Goal: Transaction & Acquisition: Purchase product/service

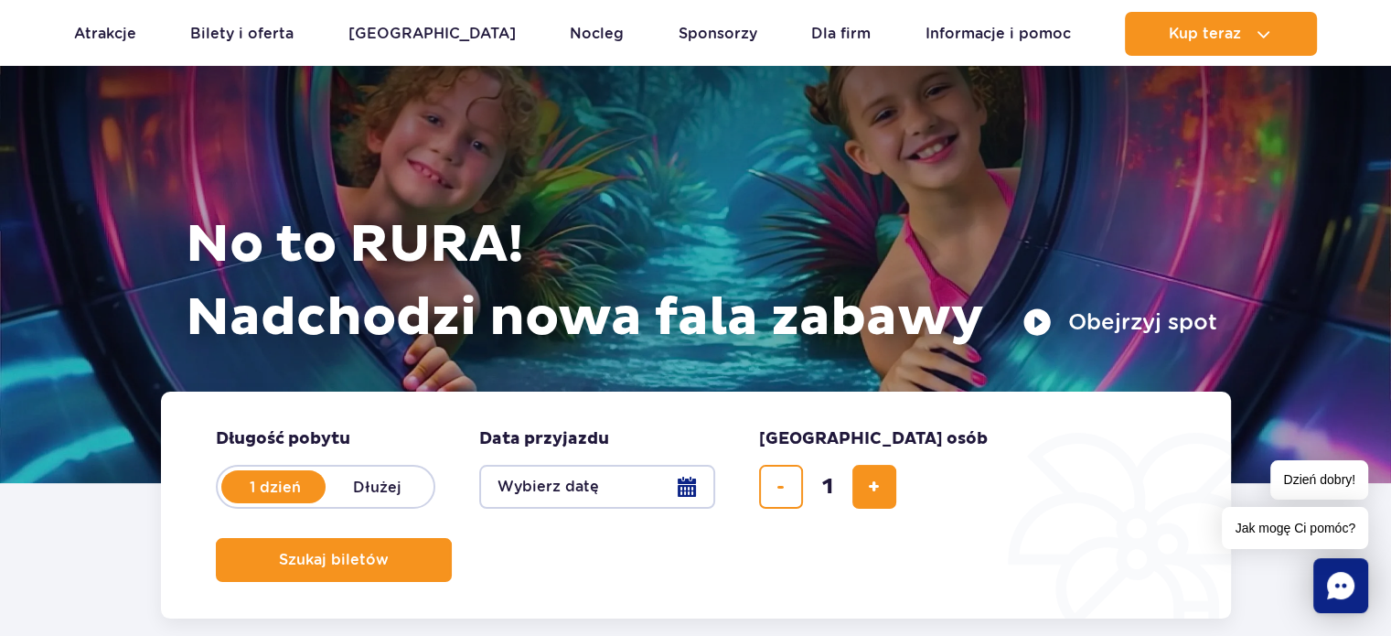
click at [707, 478] on button "Wybierz datę" at bounding box center [597, 487] width 236 height 44
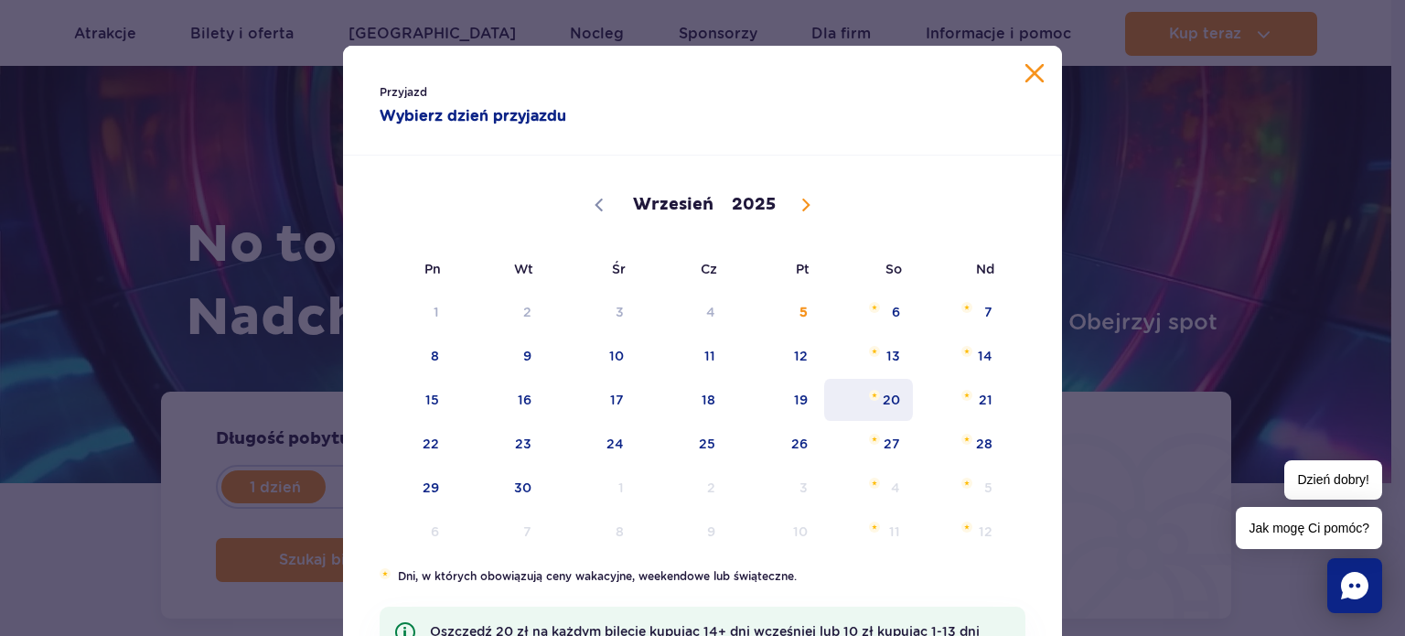
click at [880, 404] on span "20" at bounding box center [868, 400] width 92 height 42
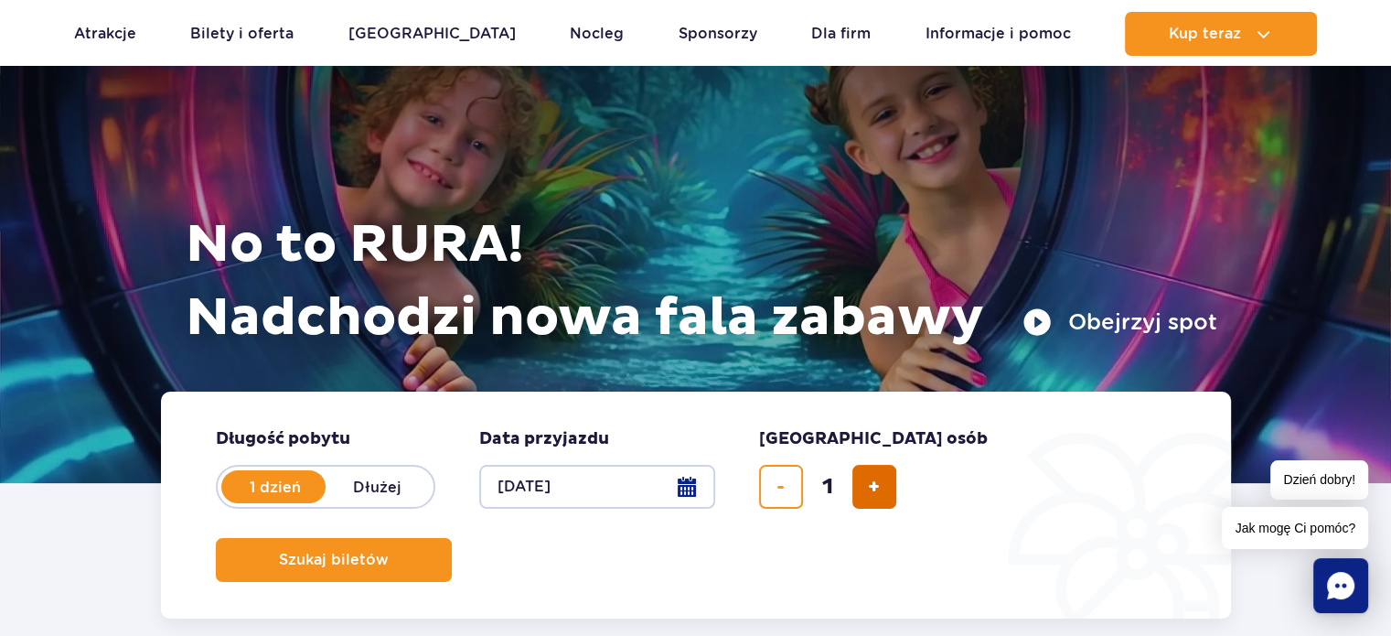
click at [862, 496] on button "dodaj bilet" at bounding box center [874, 487] width 44 height 44
type input "3"
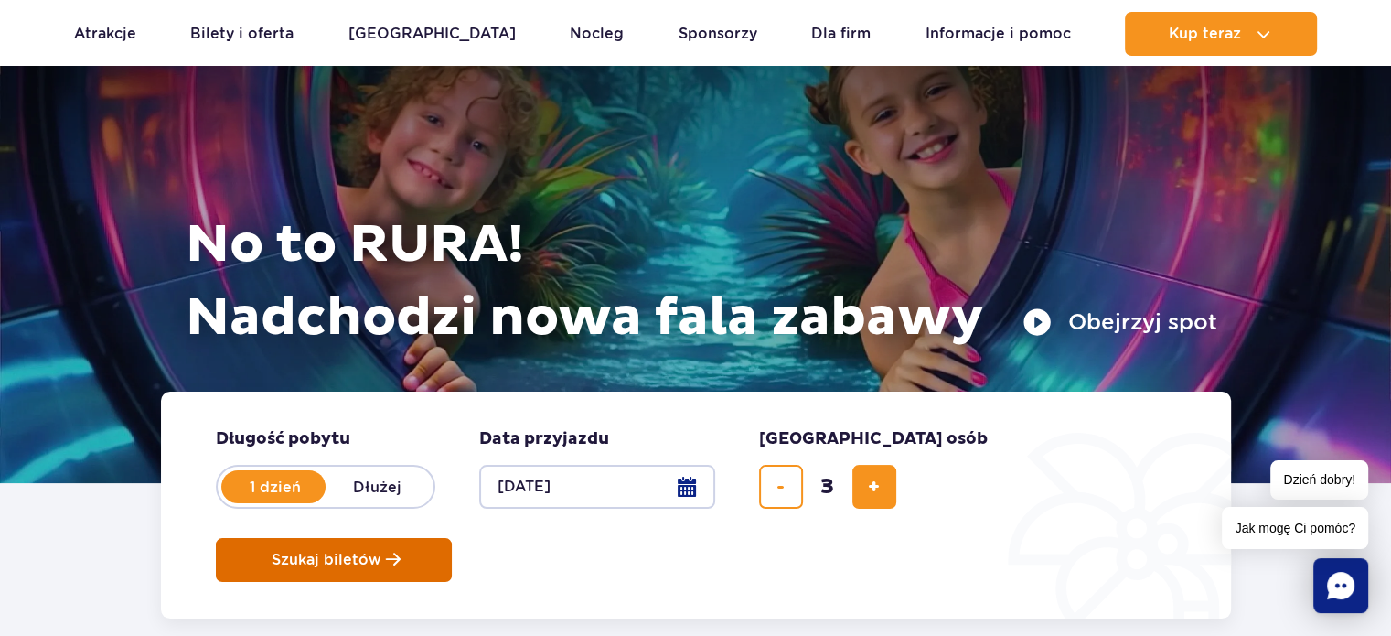
click at [381, 552] on span "Szukaj biletów" at bounding box center [327, 560] width 110 height 16
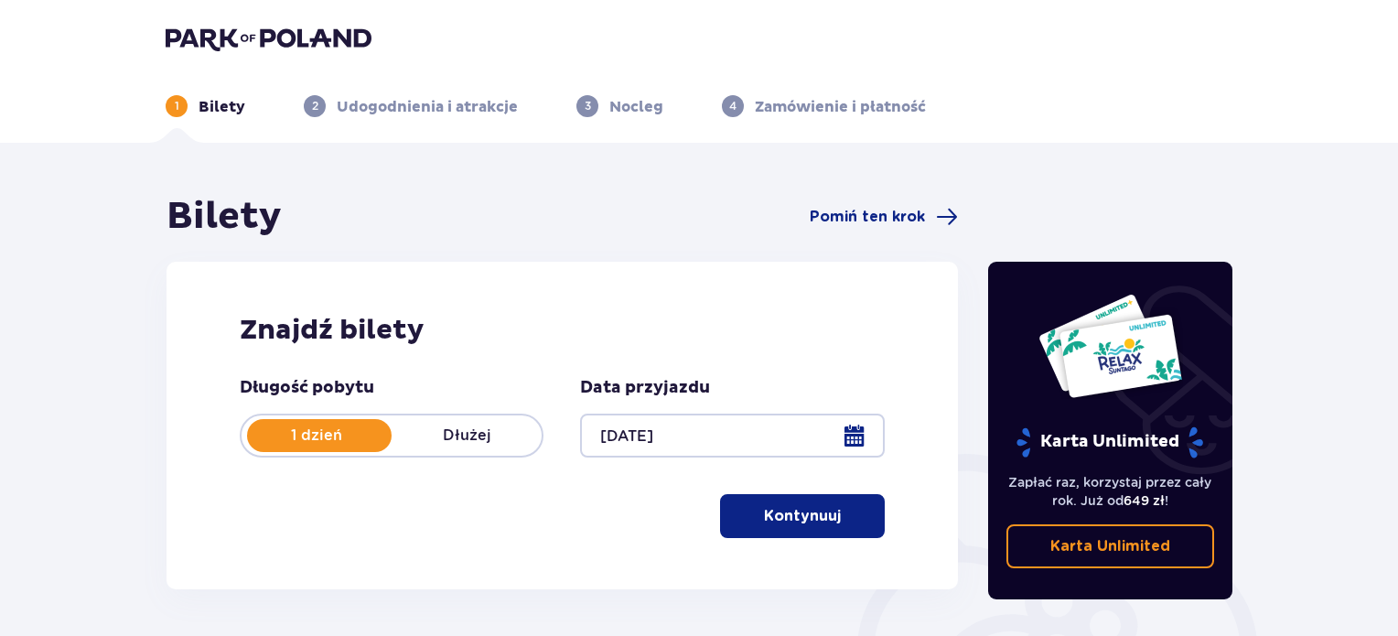
click at [863, 505] on button "Kontynuuj" at bounding box center [802, 516] width 165 height 44
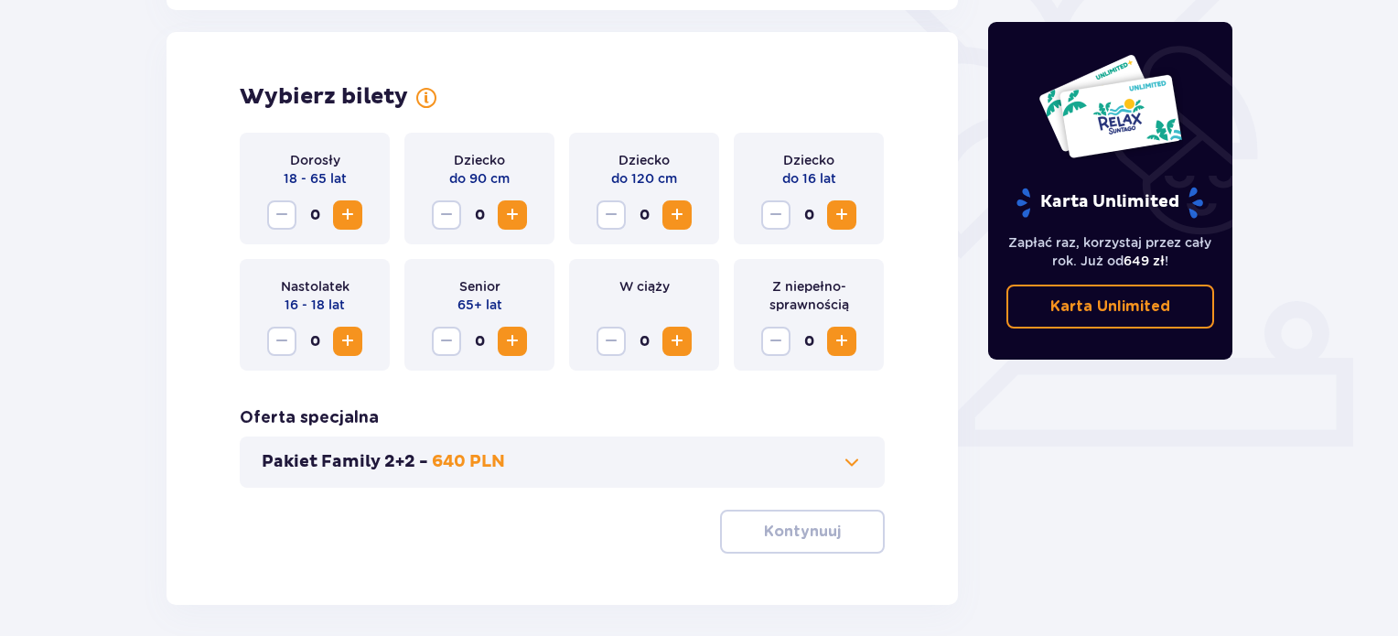
scroll to position [509, 0]
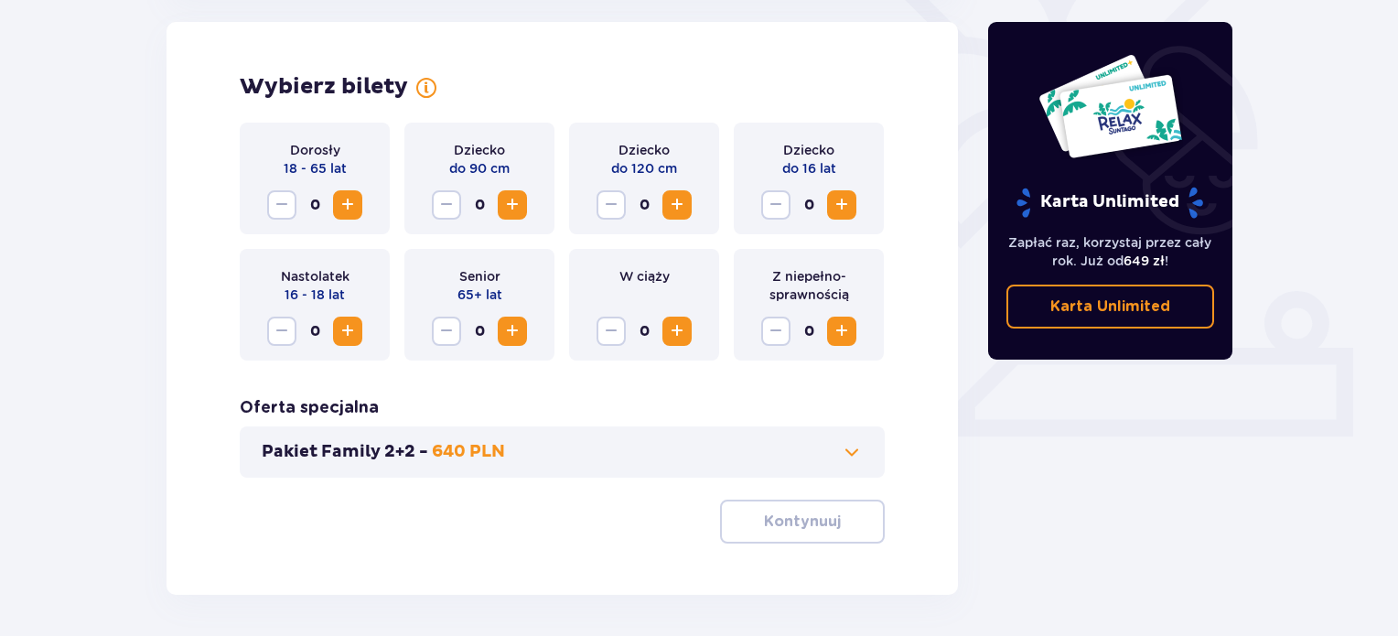
click at [833, 201] on span "Increase" at bounding box center [841, 205] width 22 height 22
click at [835, 330] on span "Increase" at bounding box center [841, 331] width 22 height 22
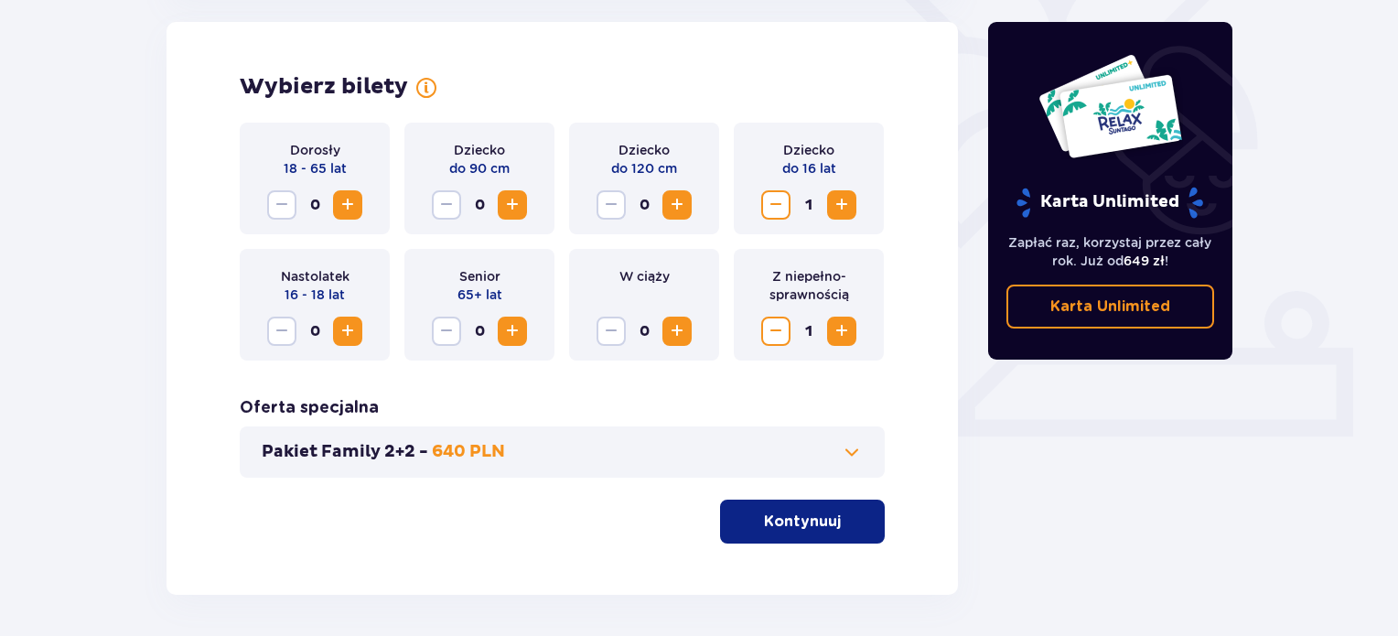
click at [357, 198] on span "Increase" at bounding box center [348, 205] width 22 height 22
click at [775, 527] on p "Kontynuuj" at bounding box center [802, 521] width 77 height 20
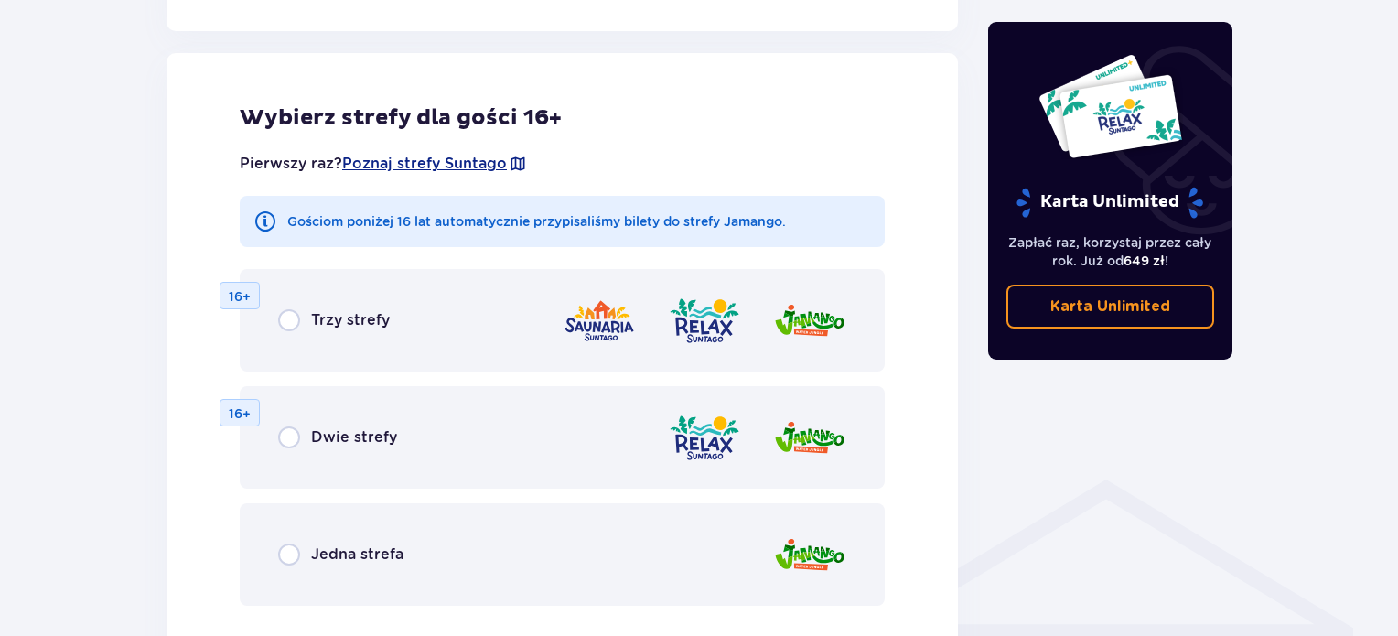
scroll to position [1015, 0]
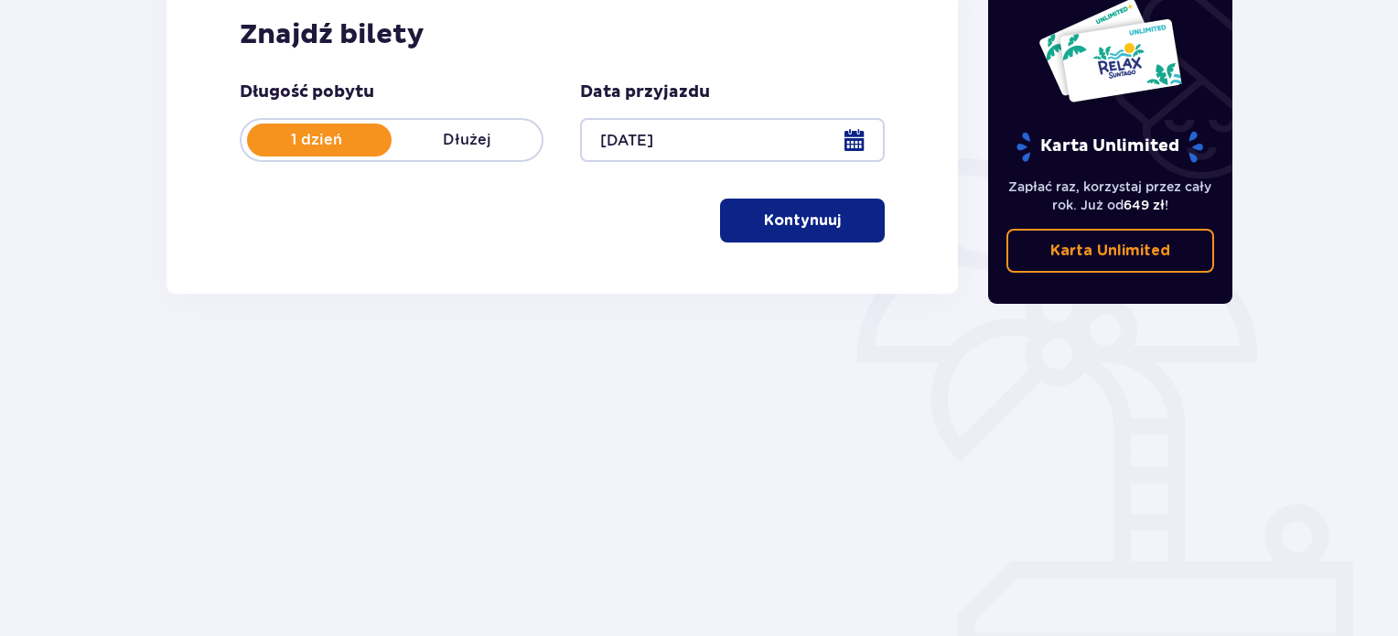
scroll to position [296, 0]
click at [790, 217] on p "Kontynuuj" at bounding box center [802, 219] width 77 height 20
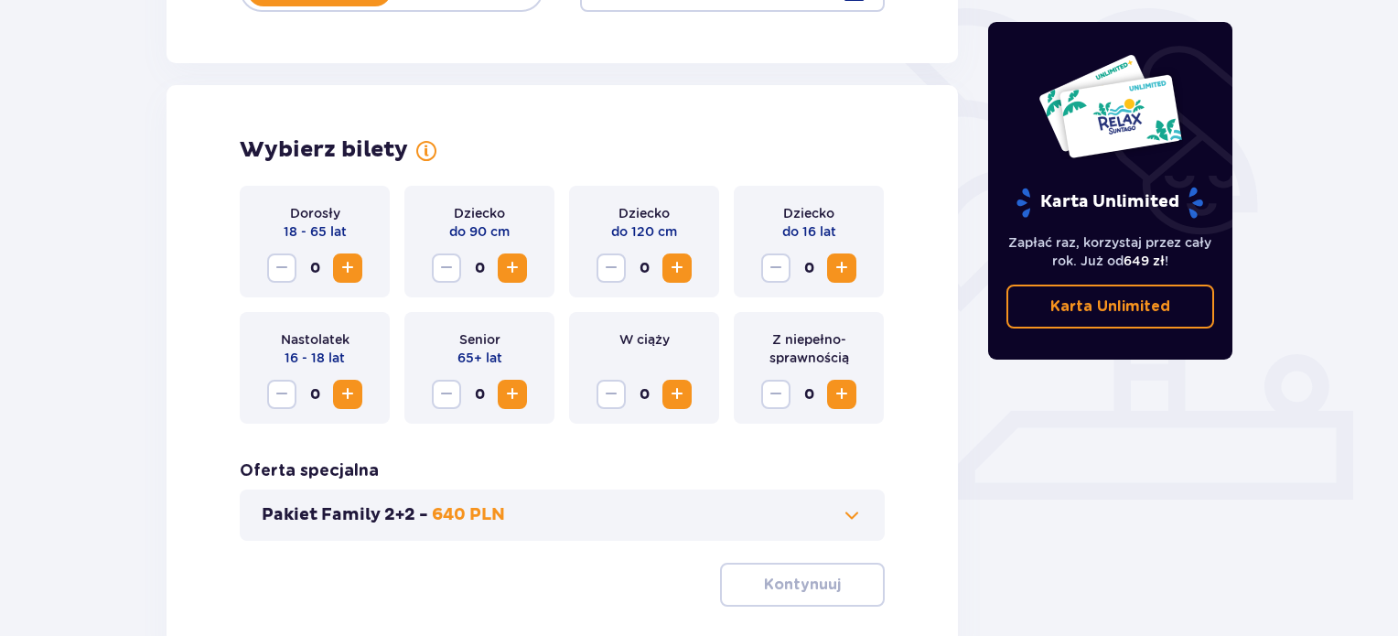
scroll to position [417, 0]
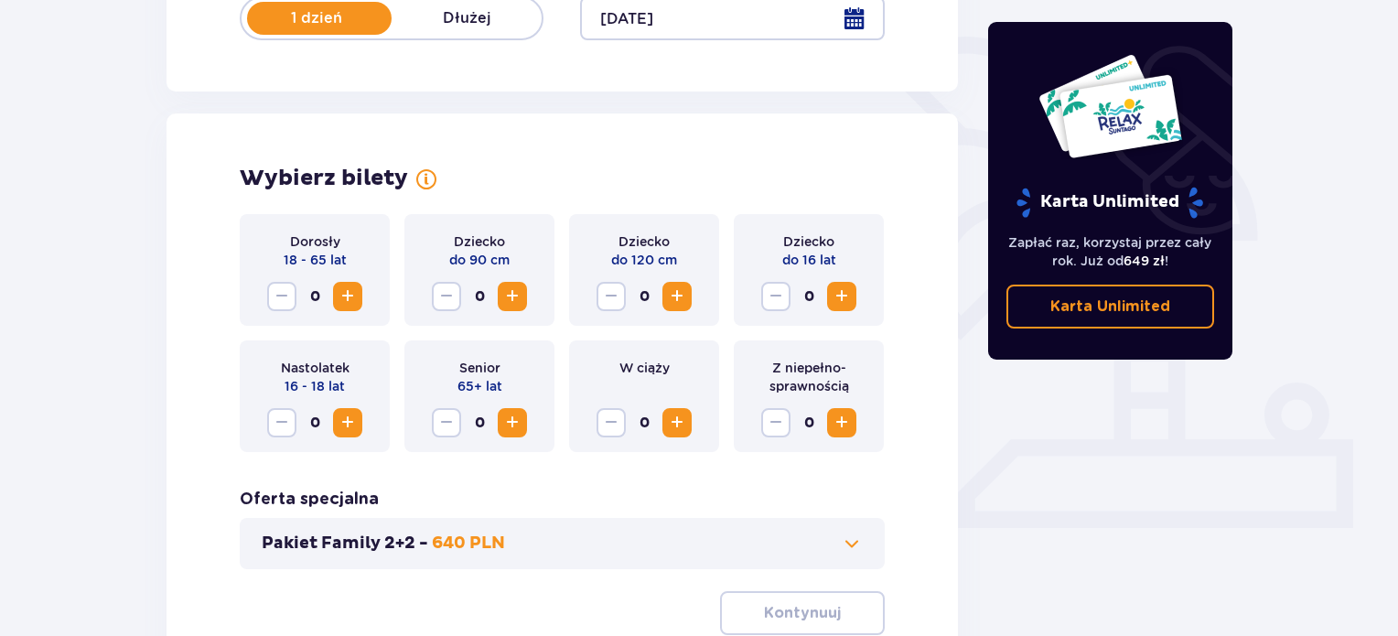
click at [837, 296] on span "Increase" at bounding box center [841, 296] width 22 height 22
drag, startPoint x: 838, startPoint y: 419, endPoint x: 809, endPoint y: 408, distance: 31.3
click at [838, 417] on span "Increase" at bounding box center [841, 423] width 22 height 22
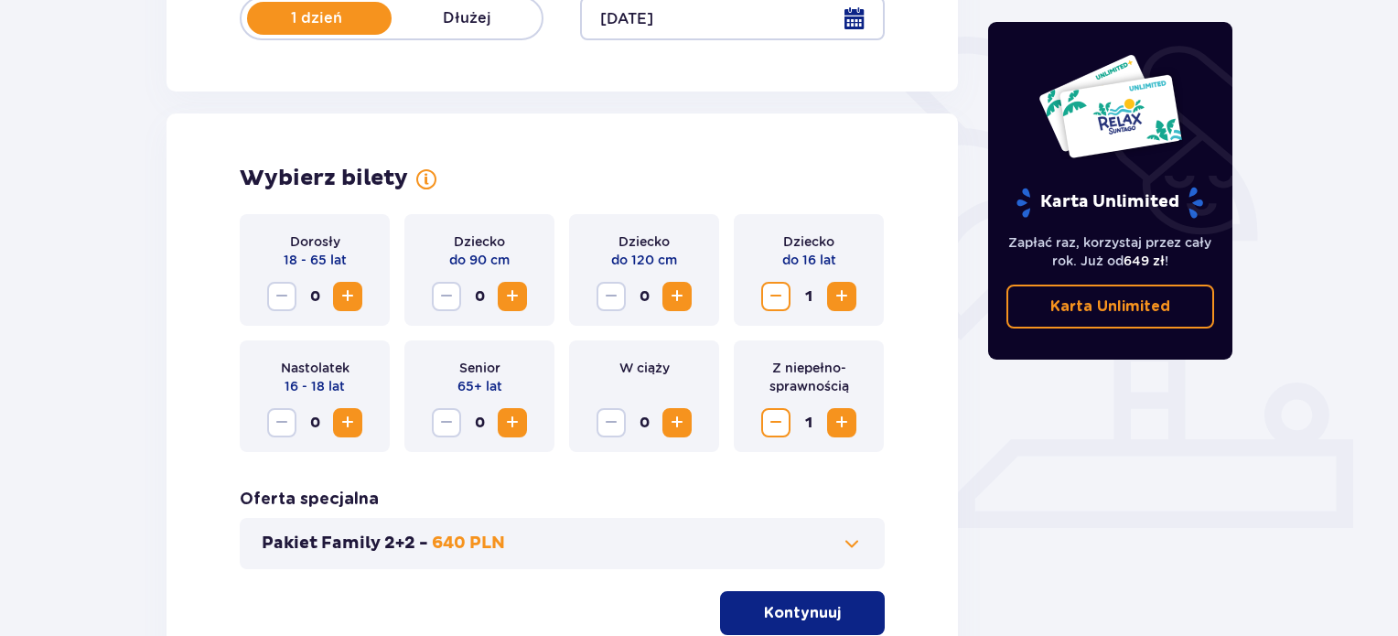
drag, startPoint x: 348, startPoint y: 289, endPoint x: 370, endPoint y: 294, distance: 22.4
click at [348, 289] on span "Increase" at bounding box center [348, 296] width 22 height 22
click at [807, 604] on p "Kontynuuj" at bounding box center [802, 613] width 77 height 20
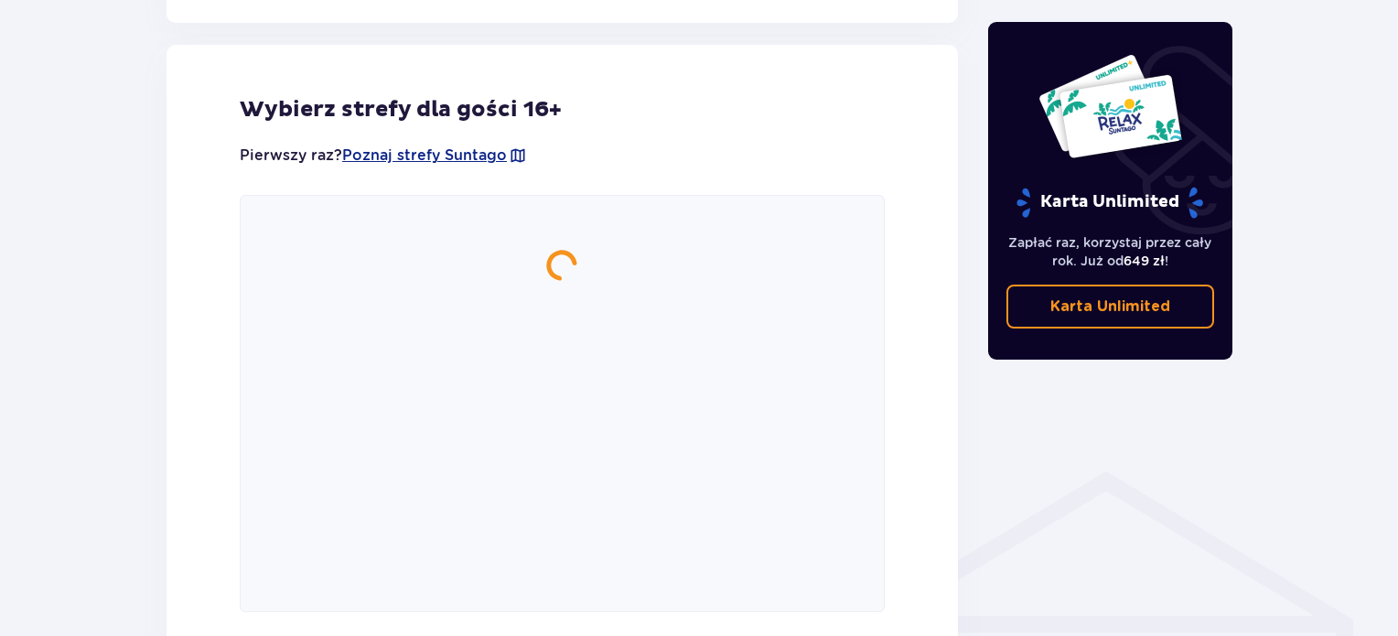
scroll to position [1015, 0]
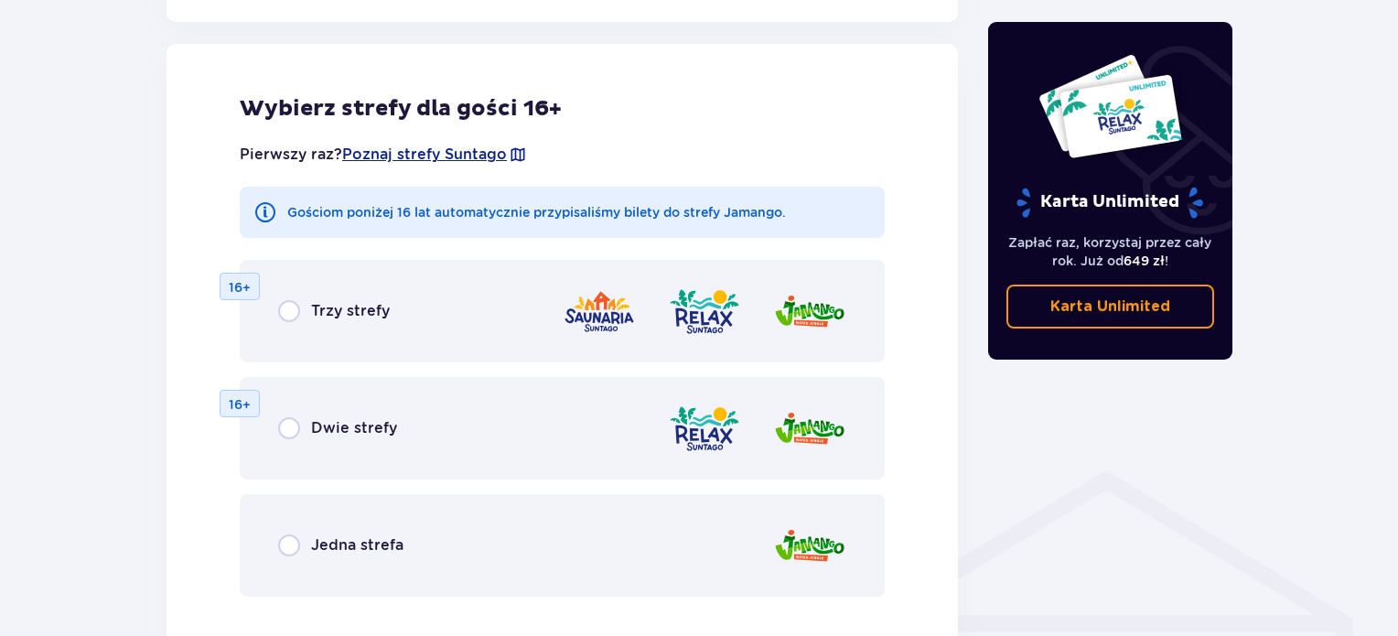
click at [304, 431] on div "Dwie strefy" at bounding box center [337, 428] width 119 height 22
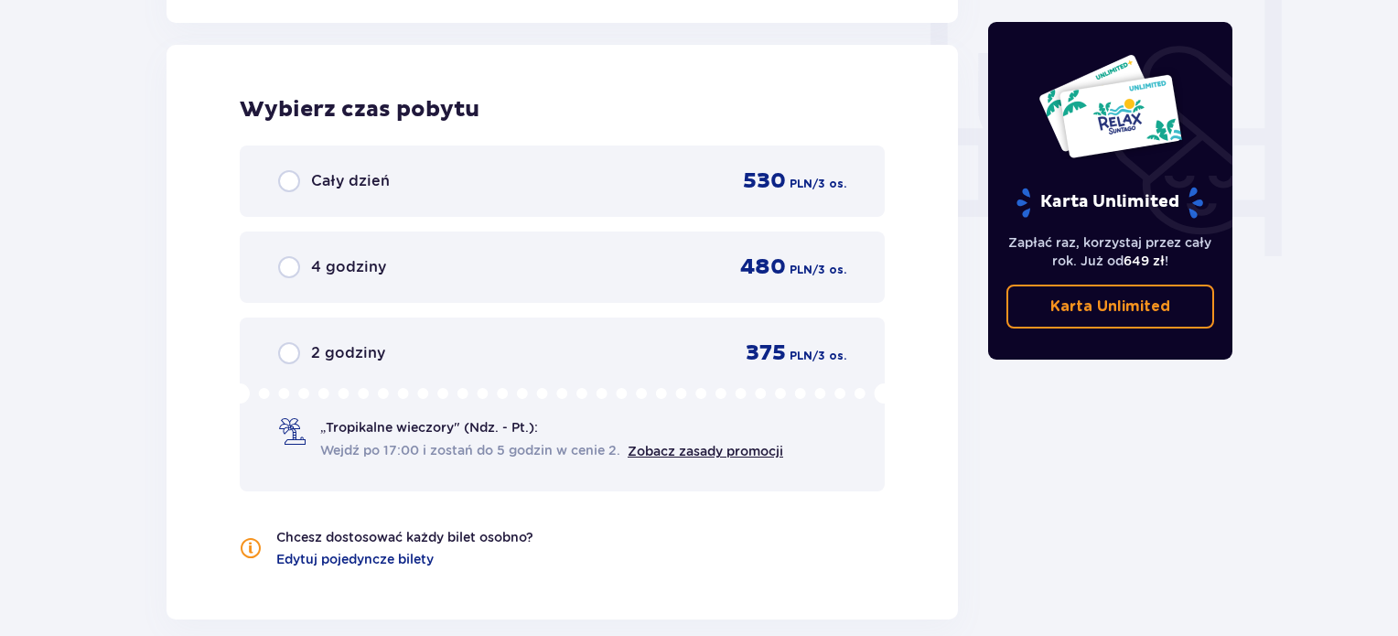
scroll to position [1718, 0]
click at [438, 192] on div "Cały dzień 530 PLN / 3 os." at bounding box center [562, 179] width 568 height 27
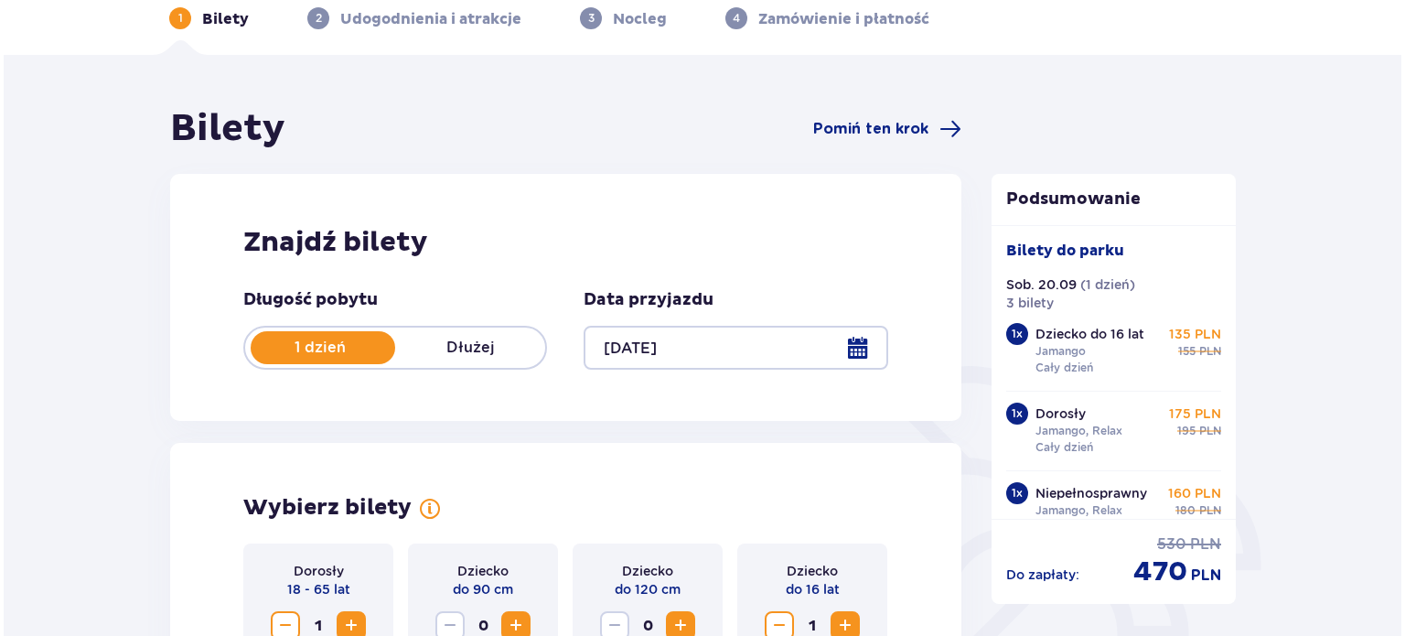
scroll to position [0, 0]
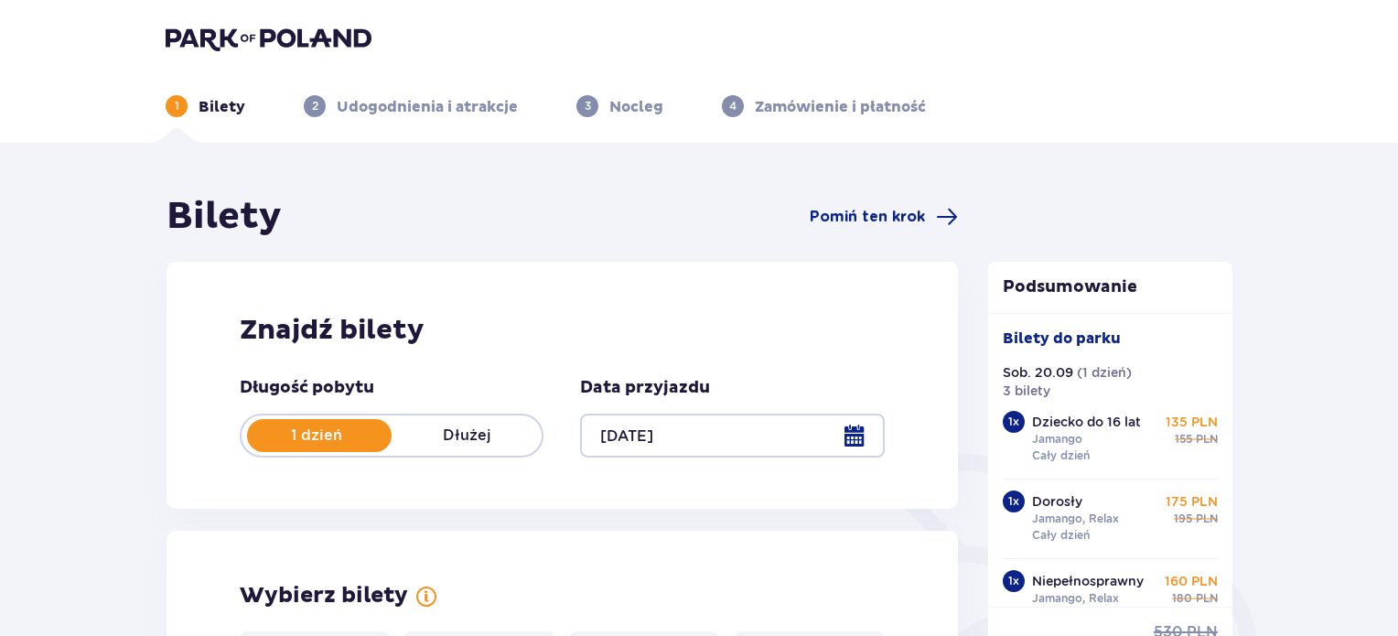
click at [849, 440] on div at bounding box center [732, 435] width 304 height 44
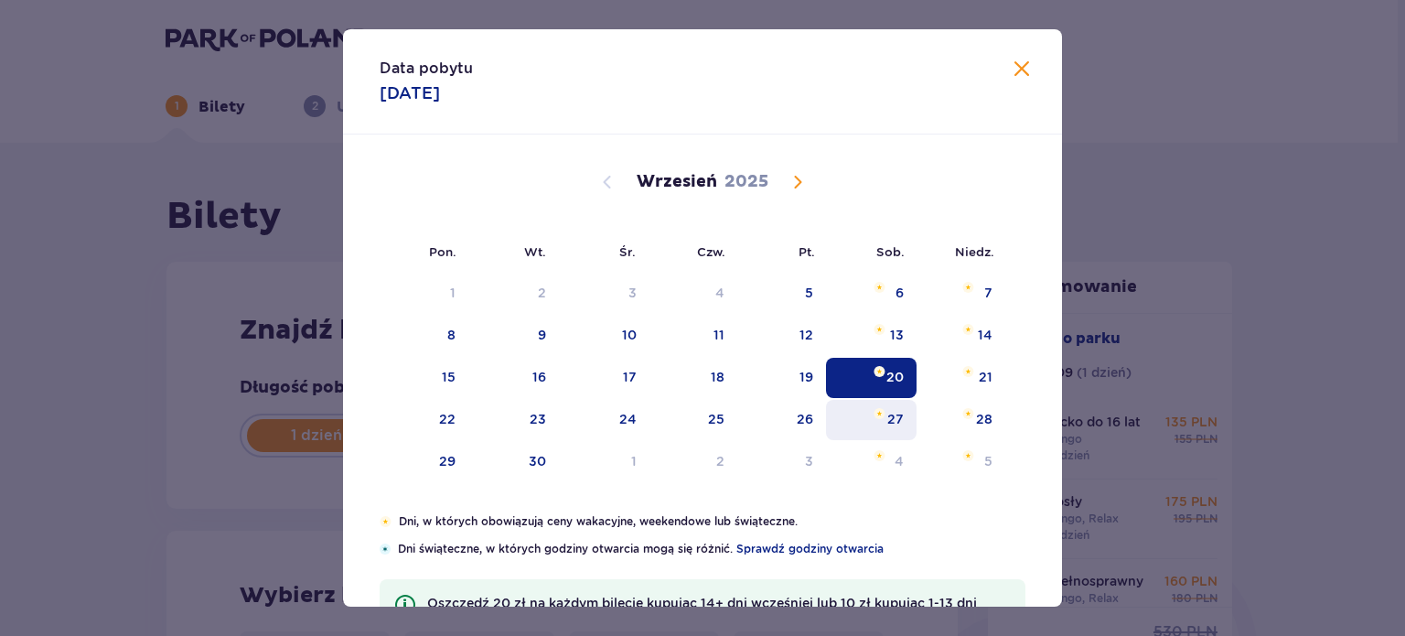
click at [887, 416] on div "27" at bounding box center [895, 419] width 16 height 18
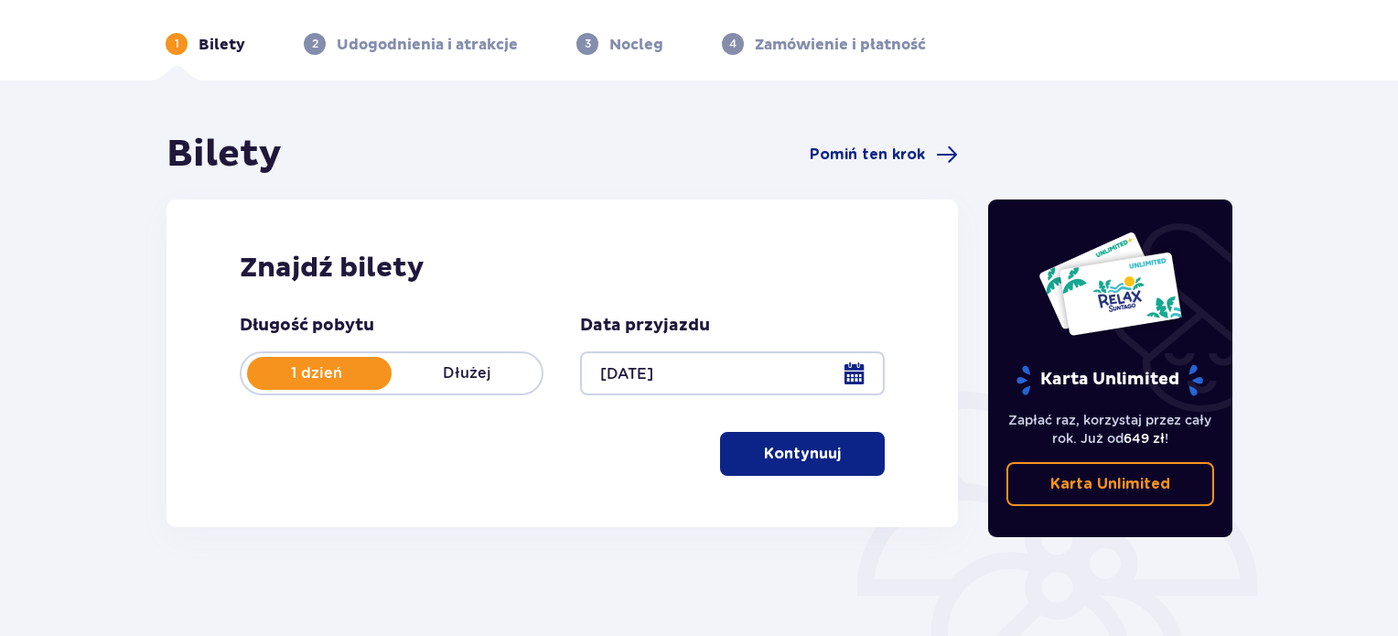
scroll to position [84, 0]
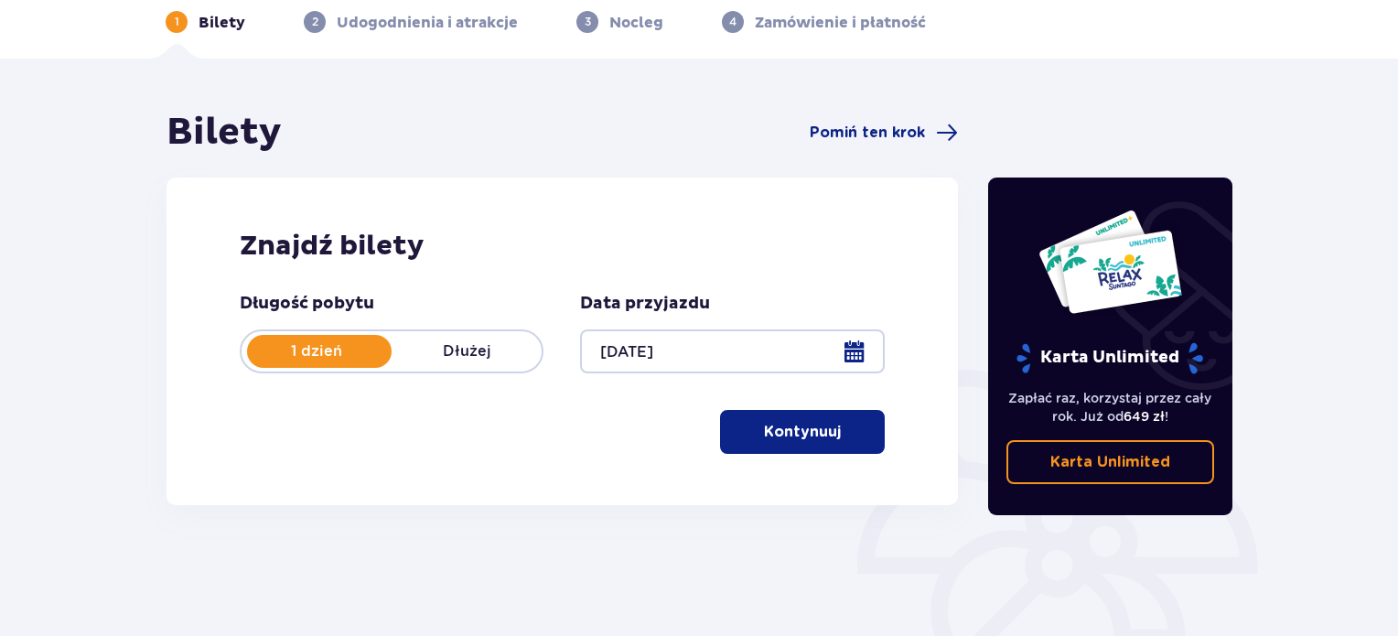
click at [829, 448] on button "Kontynuuj" at bounding box center [802, 432] width 165 height 44
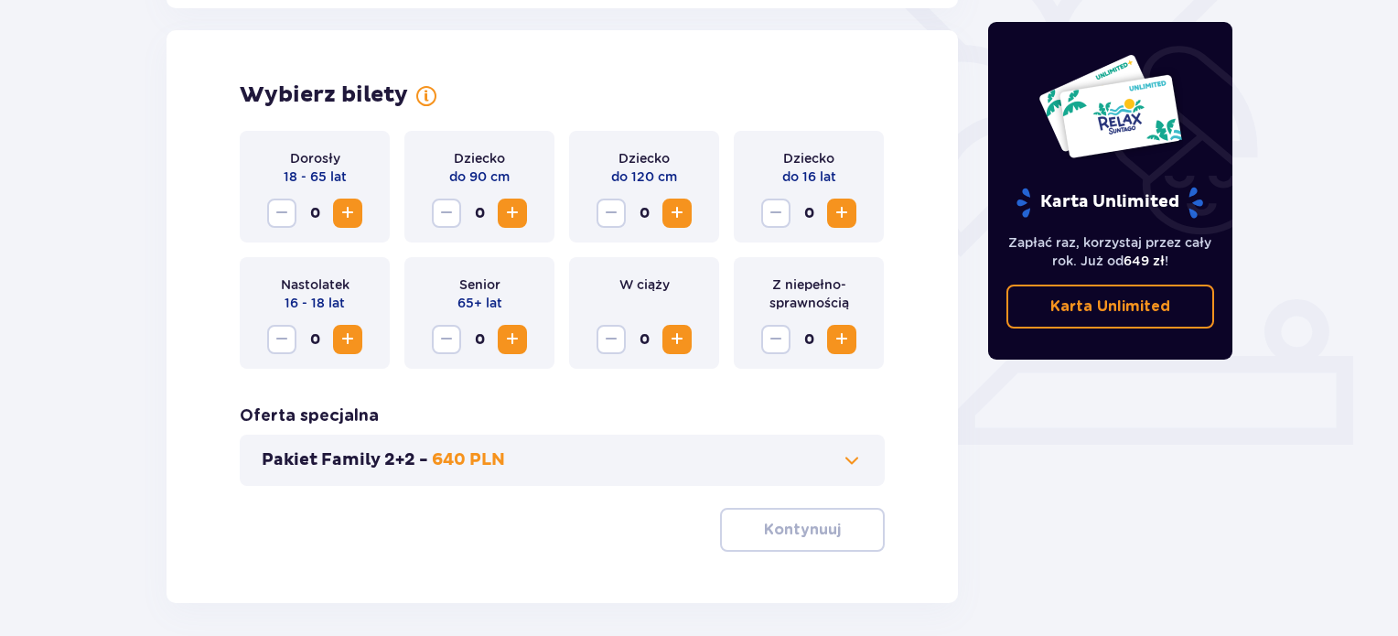
scroll to position [509, 0]
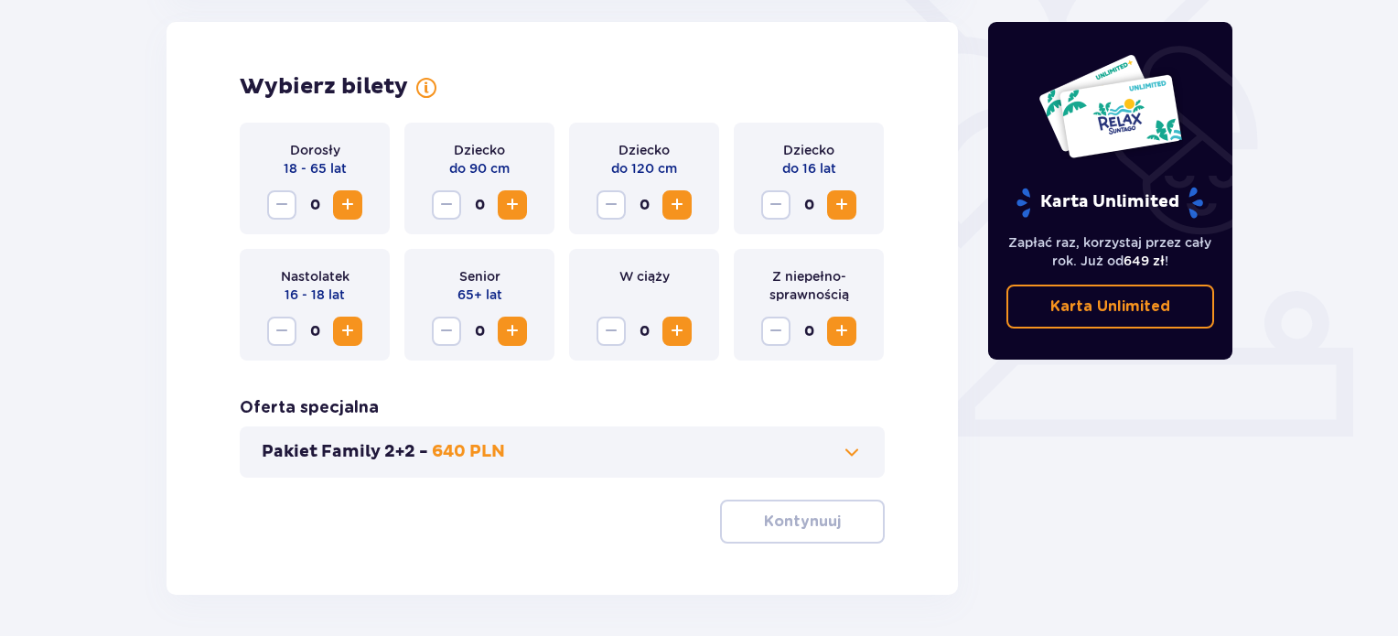
click at [845, 207] on span "Increase" at bounding box center [841, 205] width 22 height 22
click at [840, 337] on span "Increase" at bounding box center [841, 331] width 22 height 22
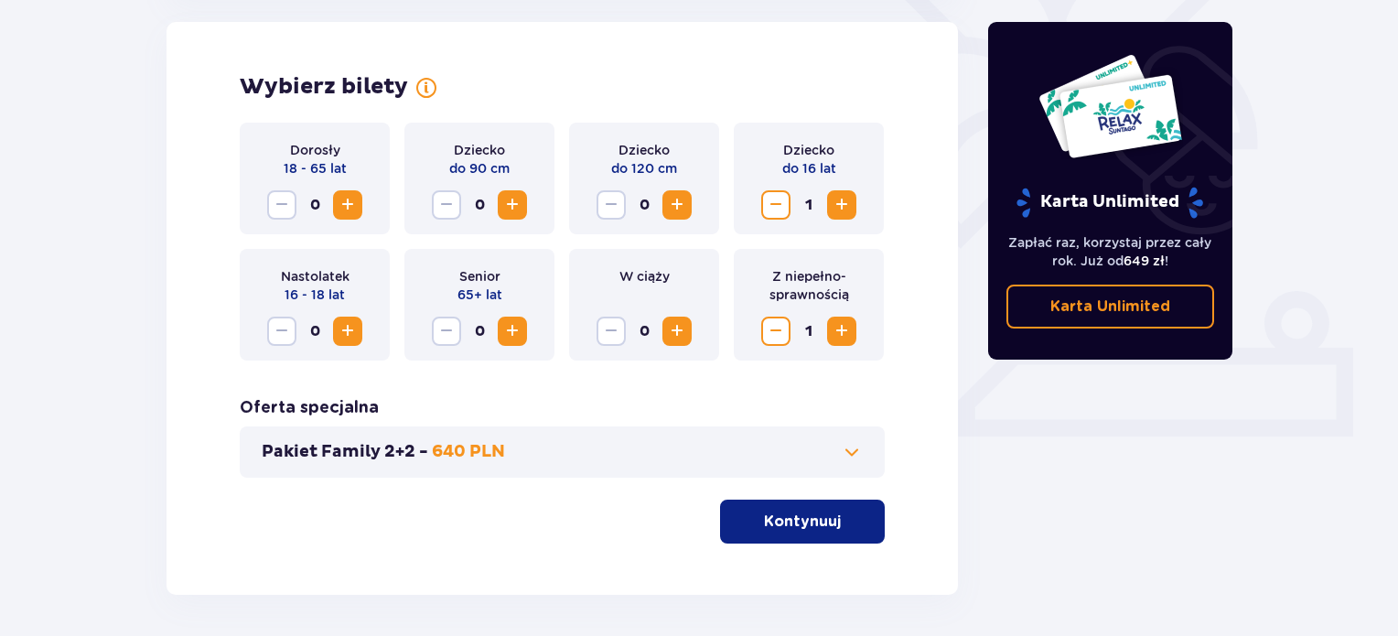
click at [337, 208] on span "Increase" at bounding box center [348, 205] width 22 height 22
click at [764, 518] on p "Kontynuuj" at bounding box center [802, 521] width 77 height 20
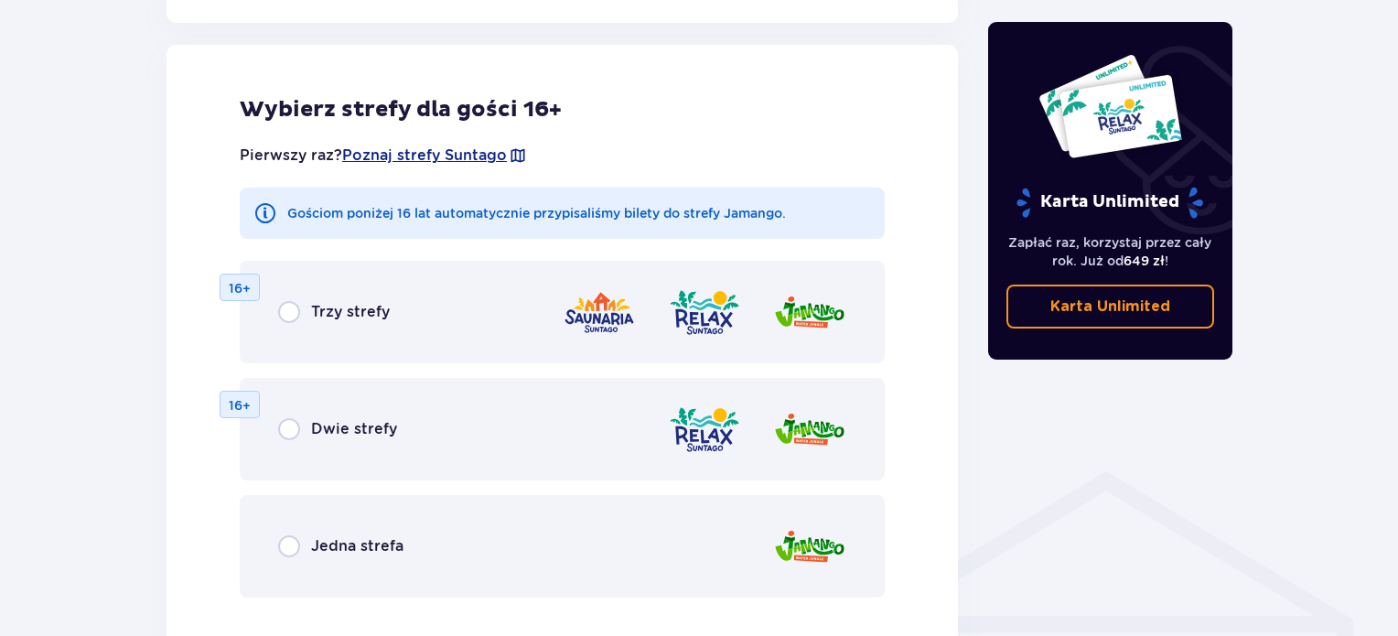
scroll to position [1015, 0]
click at [304, 423] on div "Dwie strefy" at bounding box center [337, 428] width 119 height 22
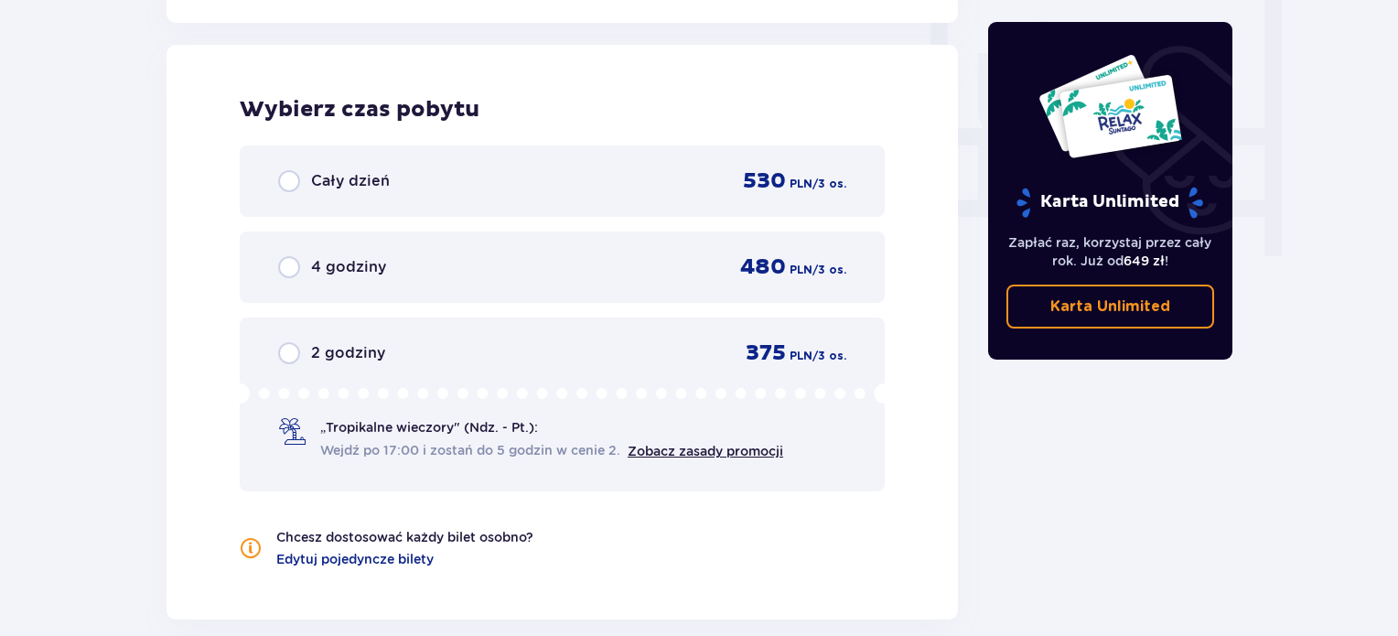
scroll to position [1718, 0]
click at [337, 176] on p "Cały dzień" at bounding box center [350, 180] width 79 height 20
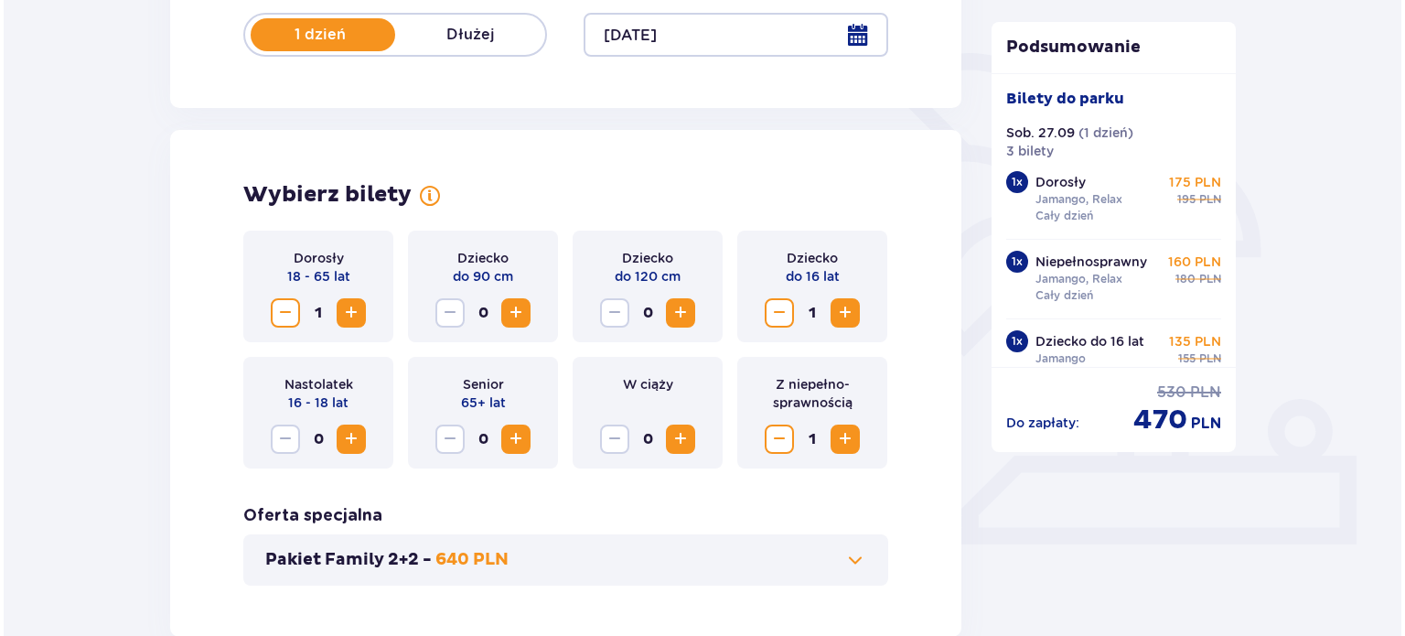
scroll to position [238, 0]
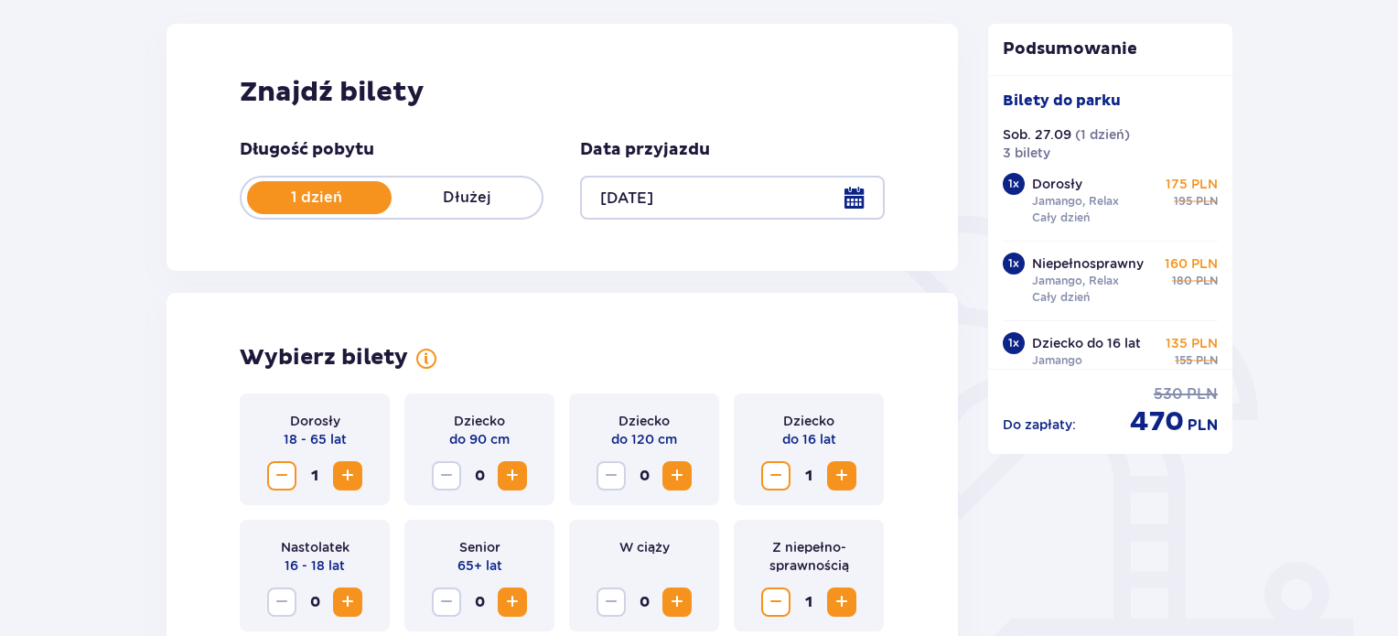
click at [841, 204] on div at bounding box center [732, 198] width 304 height 44
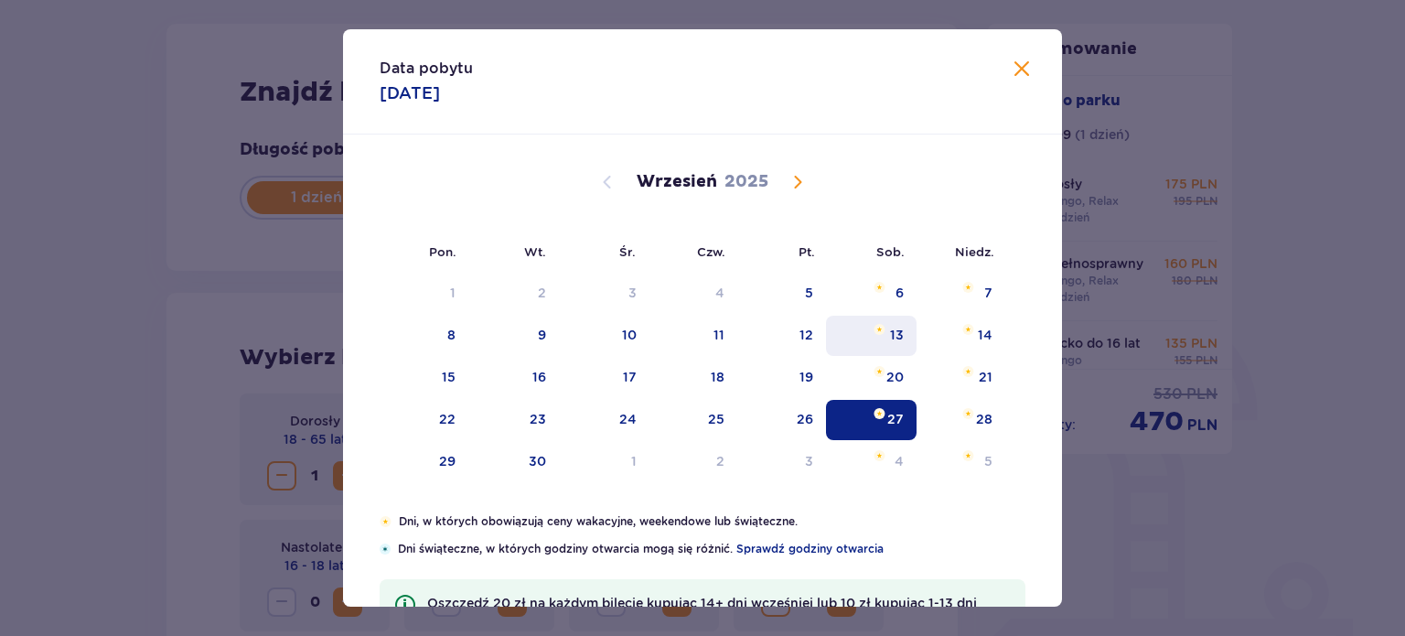
click at [876, 332] on img "sobota, 13 września 2025" at bounding box center [879, 329] width 12 height 11
type input "[DATE]"
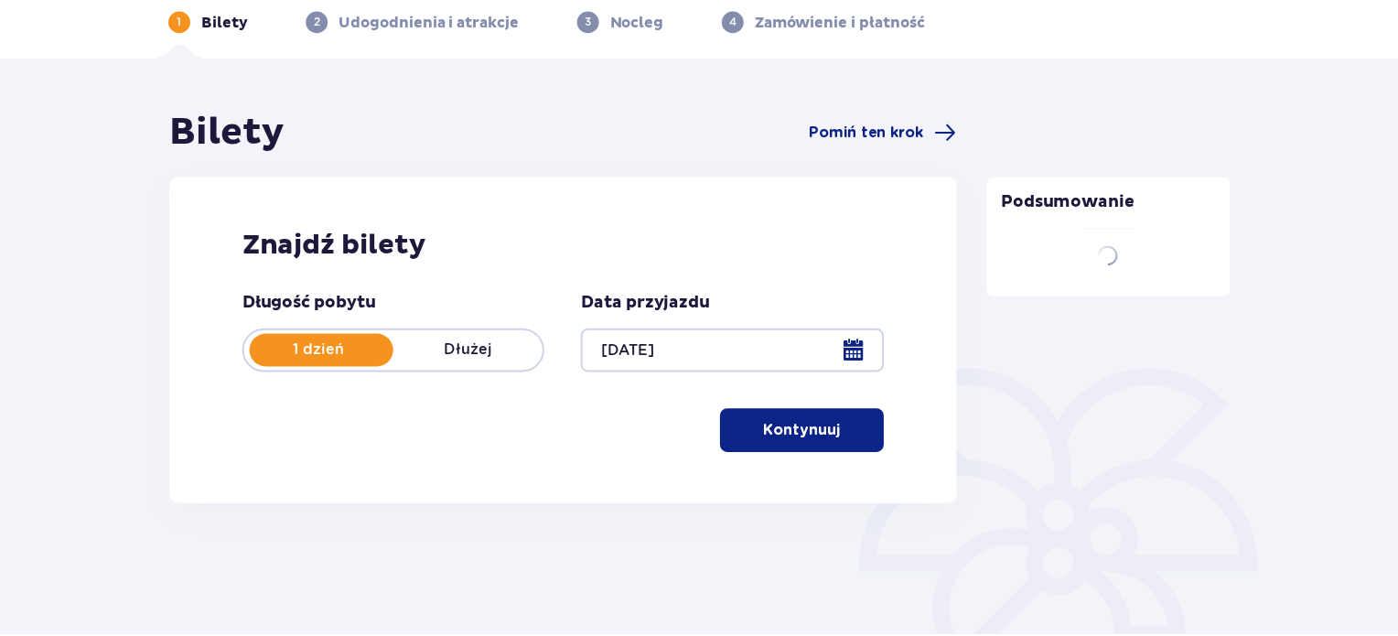
scroll to position [84, 0]
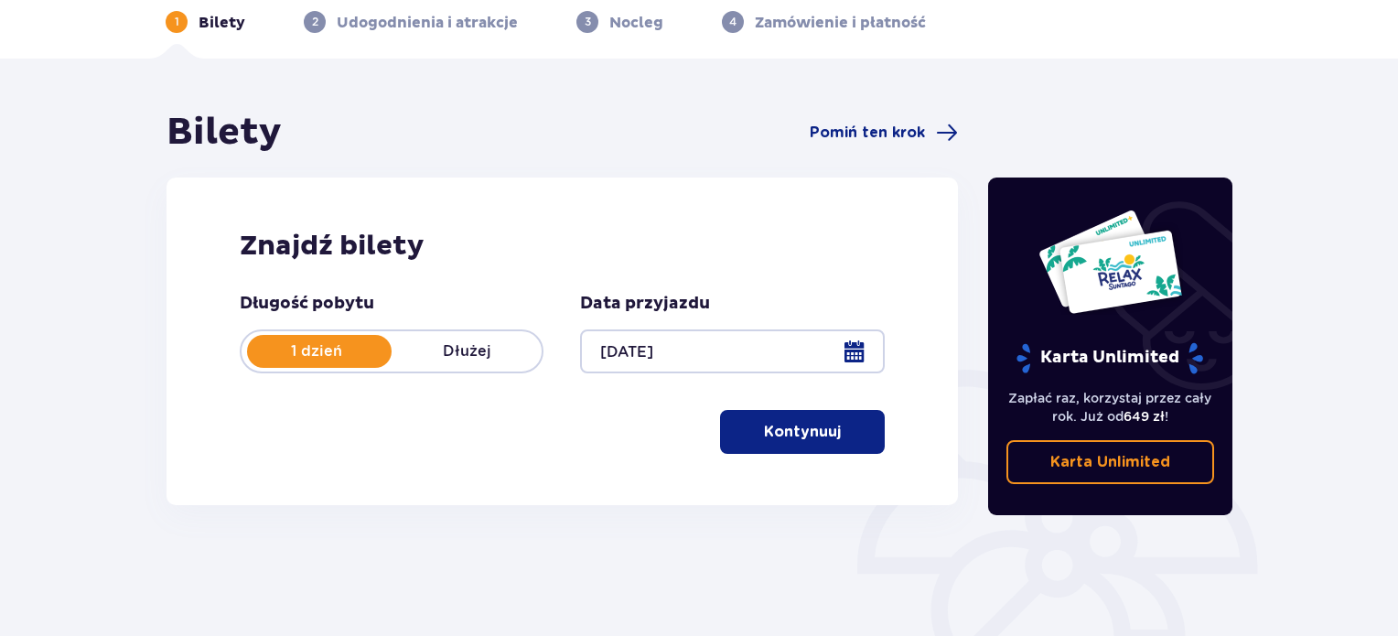
click at [827, 440] on button "Kontynuuj" at bounding box center [802, 432] width 165 height 44
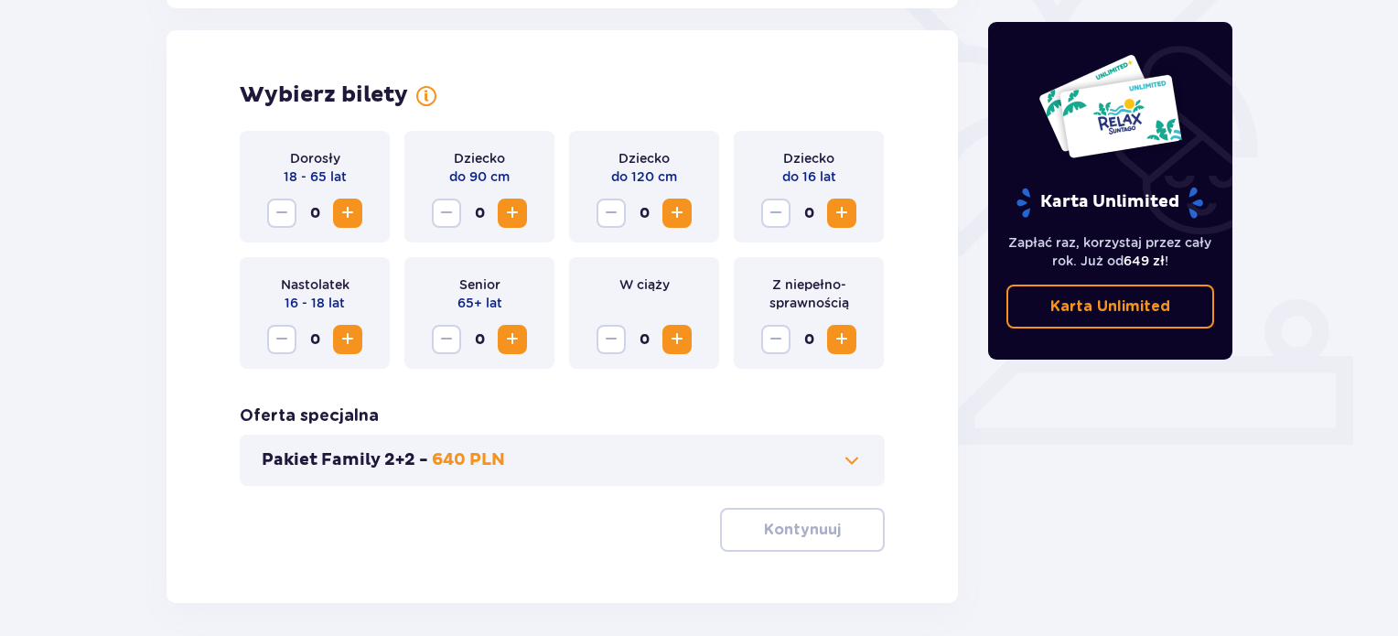
scroll to position [509, 0]
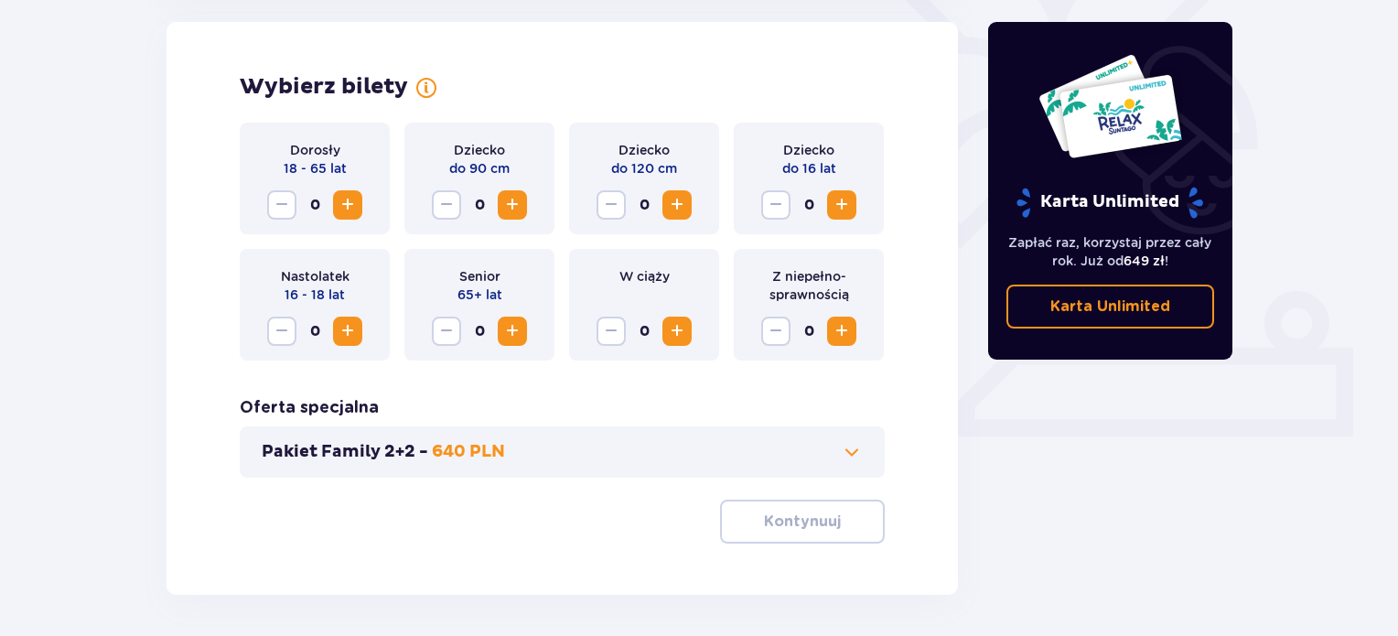
click at [838, 211] on span "Increase" at bounding box center [841, 205] width 22 height 22
click at [844, 331] on span "Increase" at bounding box center [841, 331] width 22 height 22
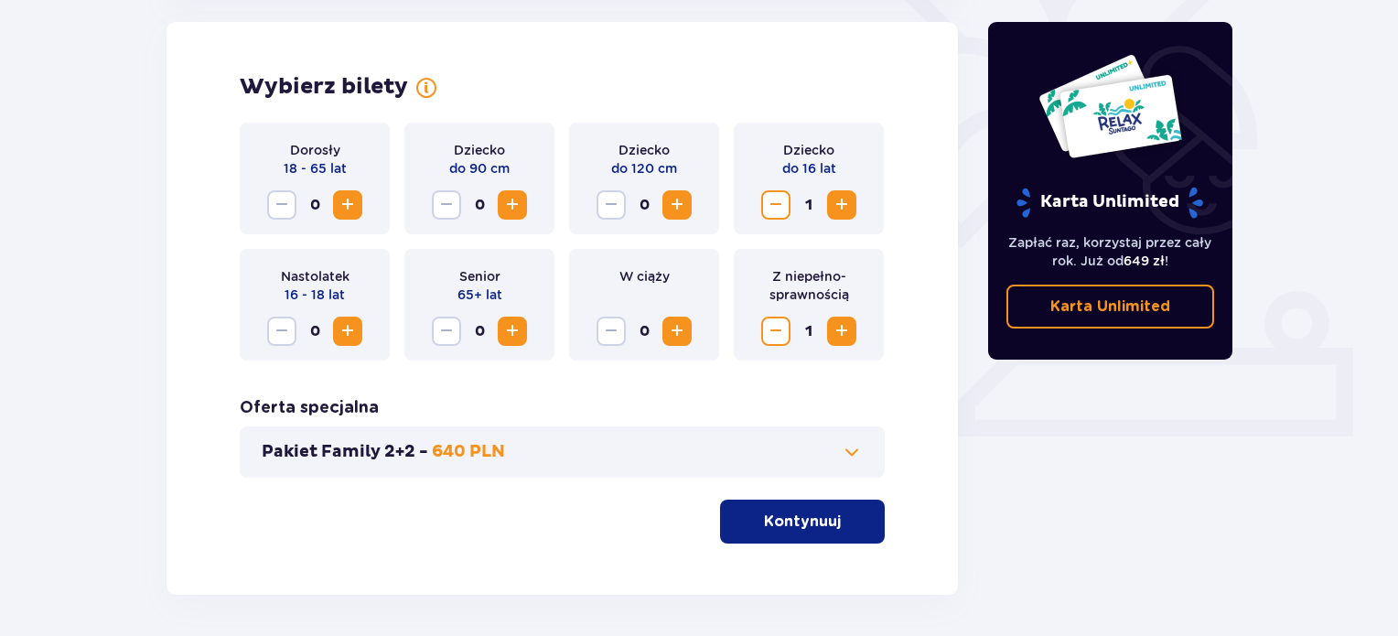
click at [340, 201] on span "Increase" at bounding box center [348, 205] width 22 height 22
click at [776, 522] on p "Kontynuuj" at bounding box center [802, 521] width 77 height 20
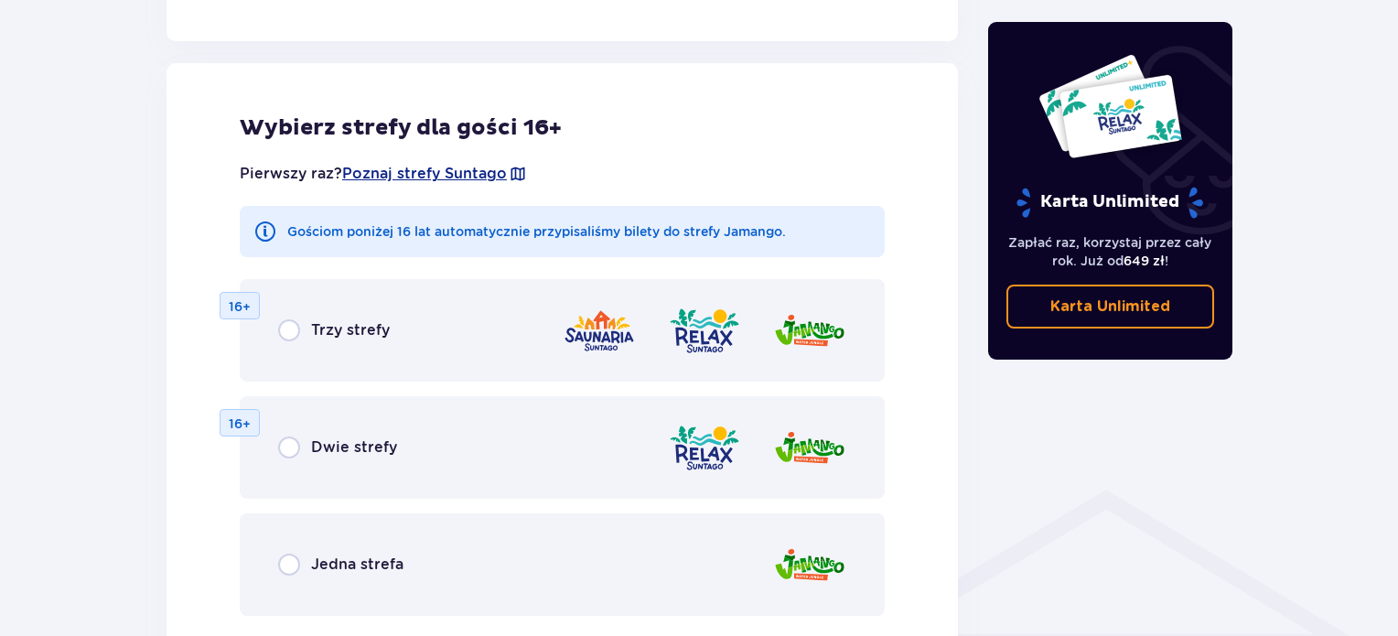
scroll to position [1015, 0]
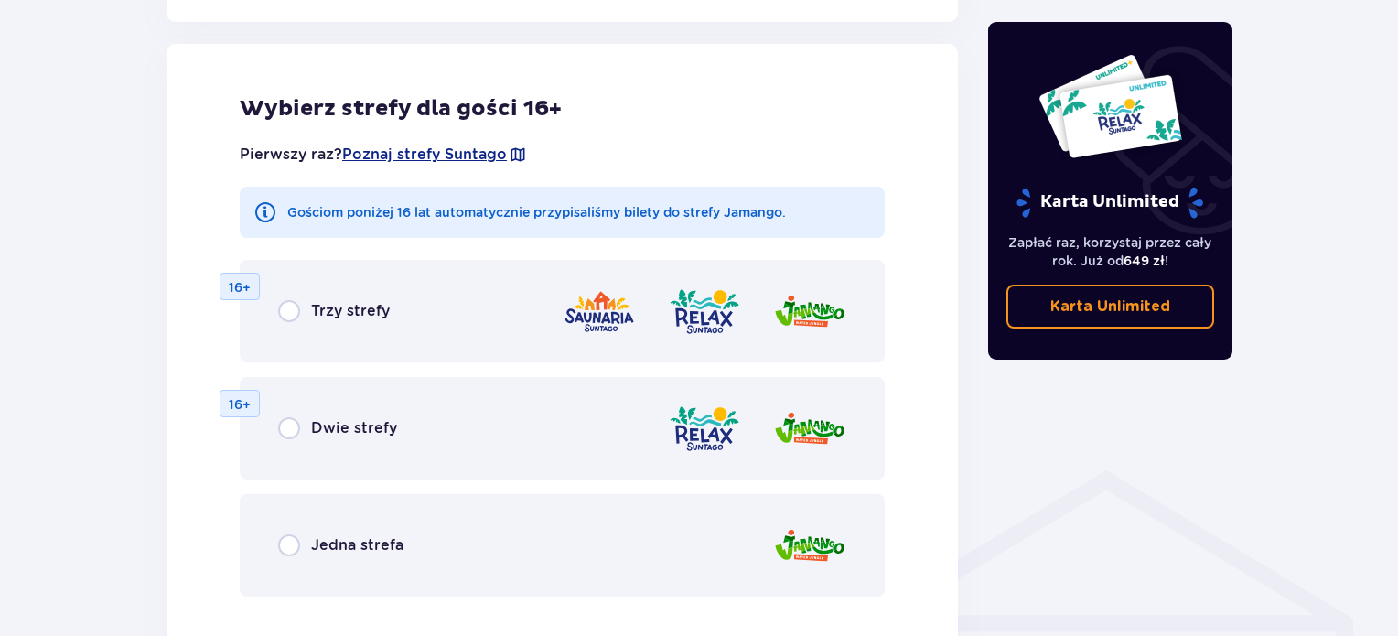
click at [384, 427] on p "Dwie strefy" at bounding box center [354, 428] width 86 height 20
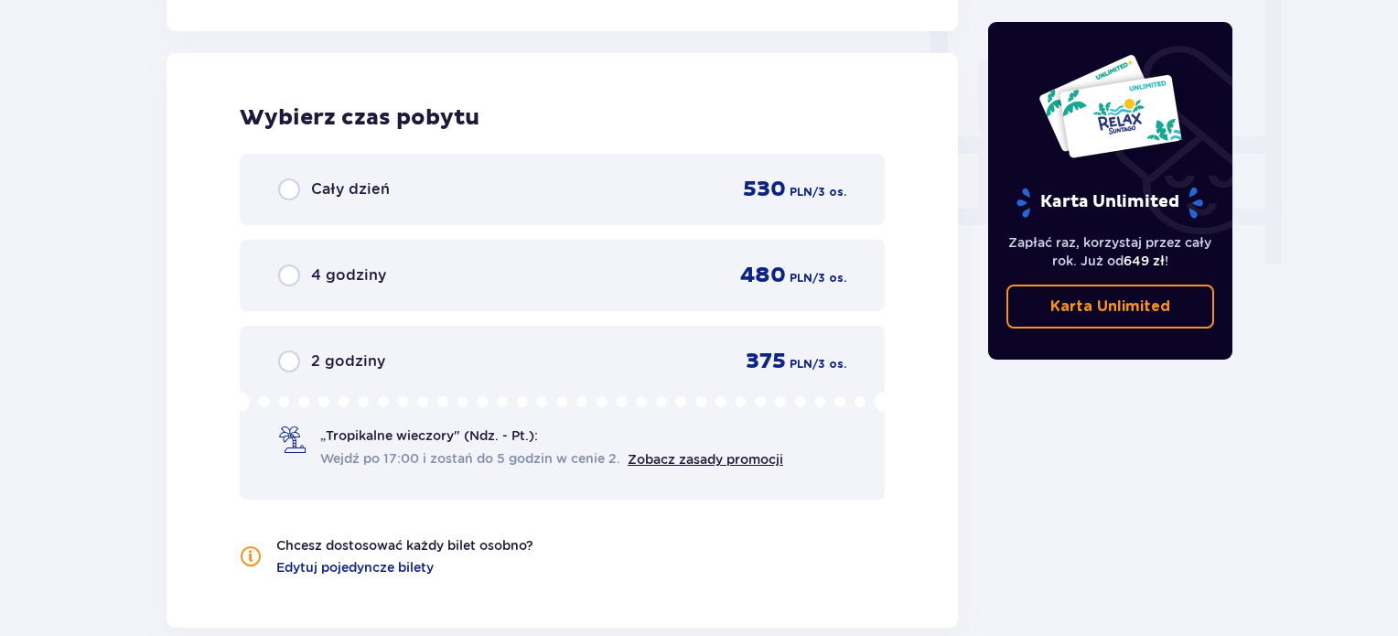
scroll to position [1718, 0]
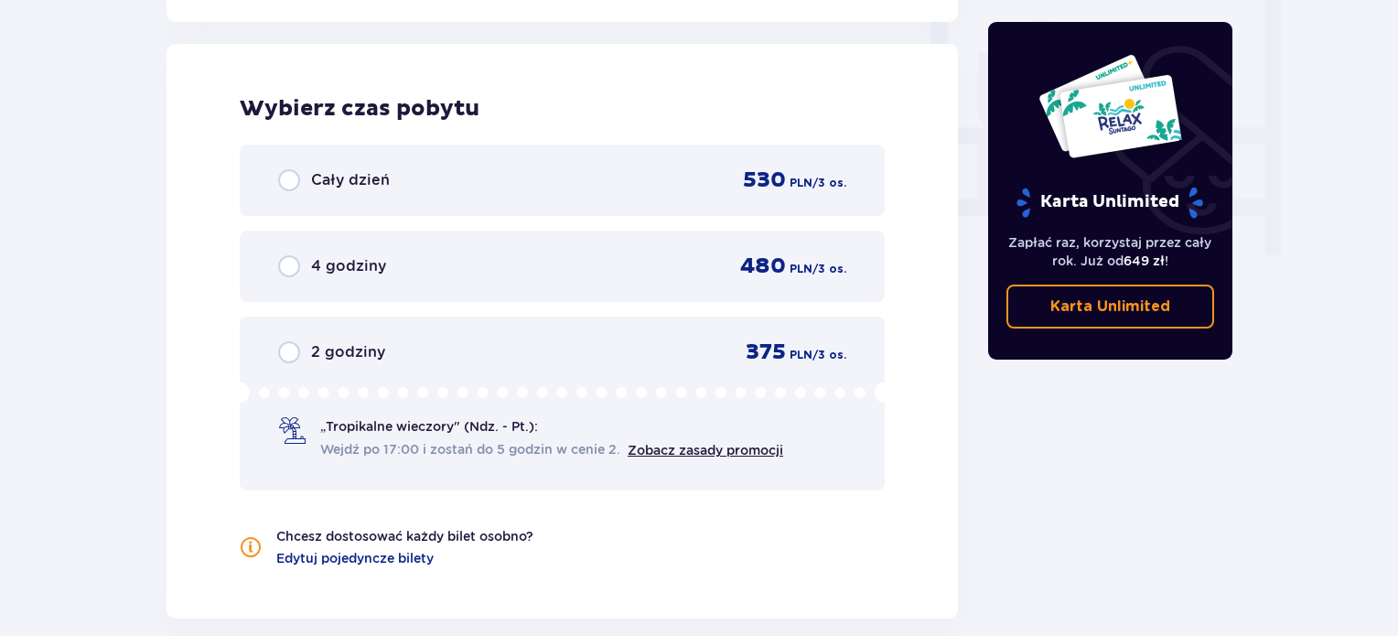
click at [425, 182] on div "Cały dzień 530 PLN / 3 os." at bounding box center [562, 179] width 568 height 27
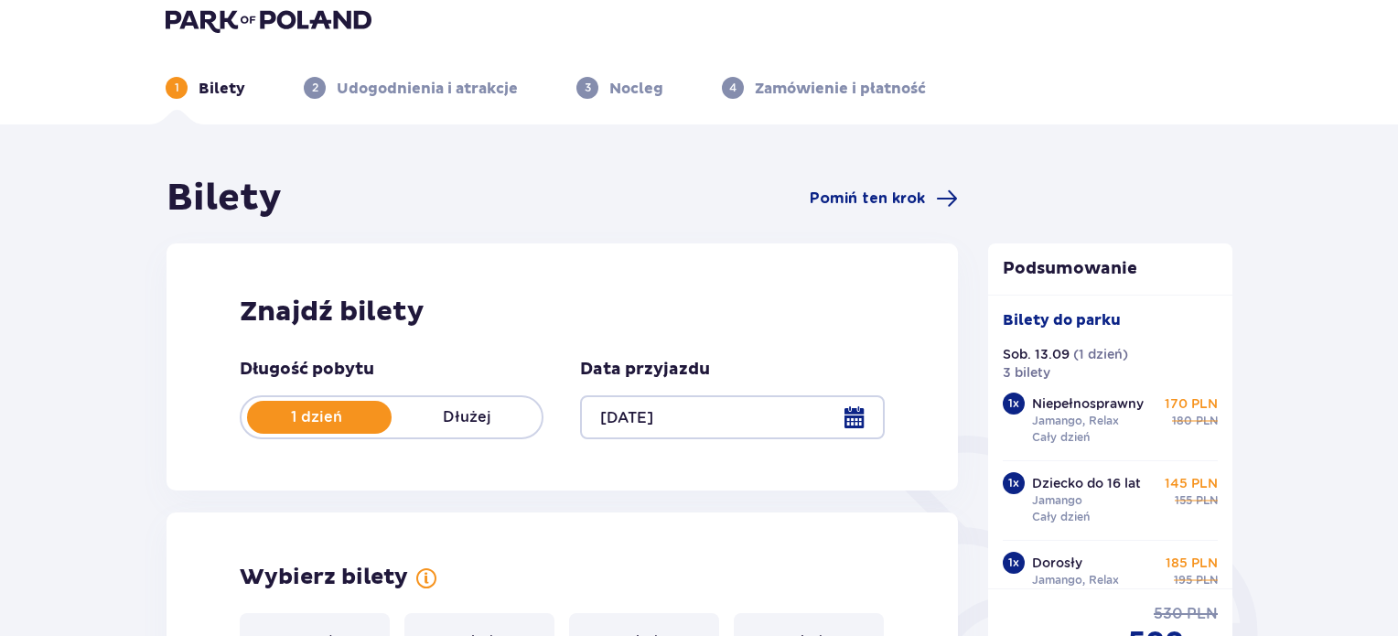
scroll to position [0, 0]
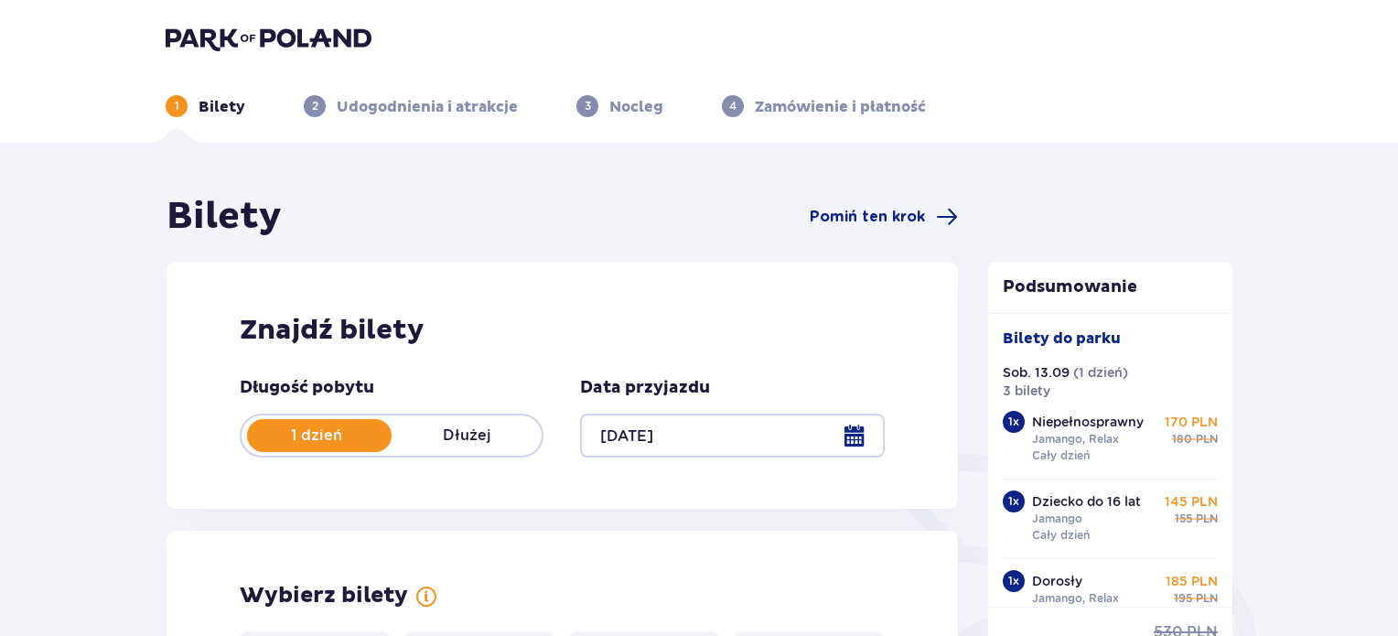
click at [221, 97] on p "Bilety" at bounding box center [221, 107] width 47 height 20
click at [230, 222] on h1 "Bilety" at bounding box center [223, 217] width 115 height 46
click at [224, 19] on header "1 Bilety 2 Udogodnienia i atrakcje 3 Nocleg 4 Zamówienie i płatność" at bounding box center [699, 71] width 1398 height 143
click at [231, 33] on img at bounding box center [269, 39] width 206 height 26
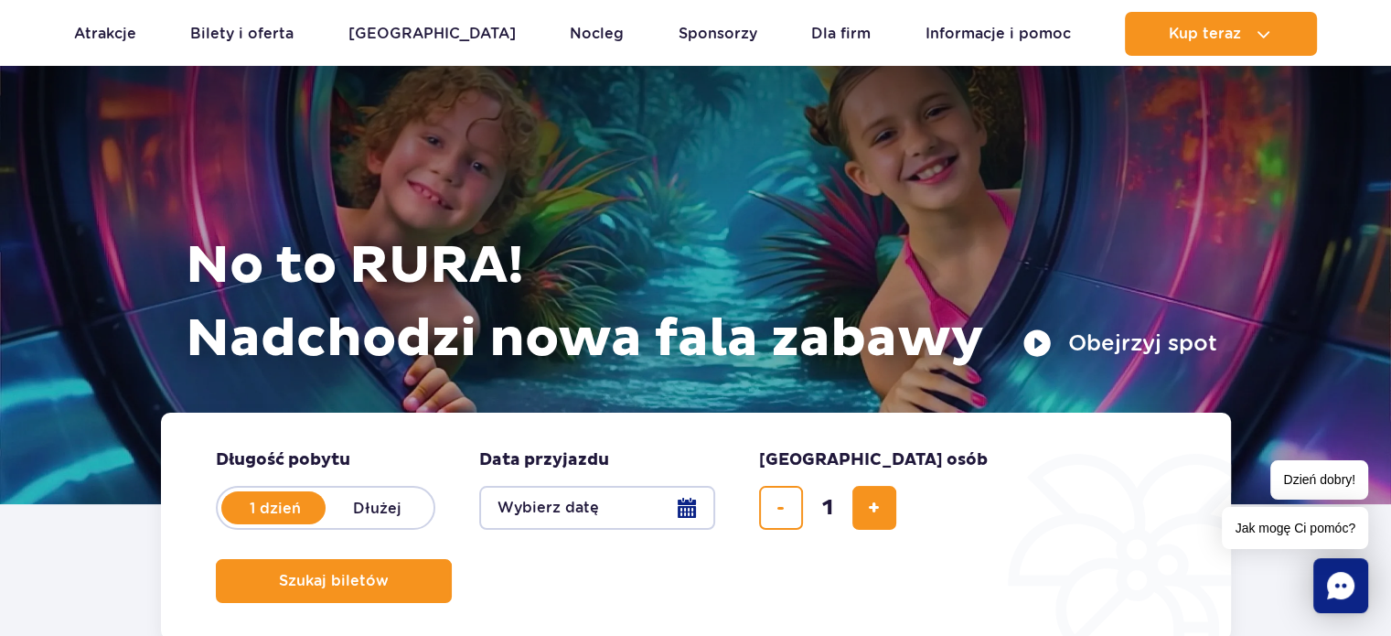
scroll to position [183, 0]
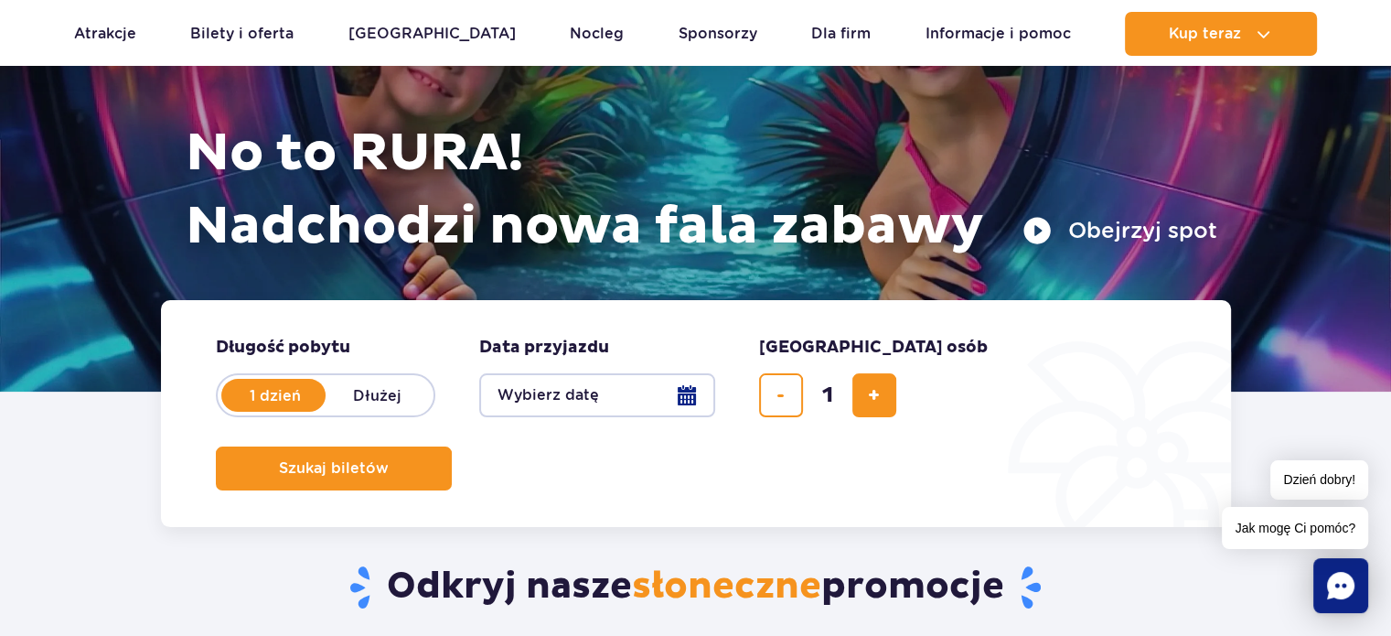
click at [680, 395] on button "Wybierz datę" at bounding box center [597, 395] width 236 height 44
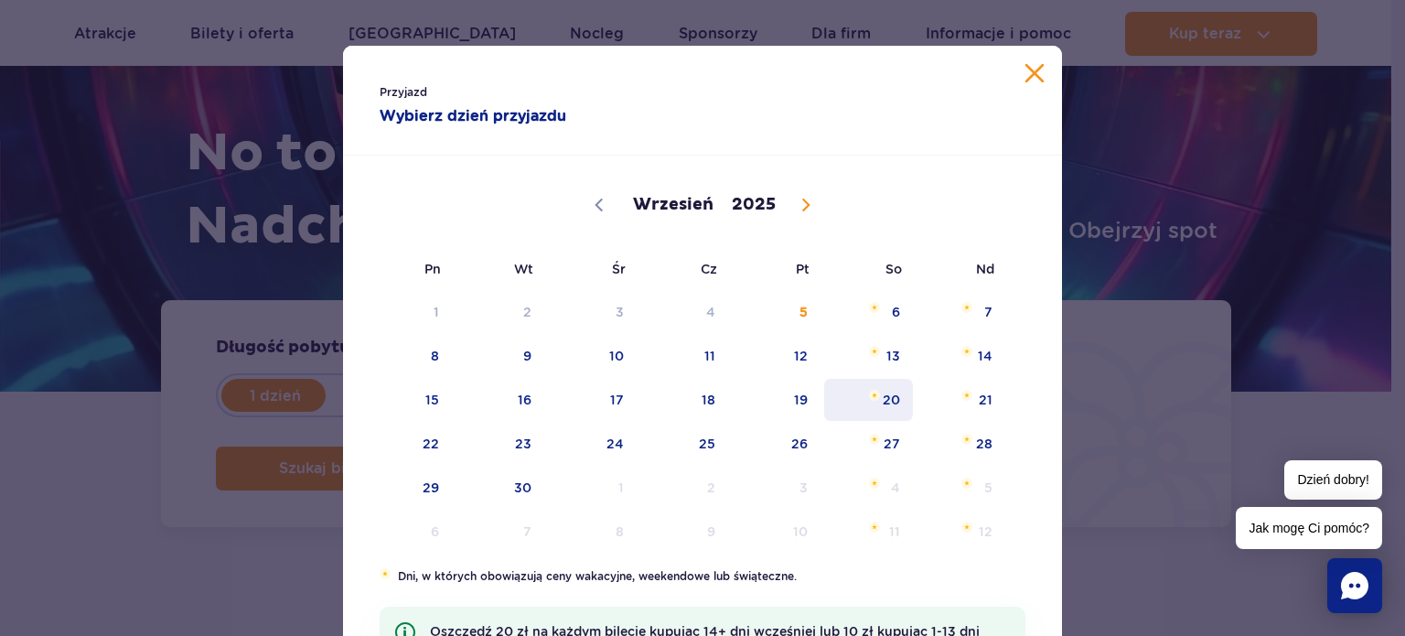
click at [878, 393] on span "20" at bounding box center [868, 400] width 92 height 42
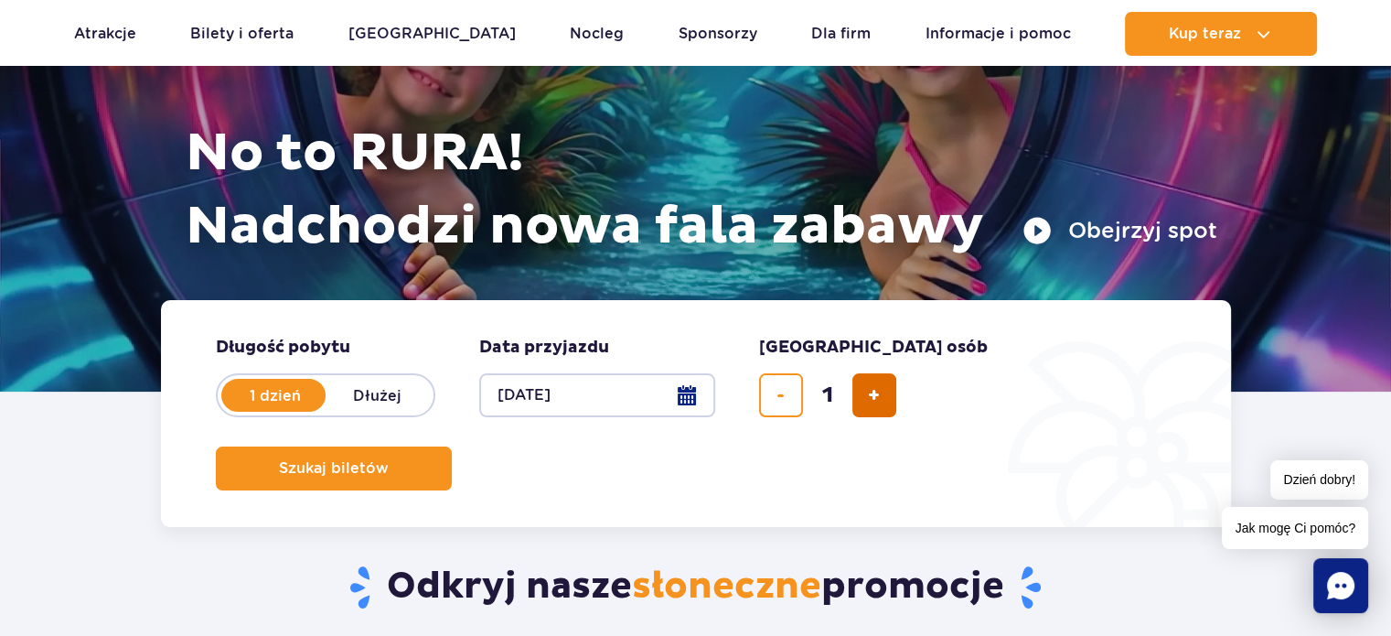
click at [875, 395] on span "dodaj bilet" at bounding box center [874, 395] width 12 height 0
type input "3"
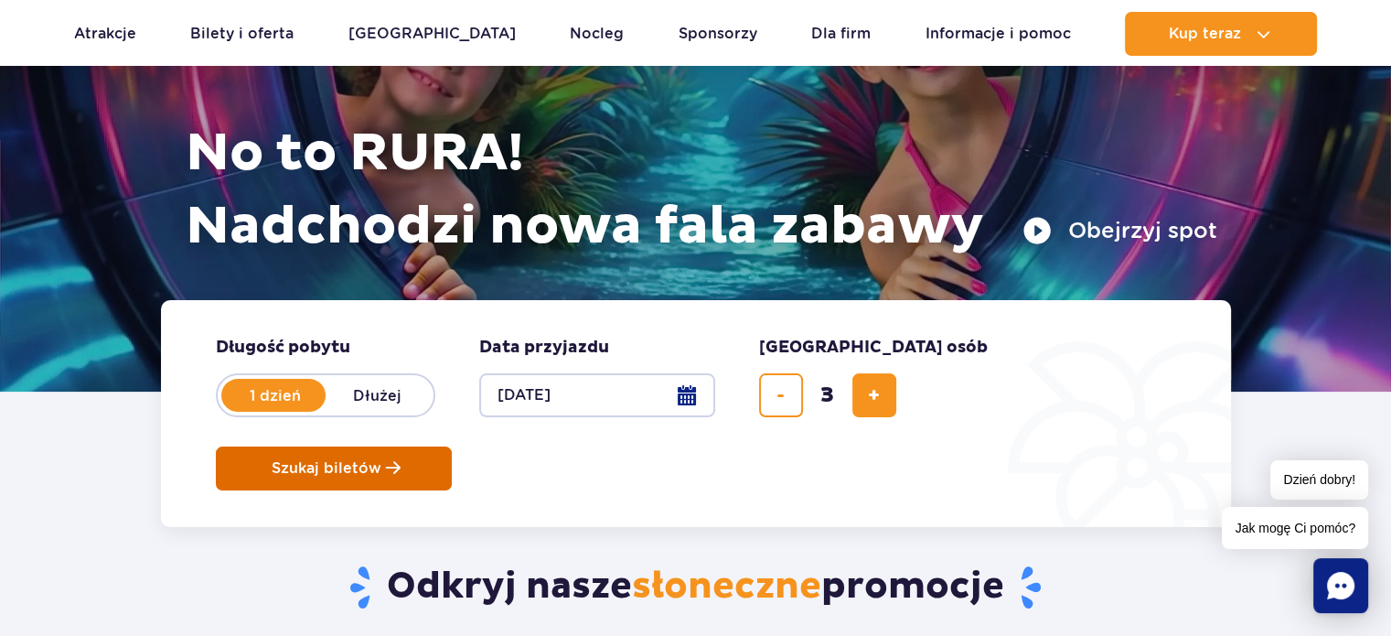
click at [452, 446] on button "Szukaj biletów" at bounding box center [334, 468] width 236 height 44
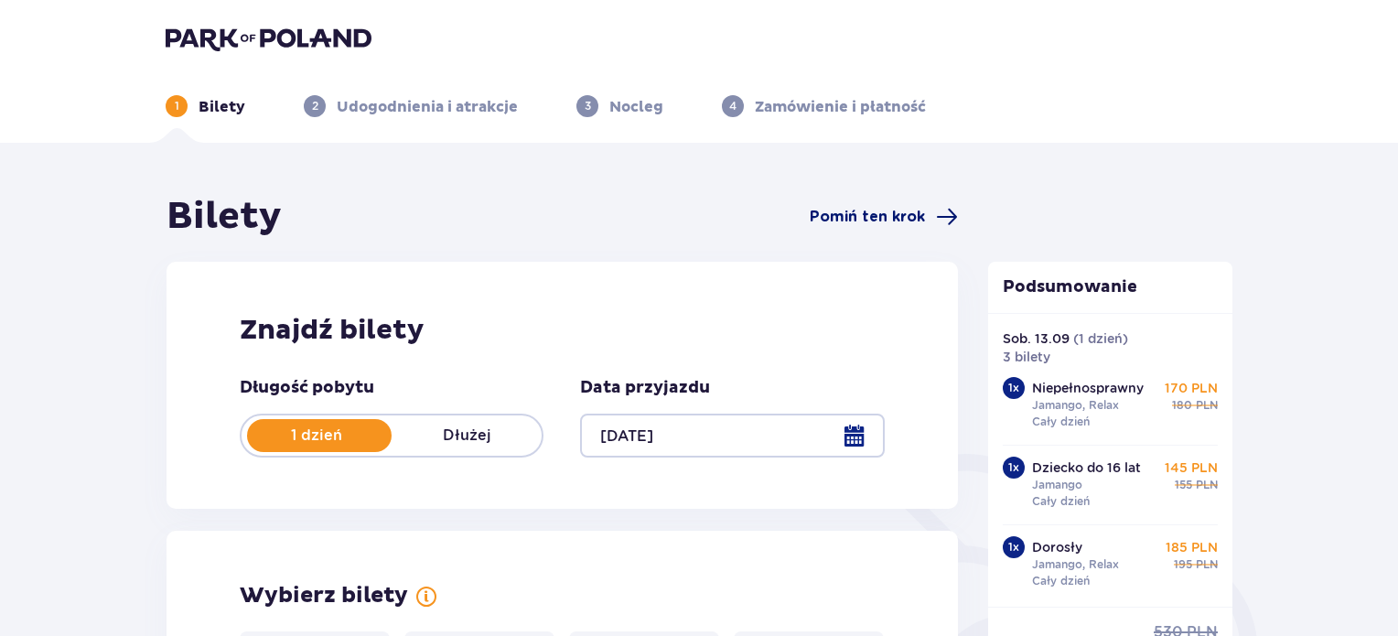
click at [856, 216] on span "Pomiń ten krok" at bounding box center [866, 217] width 115 height 20
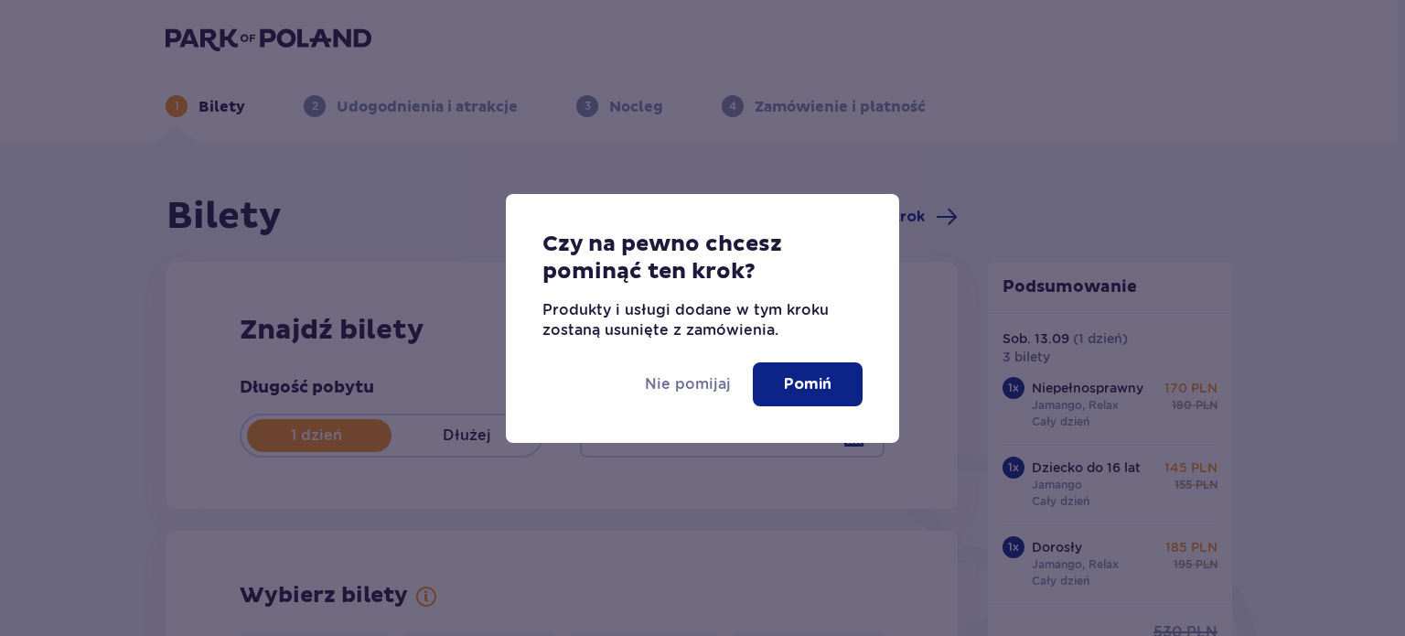
click at [816, 377] on p "Pomiń" at bounding box center [808, 384] width 48 height 20
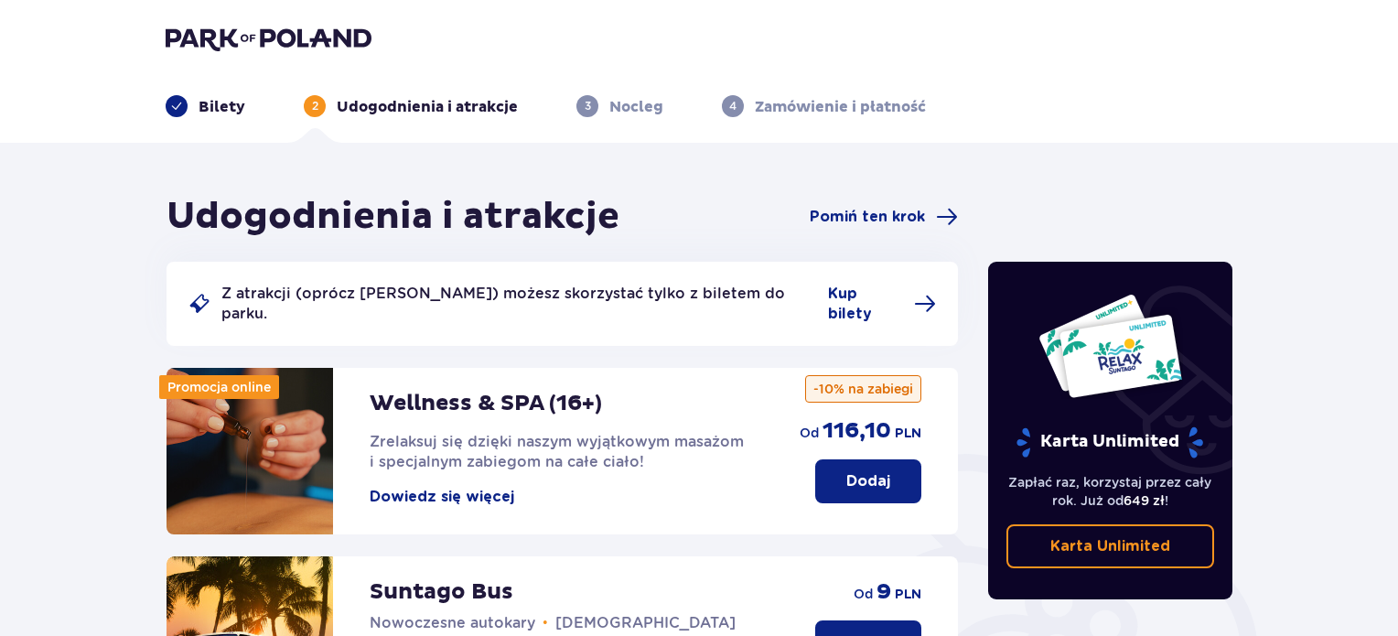
click at [187, 116] on div "Bilety" at bounding box center [206, 106] width 80 height 22
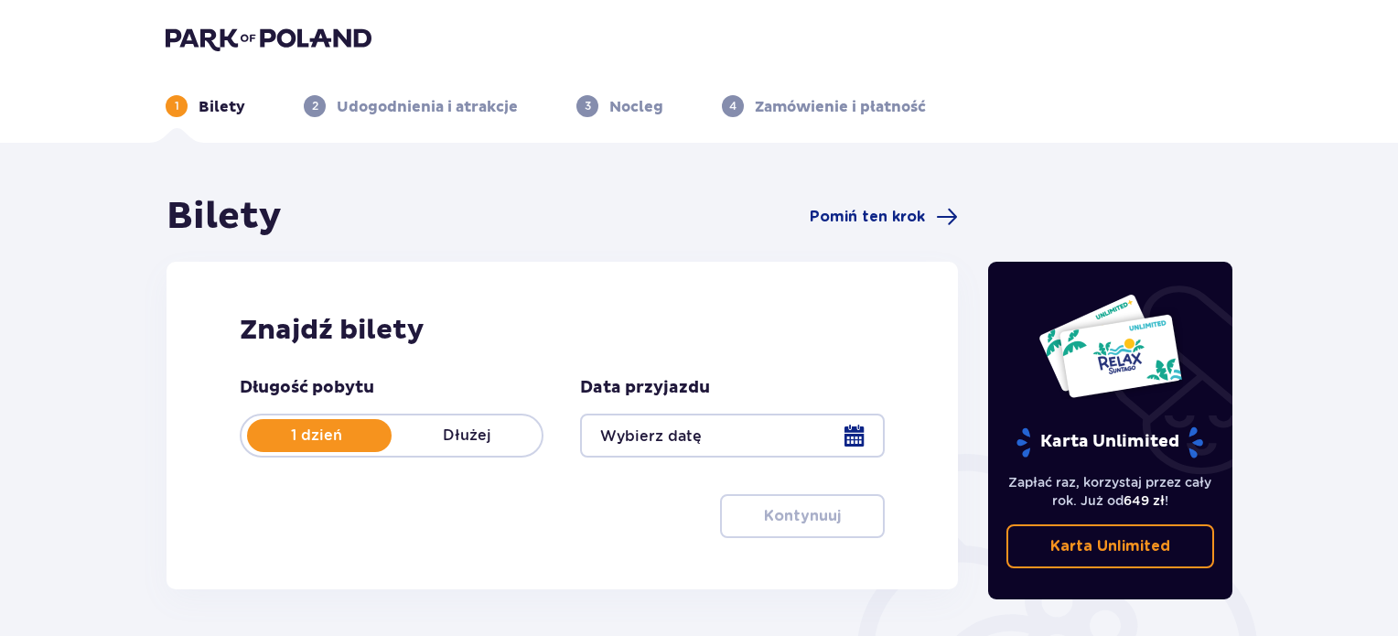
click at [878, 434] on div at bounding box center [732, 435] width 304 height 44
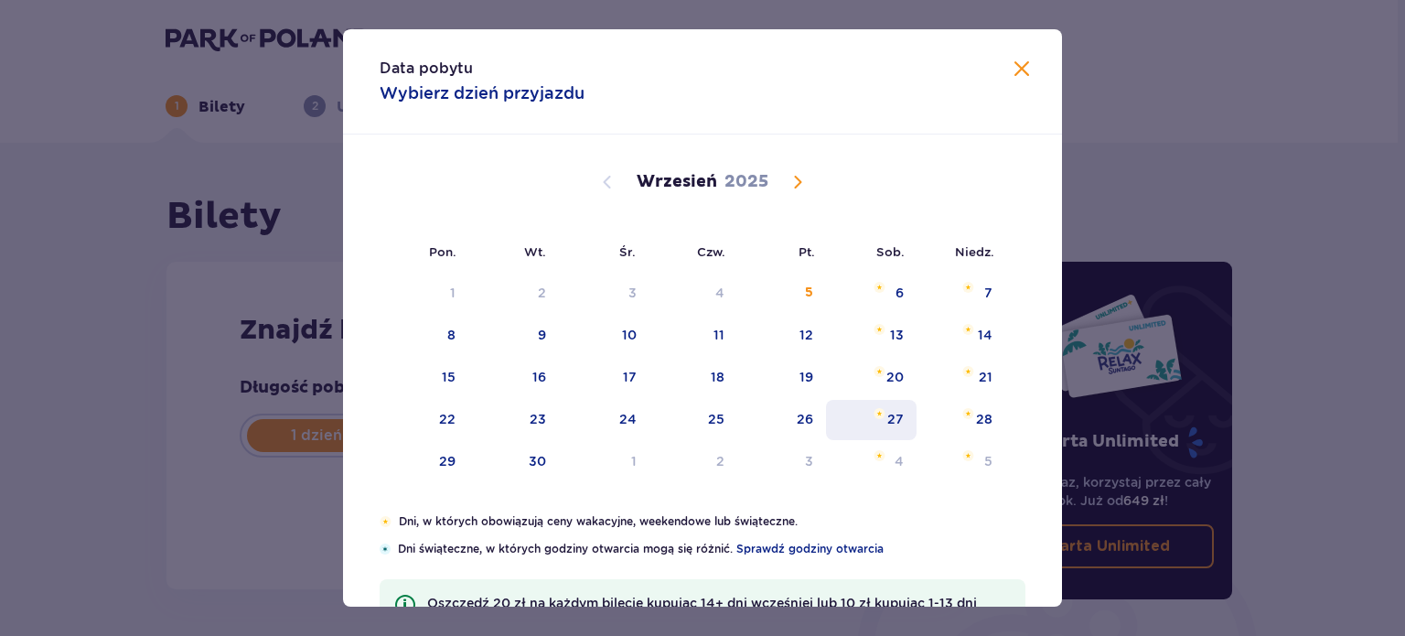
click at [868, 435] on div "27" at bounding box center [871, 420] width 91 height 40
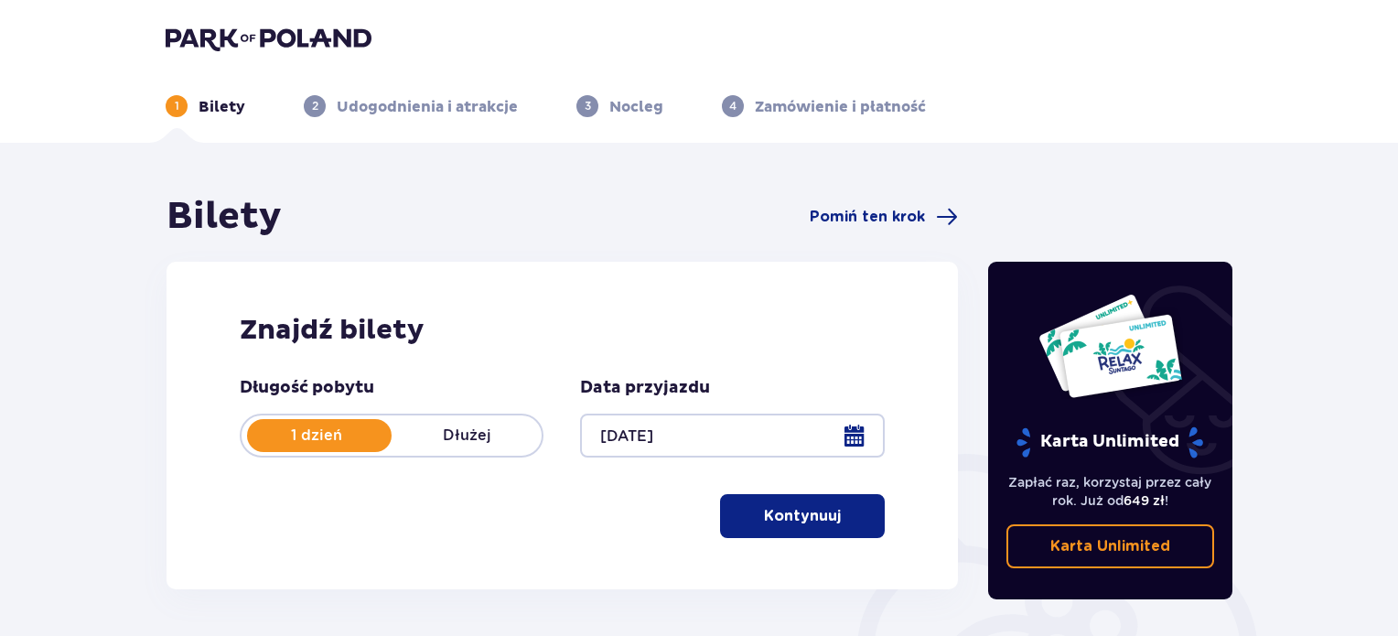
click at [898, 354] on div "Znajdź bilety Długość pobytu 1 dzień Dłużej Data przyjazdu [DATE] Kontynuuj" at bounding box center [561, 425] width 791 height 327
click at [867, 436] on div at bounding box center [732, 435] width 304 height 44
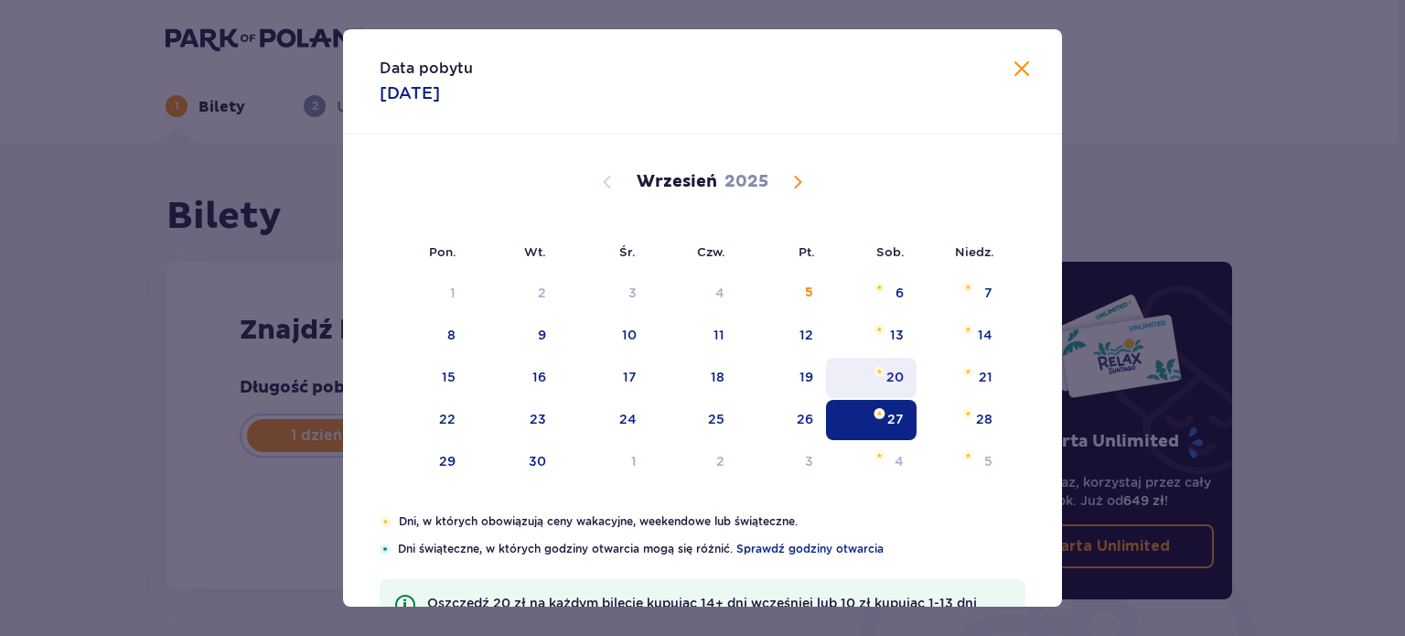
click at [895, 368] on div "20" at bounding box center [894, 377] width 17 height 18
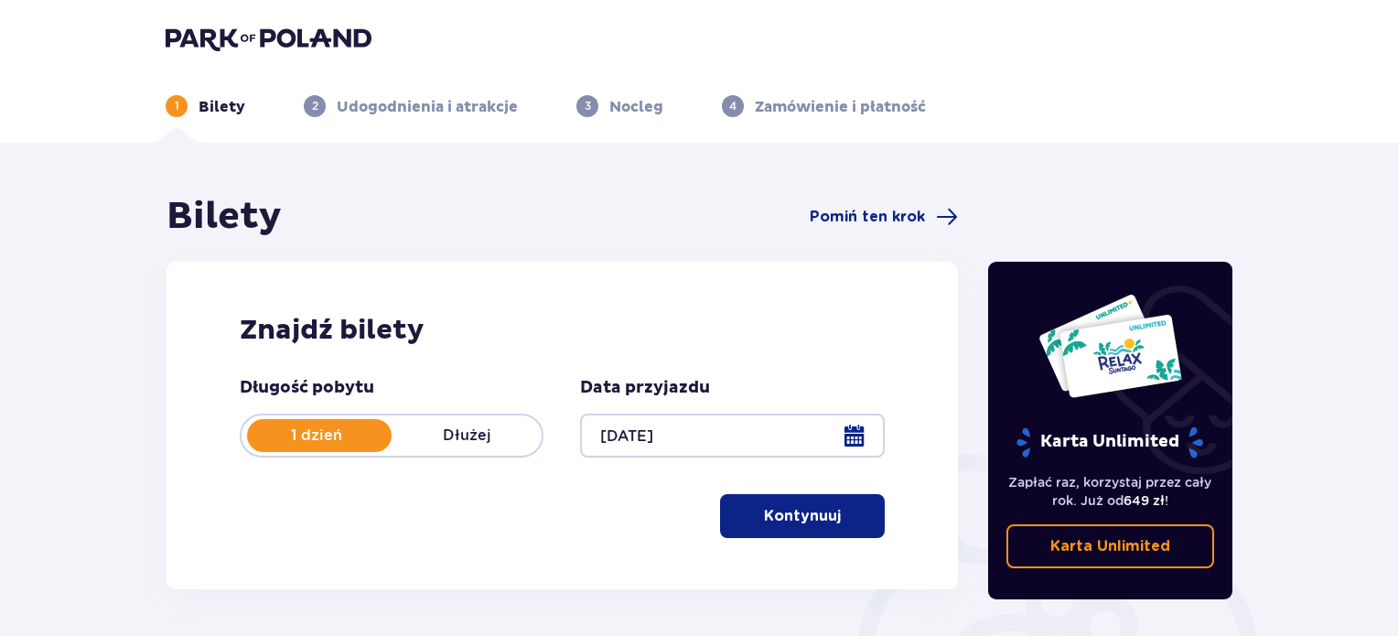
click at [813, 510] on p "Kontynuuj" at bounding box center [802, 516] width 77 height 20
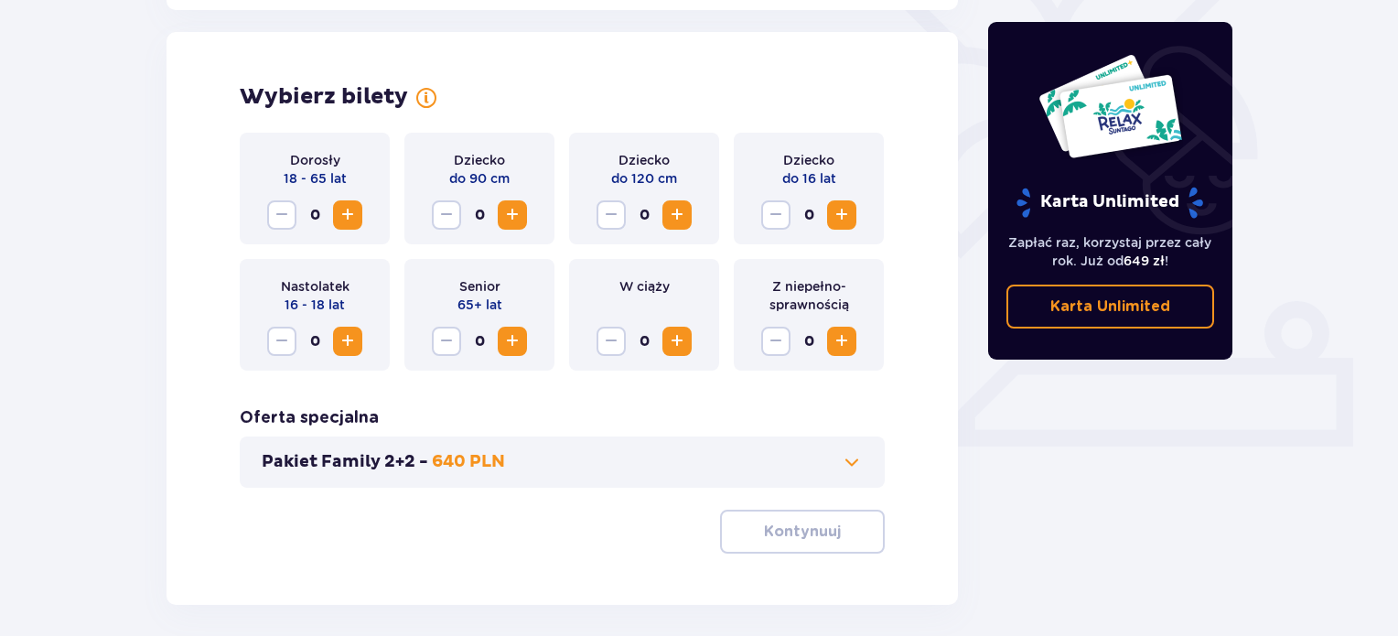
scroll to position [509, 0]
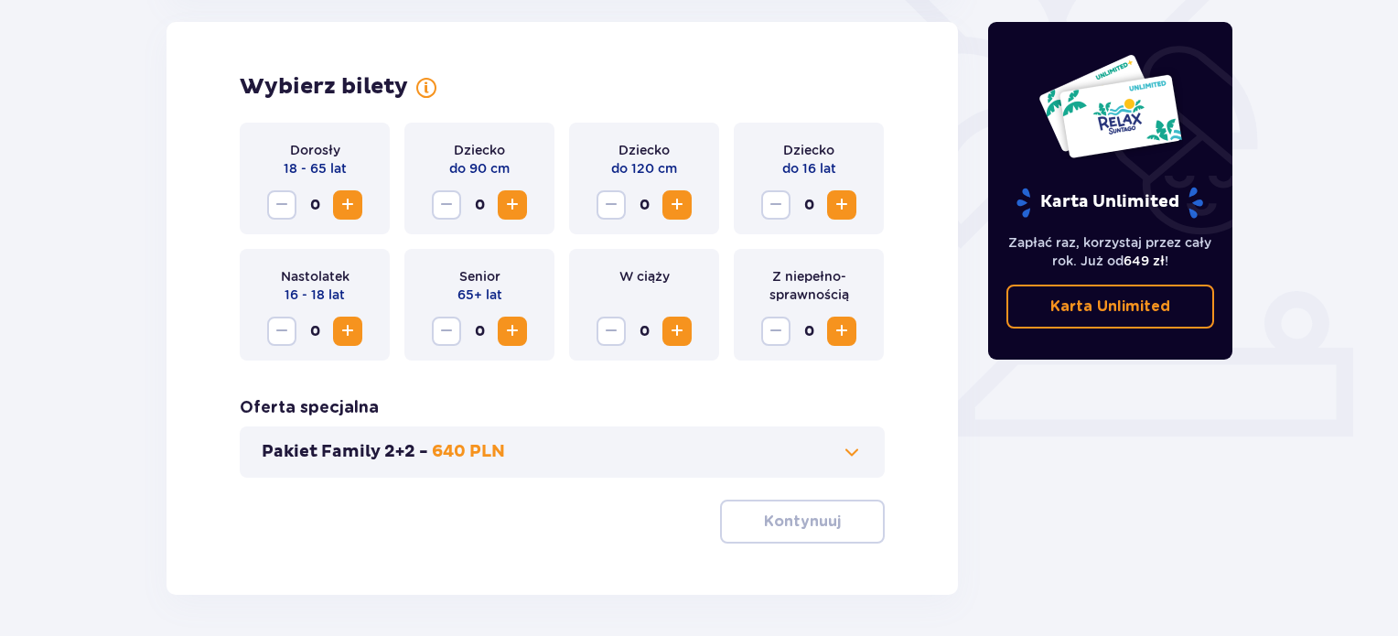
click at [350, 207] on span "Increase" at bounding box center [348, 205] width 22 height 22
click at [768, 520] on p "Kontynuuj" at bounding box center [802, 521] width 77 height 20
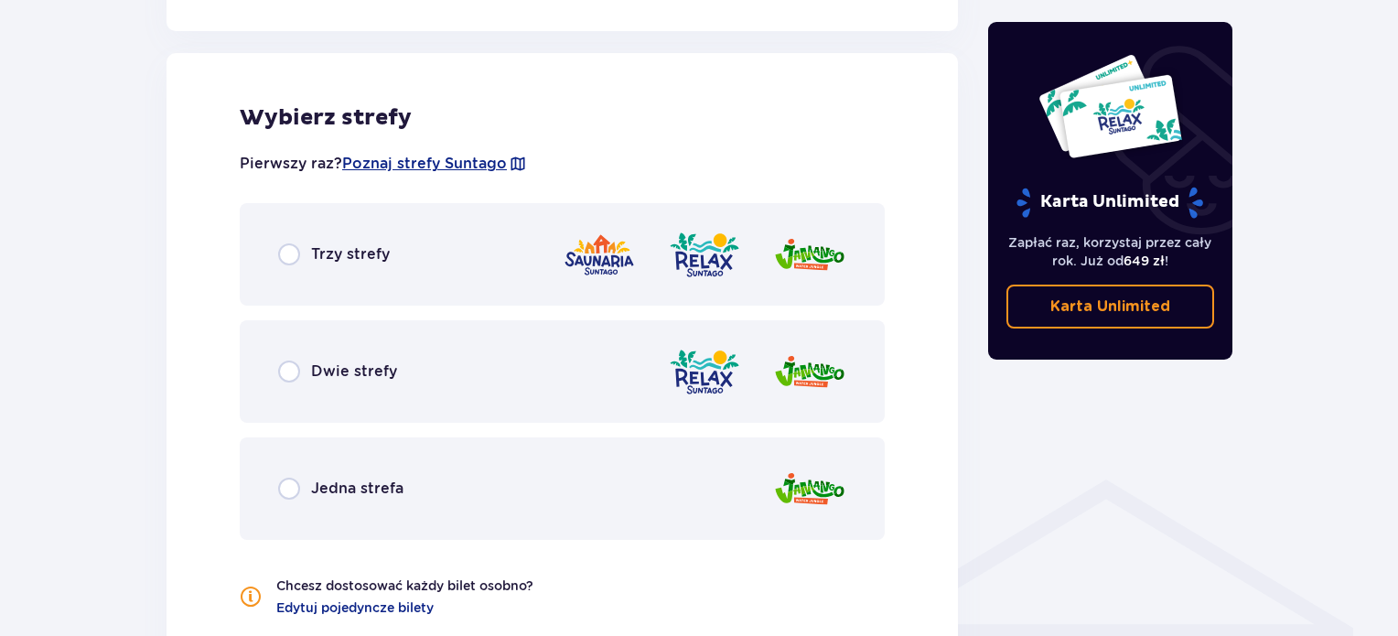
scroll to position [1015, 0]
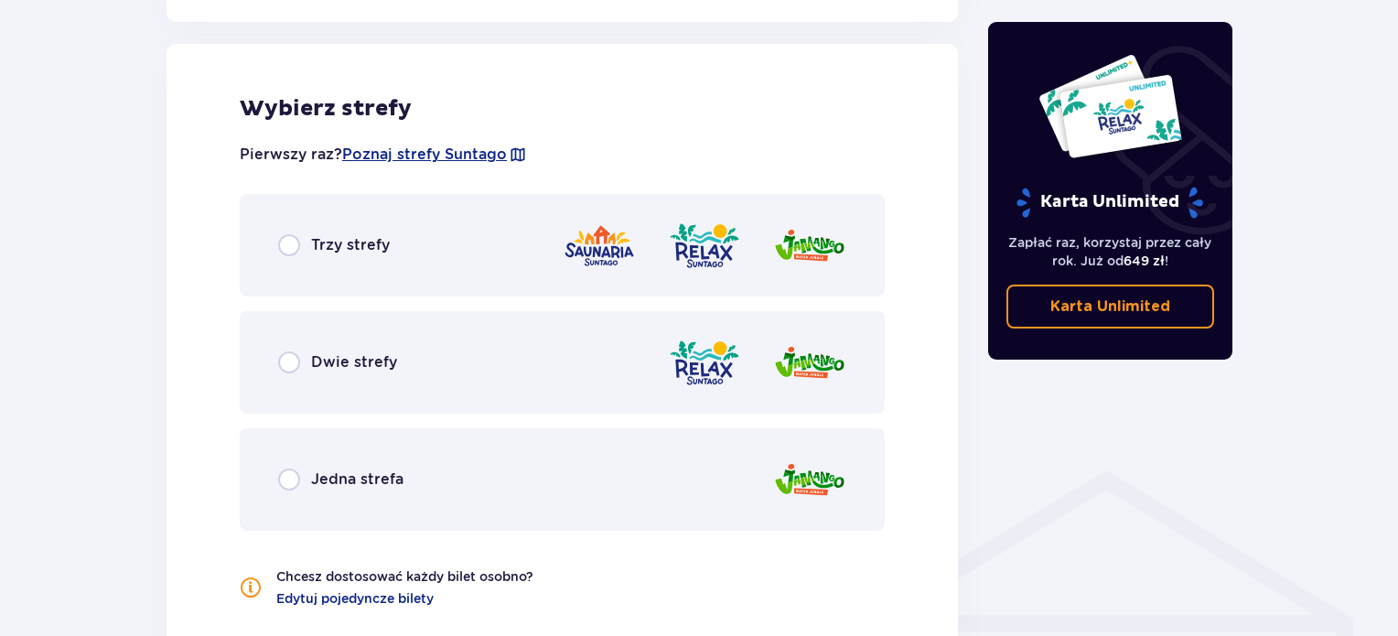
drag, startPoint x: 377, startPoint y: 352, endPoint x: 476, endPoint y: 352, distance: 98.8
click at [377, 352] on p "Dwie strefy" at bounding box center [354, 362] width 86 height 20
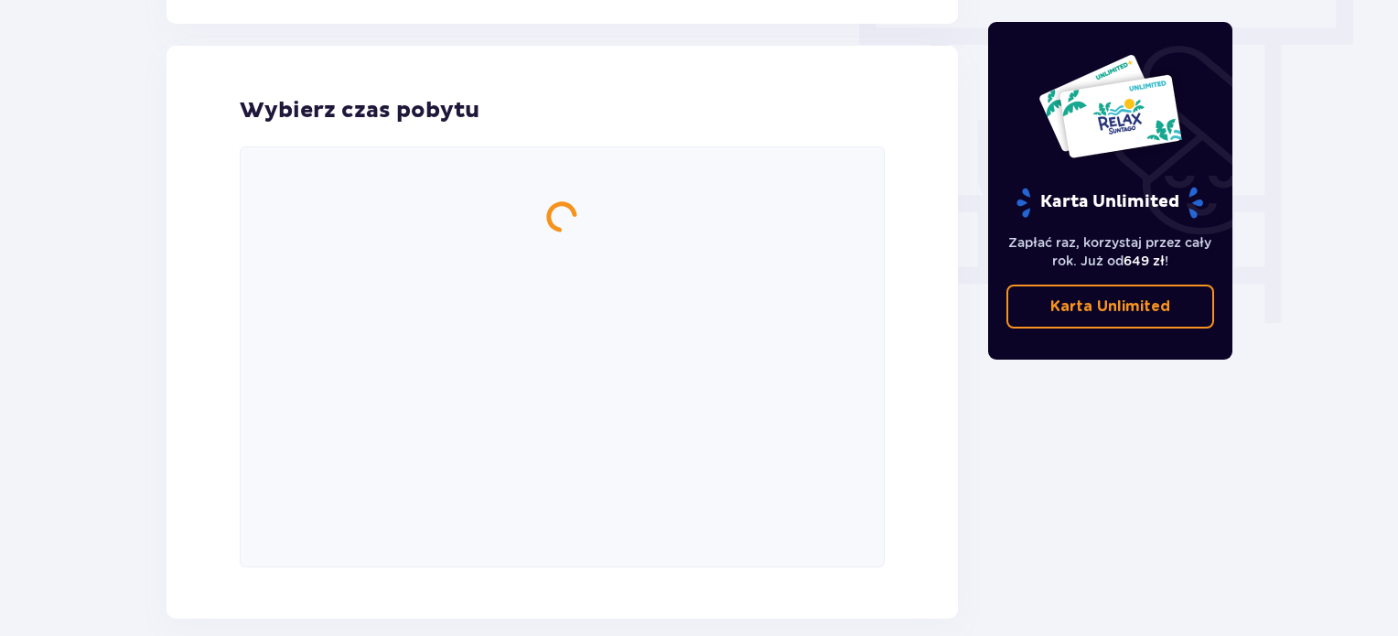
scroll to position [1652, 0]
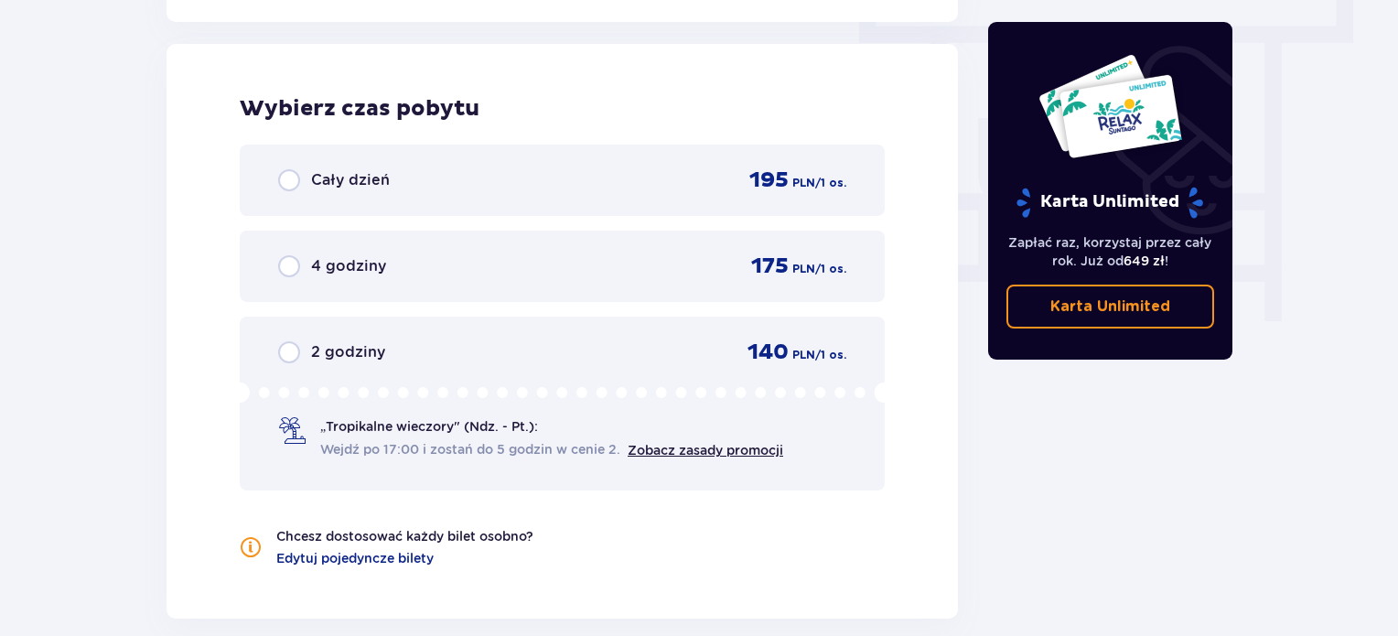
click at [406, 170] on div "Cały dzień 195 PLN / 1 os." at bounding box center [562, 179] width 568 height 27
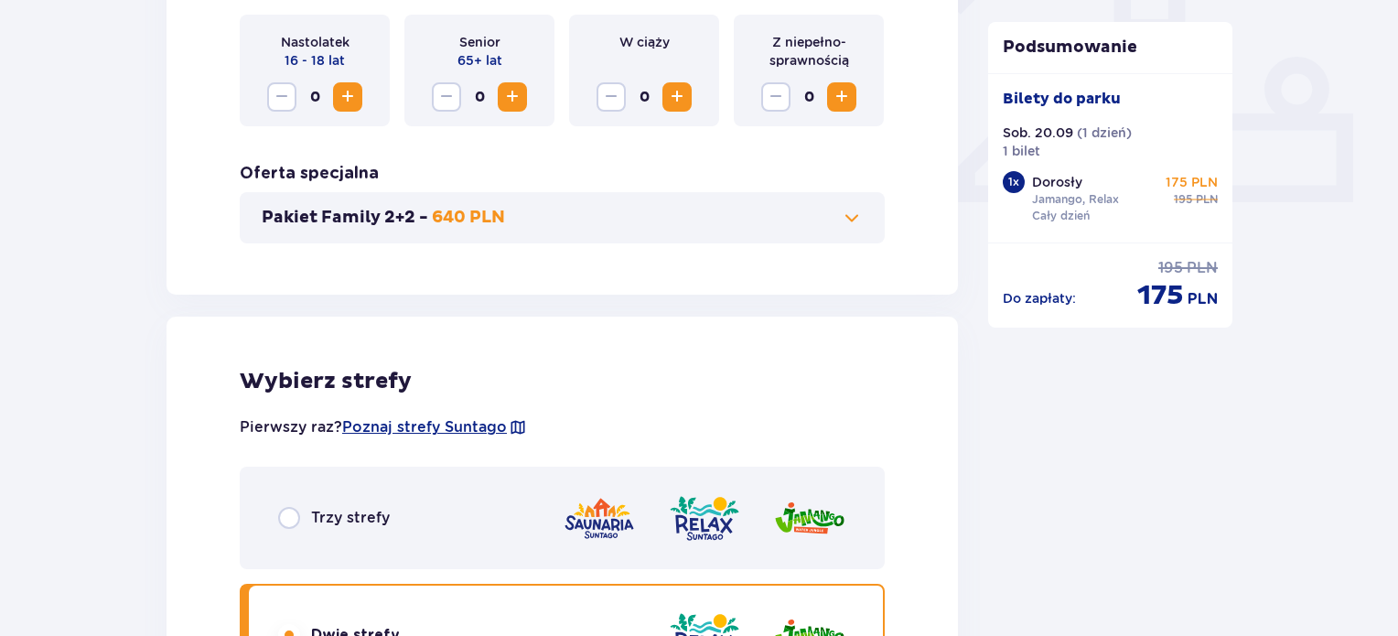
scroll to position [446, 0]
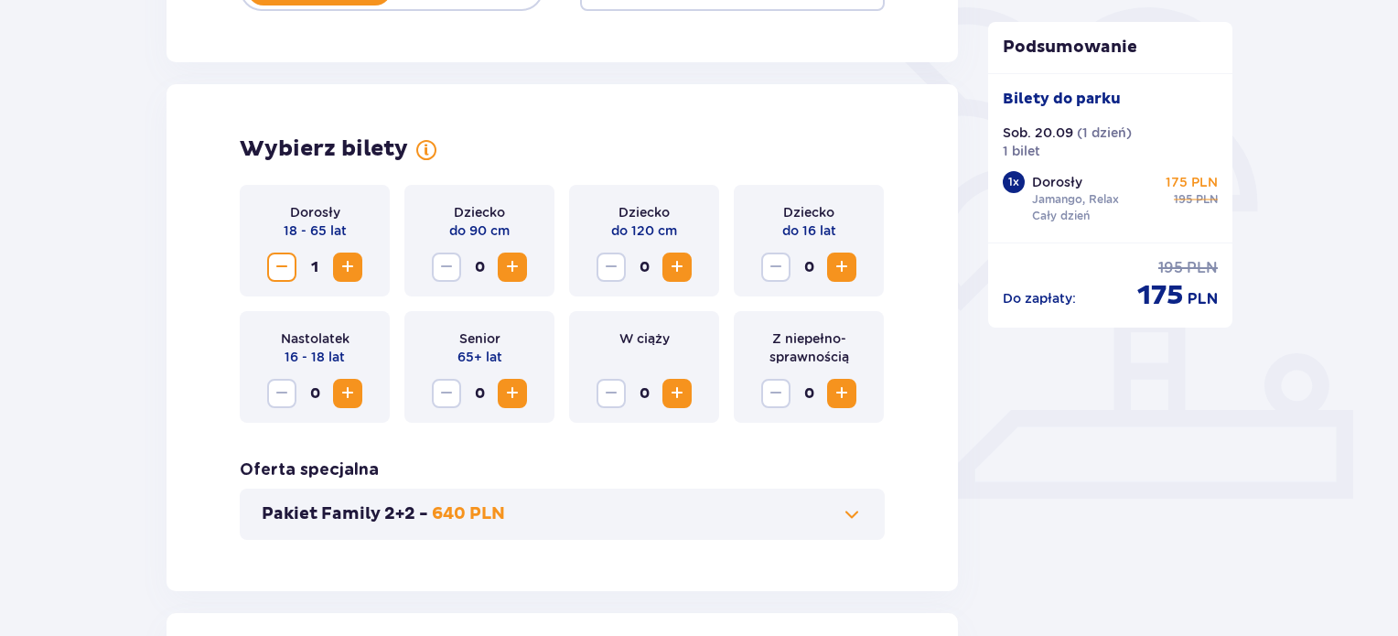
click at [852, 265] on span "Increase" at bounding box center [841, 267] width 22 height 22
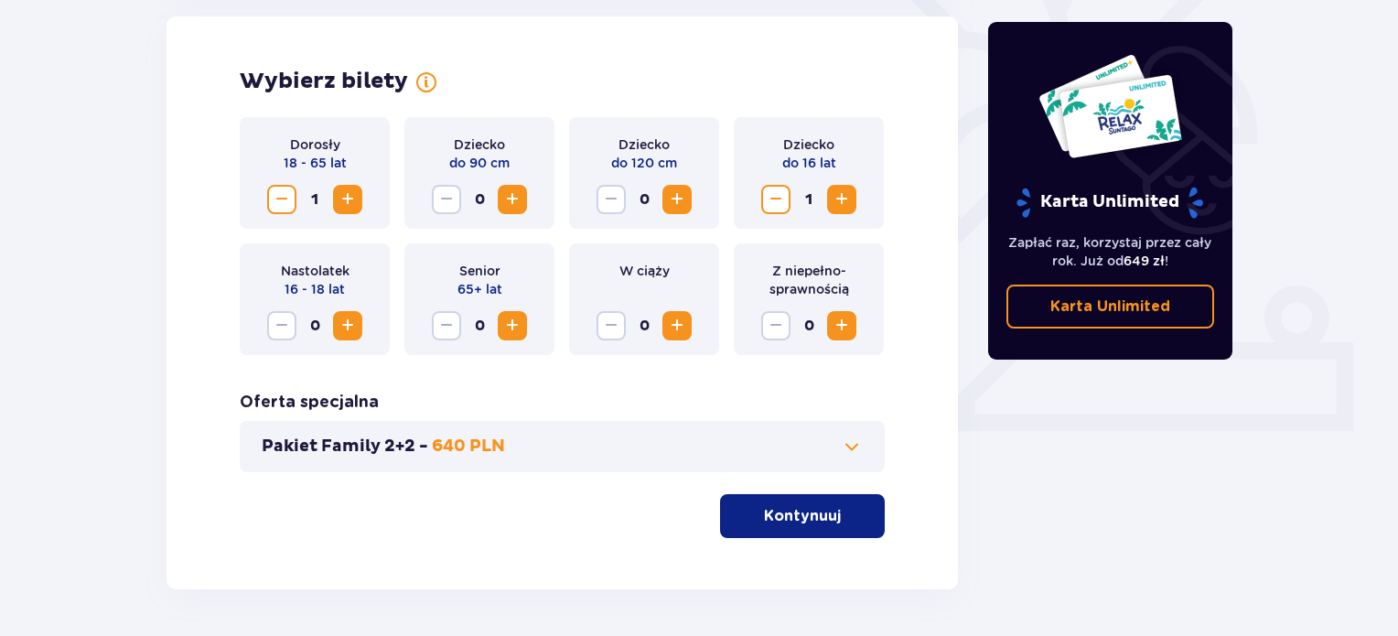
scroll to position [577, 0]
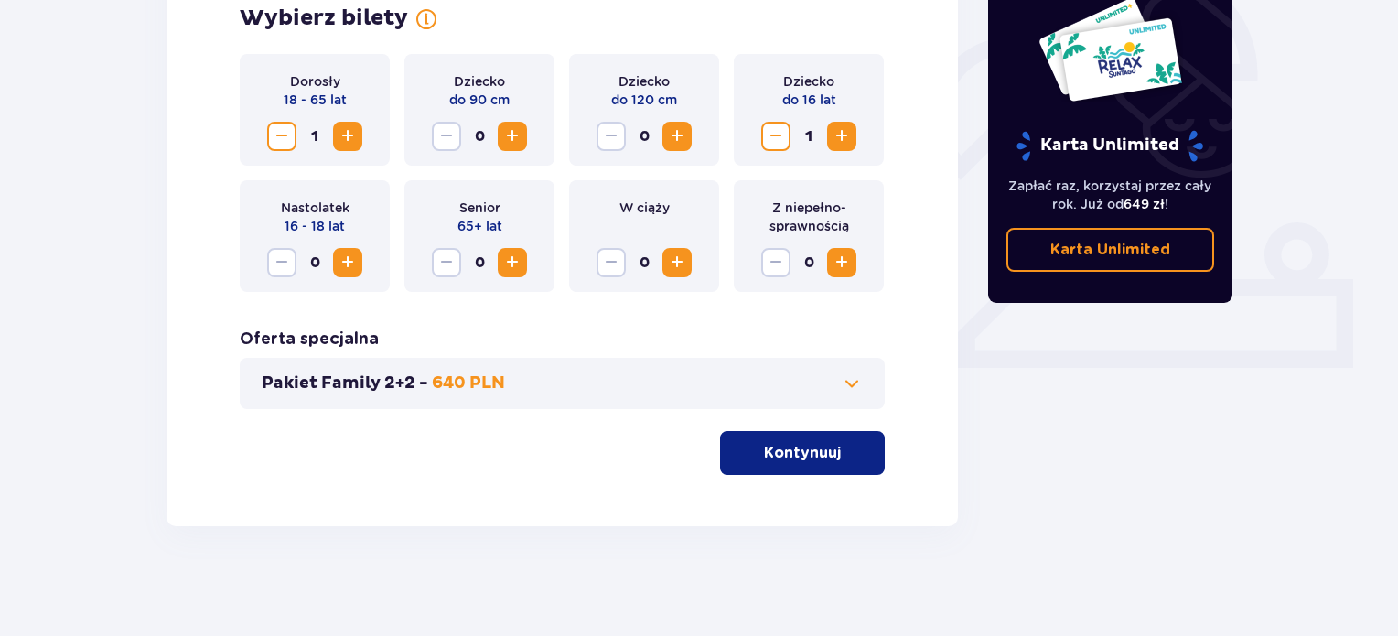
click at [842, 445] on span "button" at bounding box center [844, 453] width 22 height 22
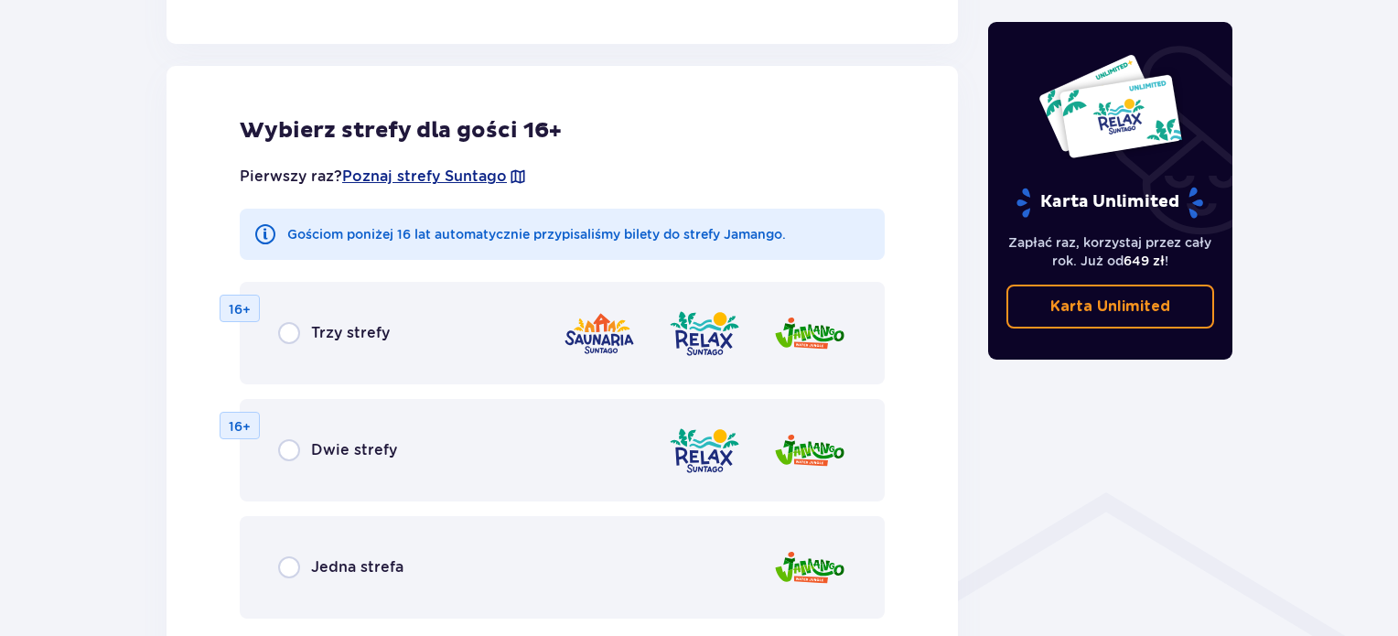
scroll to position [1015, 0]
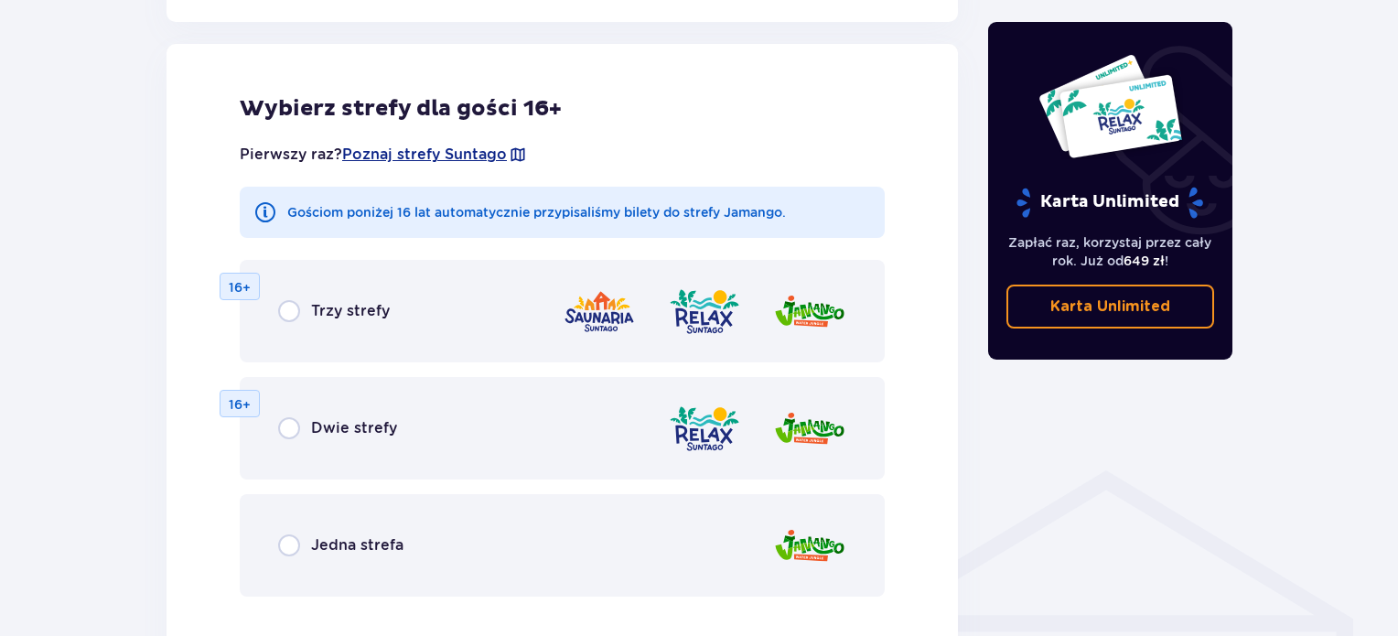
click at [407, 427] on div "Dwie strefy 16+" at bounding box center [562, 428] width 645 height 102
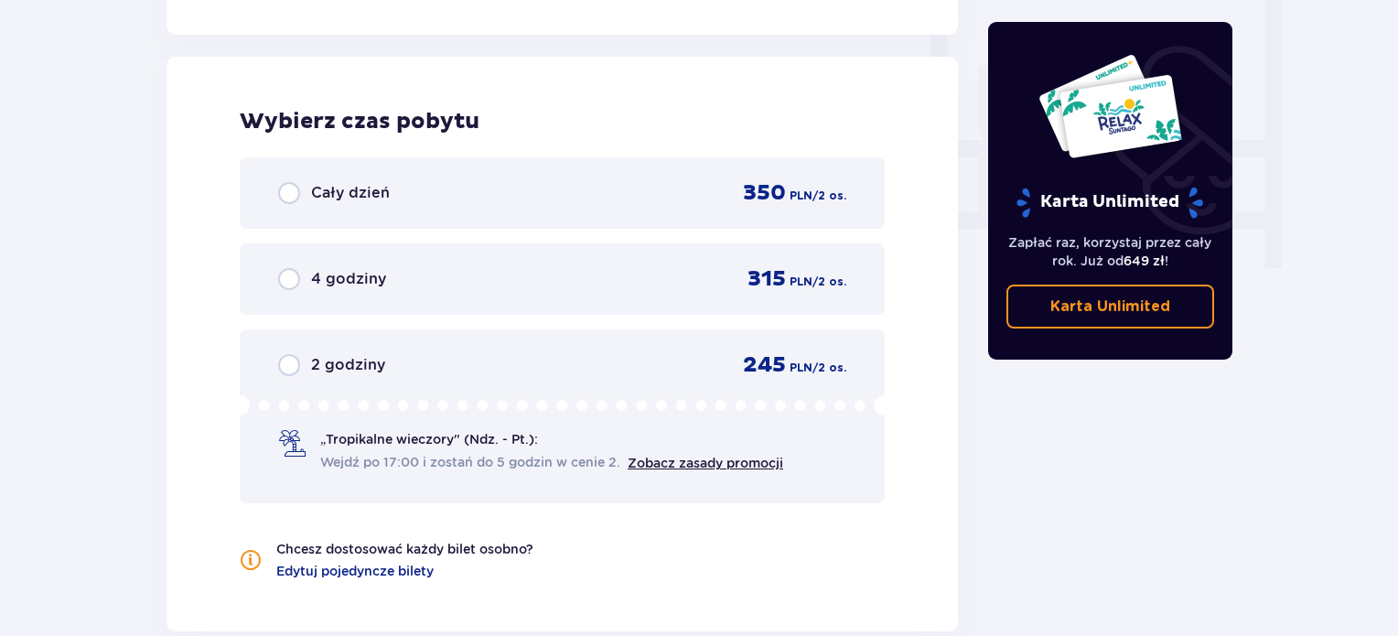
scroll to position [1718, 0]
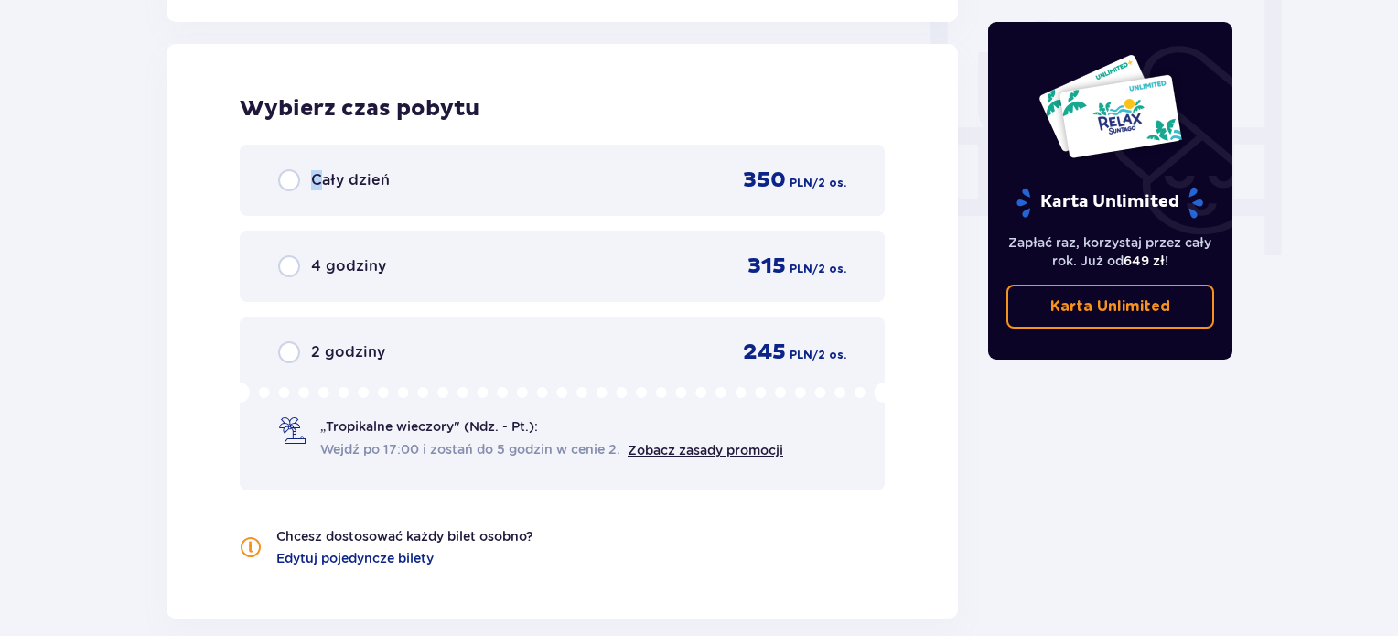
drag, startPoint x: 315, startPoint y: 188, endPoint x: 334, endPoint y: 185, distance: 19.6
click at [316, 188] on p "Cały dzień" at bounding box center [350, 180] width 79 height 20
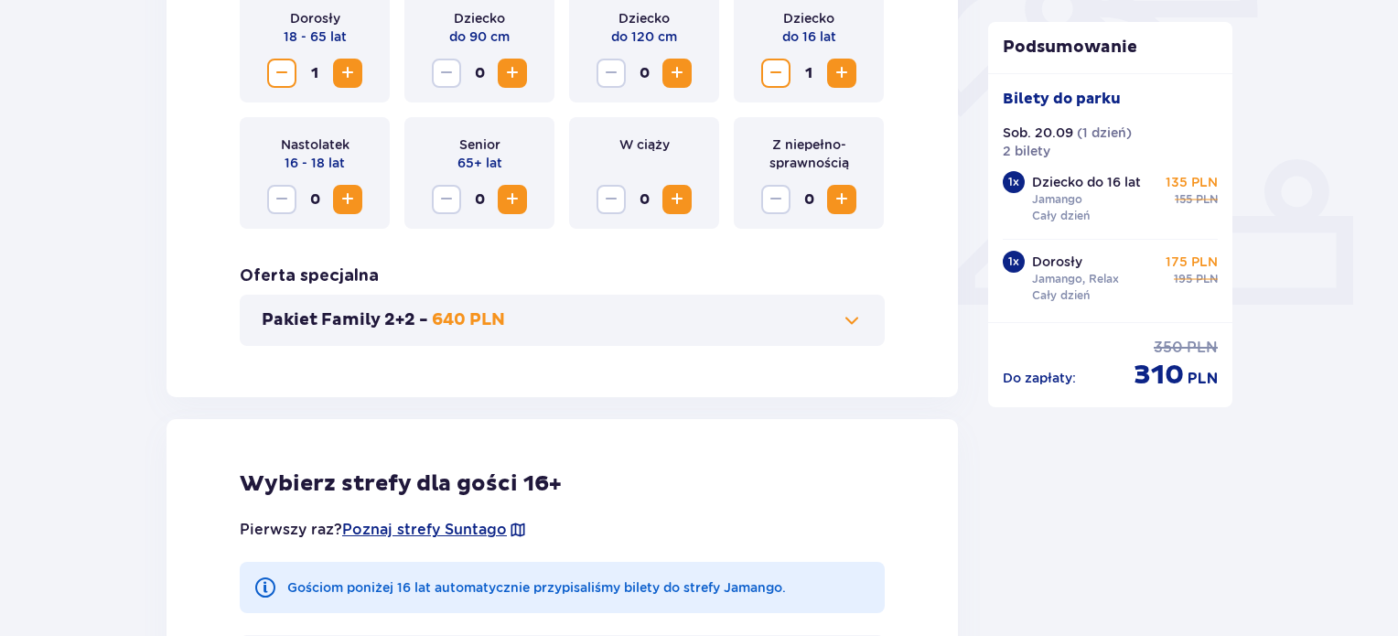
scroll to position [421, 0]
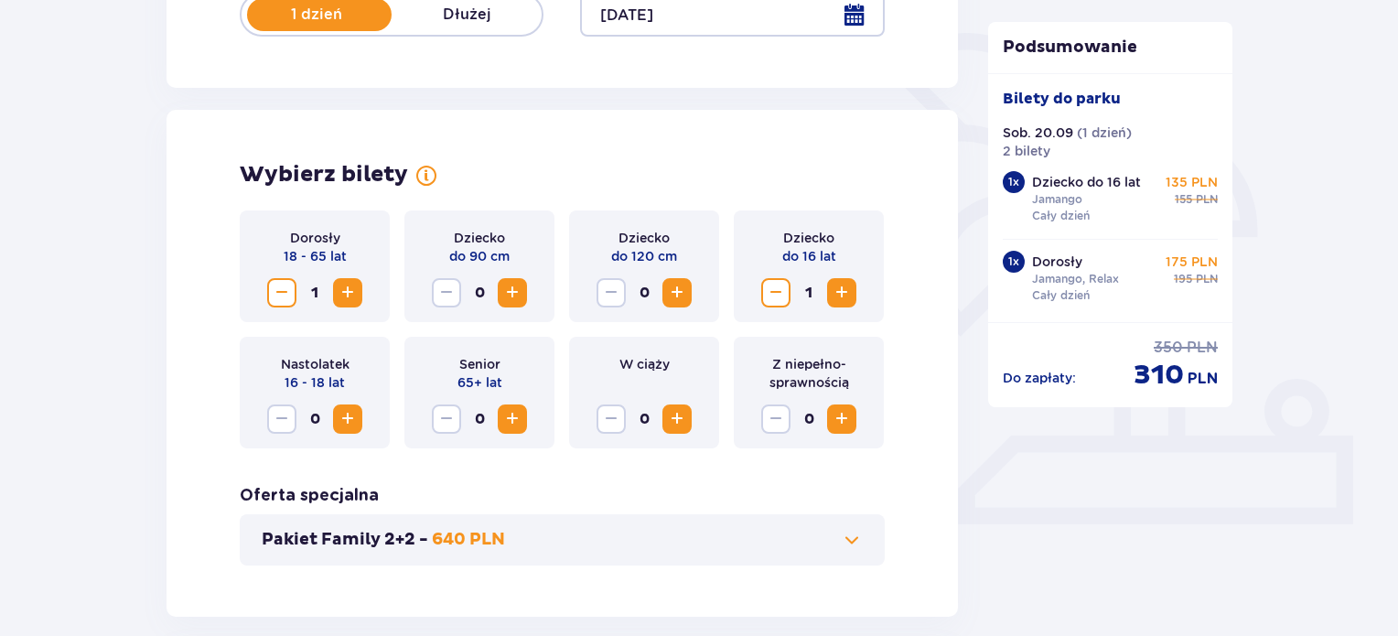
click at [841, 412] on span "Increase" at bounding box center [841, 419] width 22 height 22
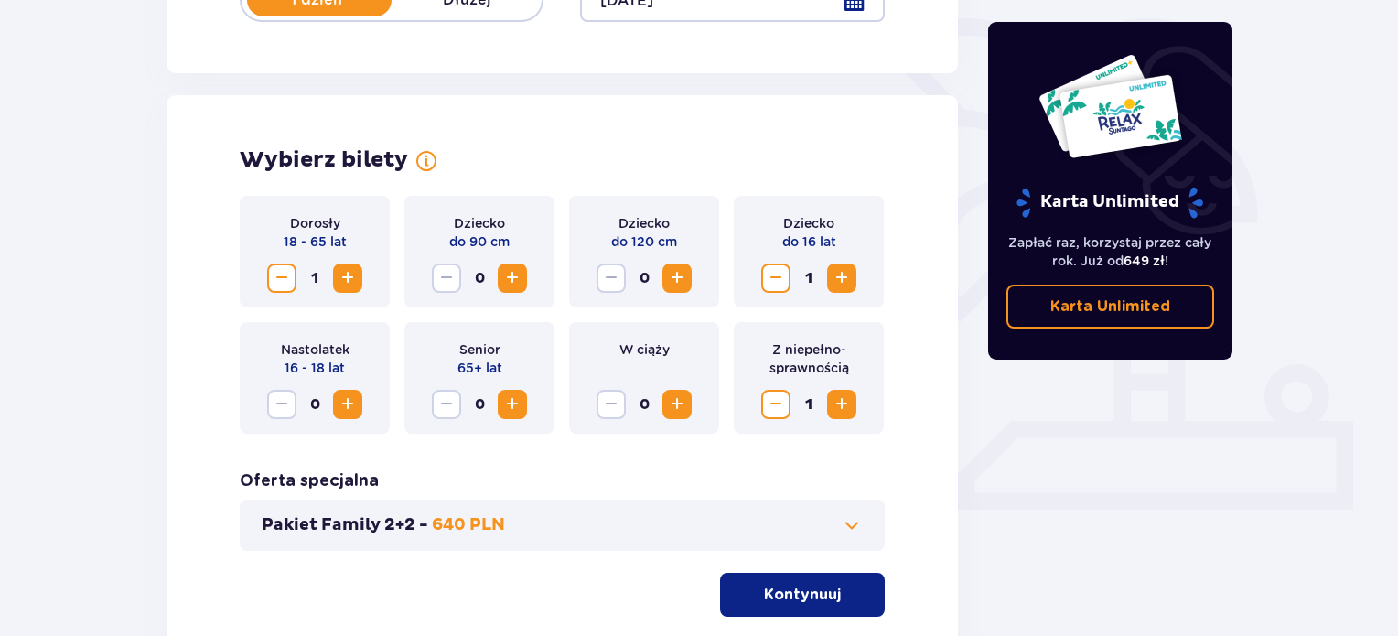
scroll to position [577, 0]
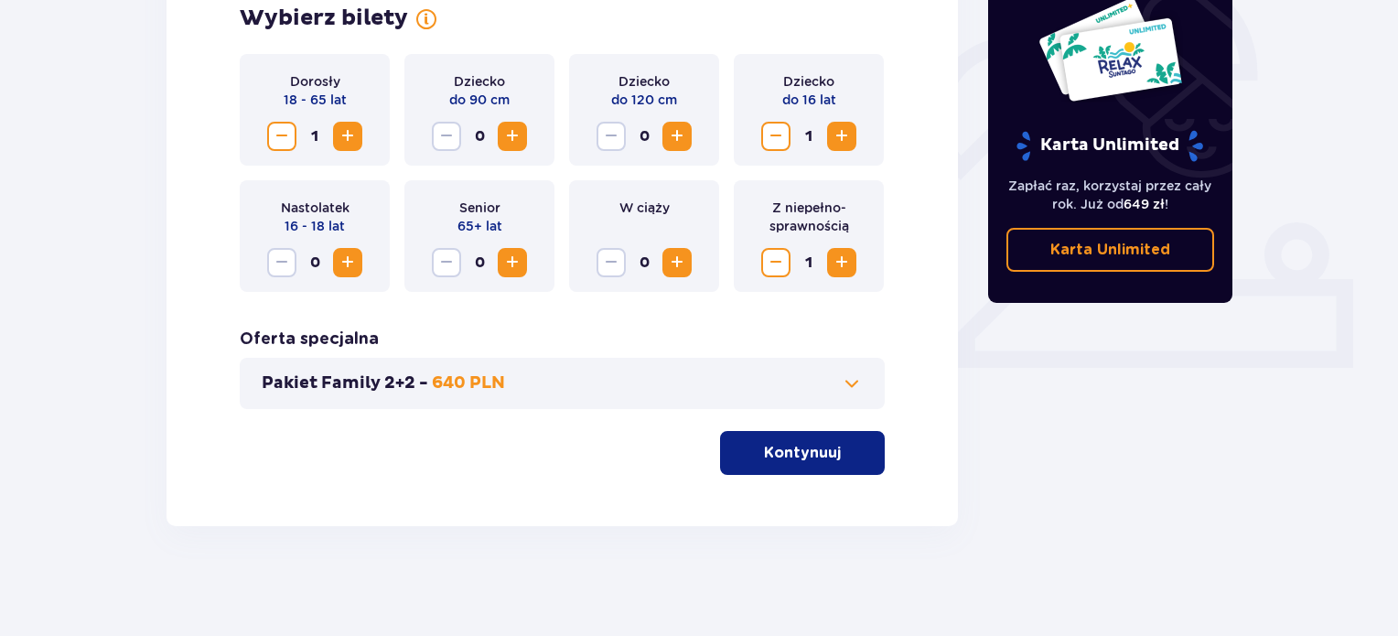
click at [793, 448] on p "Kontynuuj" at bounding box center [802, 453] width 77 height 20
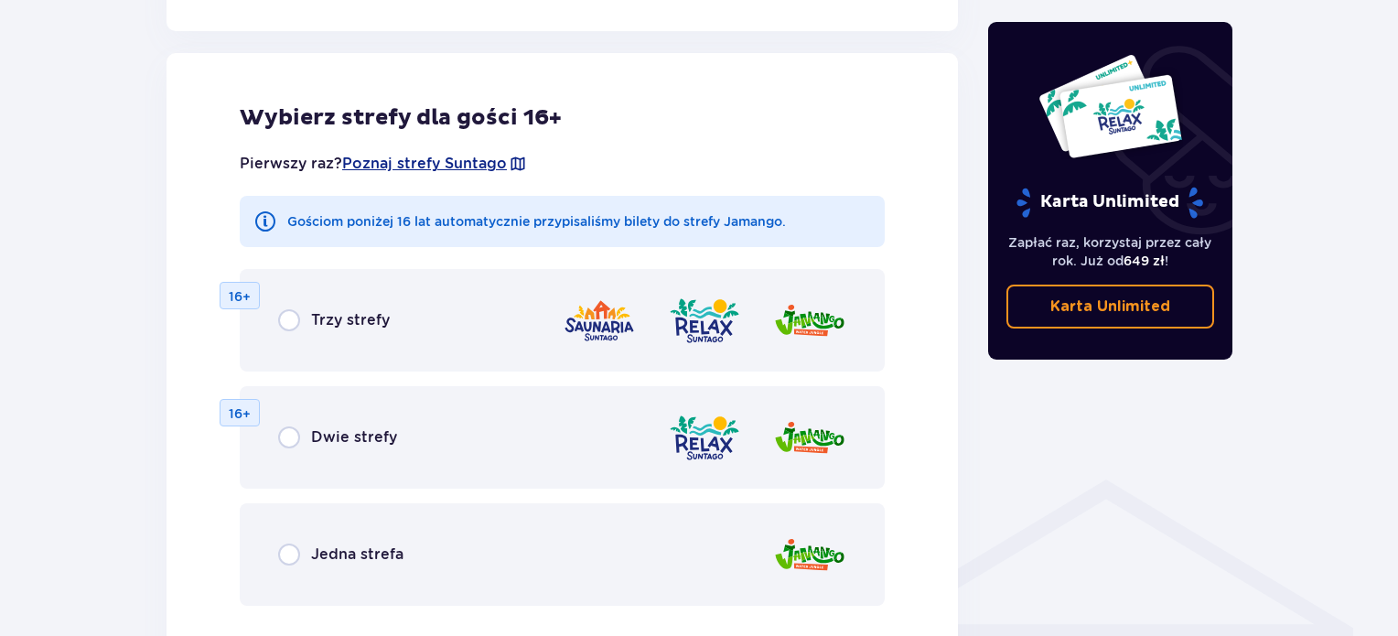
scroll to position [1015, 0]
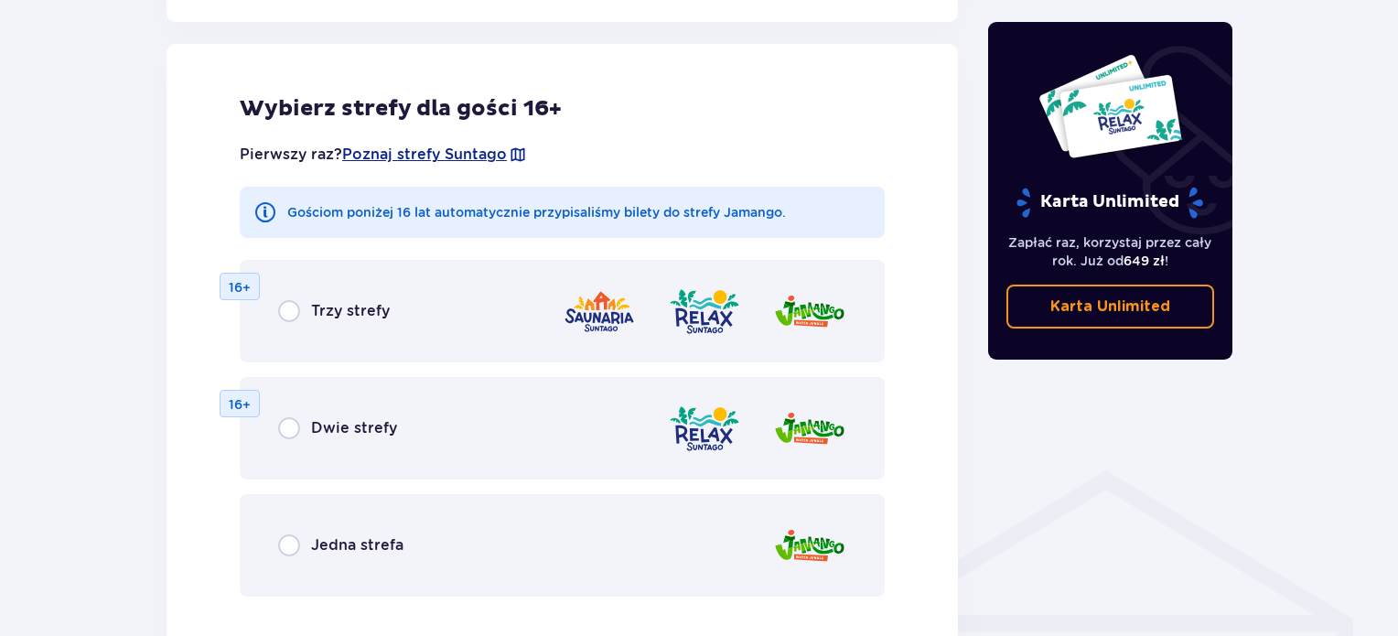
click at [395, 423] on div "Dwie strefy 16+" at bounding box center [562, 428] width 645 height 102
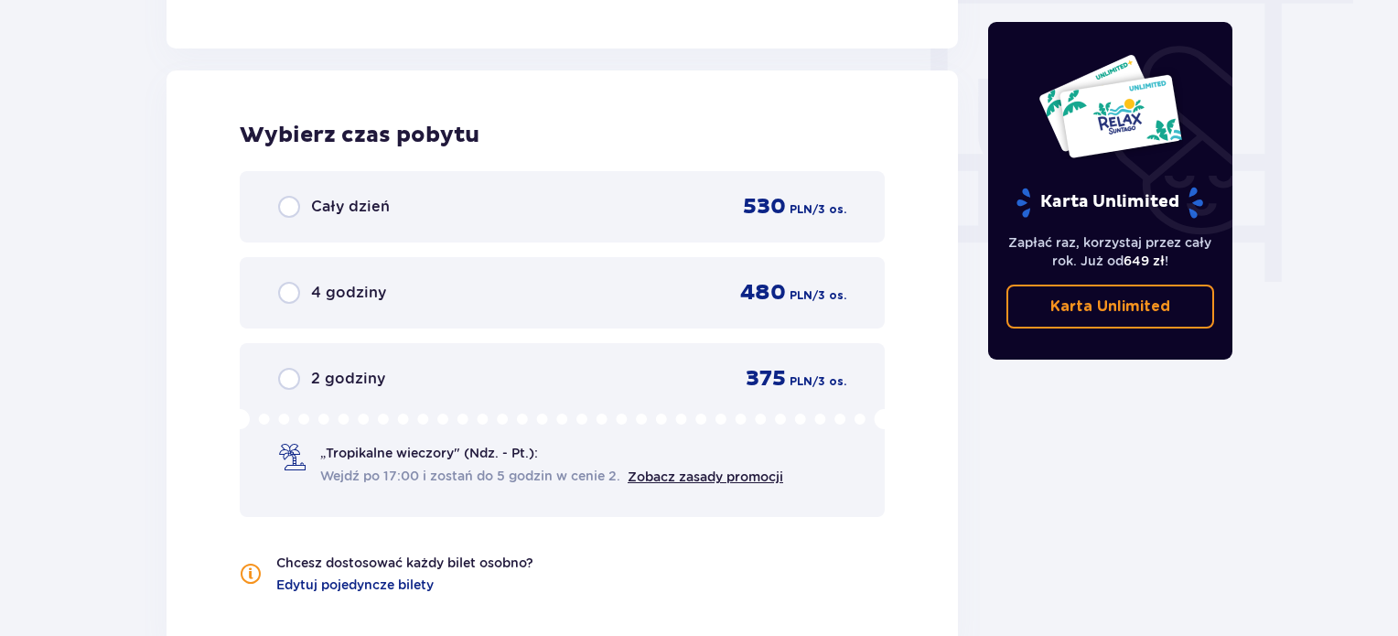
scroll to position [1718, 0]
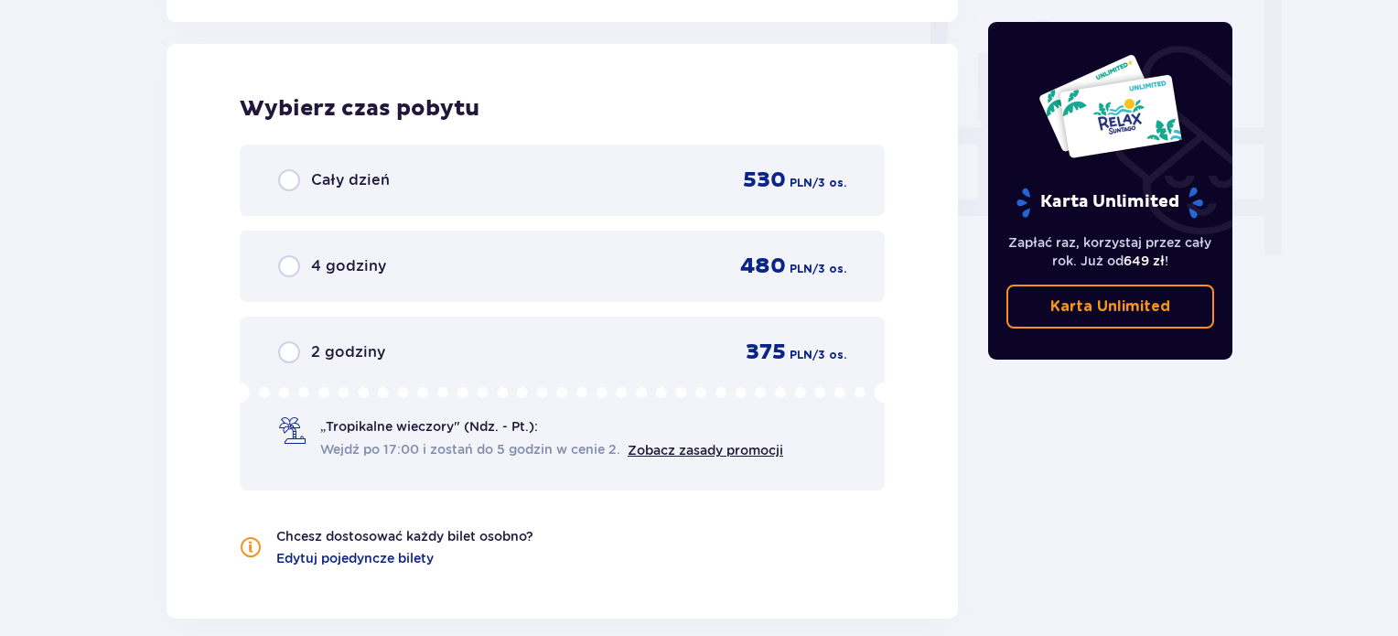
click at [521, 190] on div "Cały dzień 530 PLN / 3 os." at bounding box center [562, 179] width 568 height 27
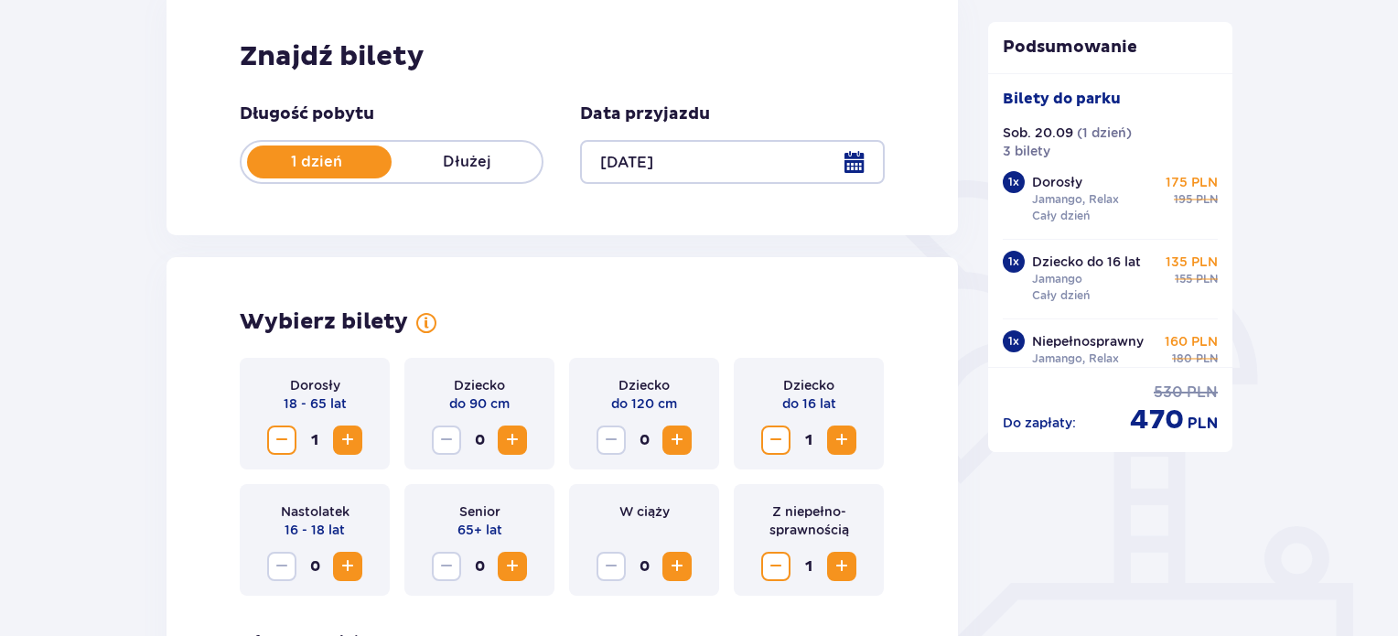
scroll to position [55, 0]
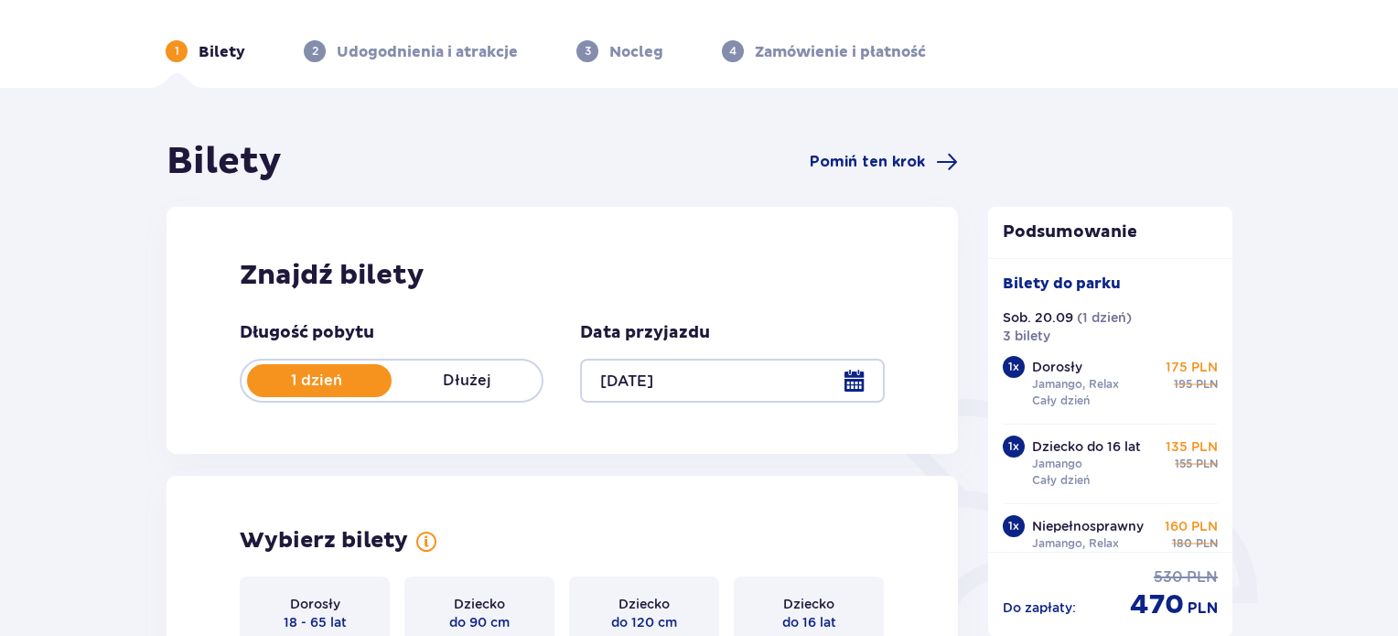
click at [262, 156] on h1 "Bilety" at bounding box center [223, 162] width 115 height 46
click at [232, 48] on p "Bilety" at bounding box center [221, 52] width 47 height 20
click at [209, 159] on h1 "Bilety" at bounding box center [223, 162] width 115 height 46
click at [852, 376] on div at bounding box center [732, 381] width 304 height 44
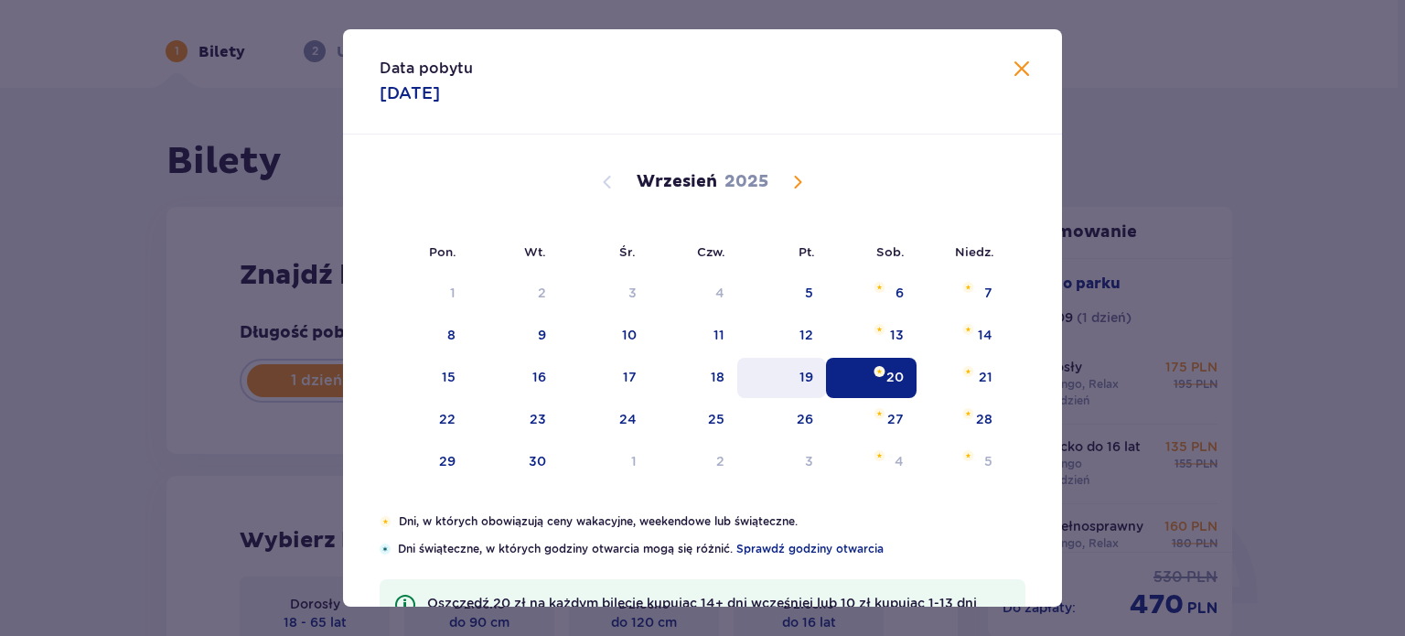
click at [812, 369] on div "19" at bounding box center [781, 378] width 89 height 40
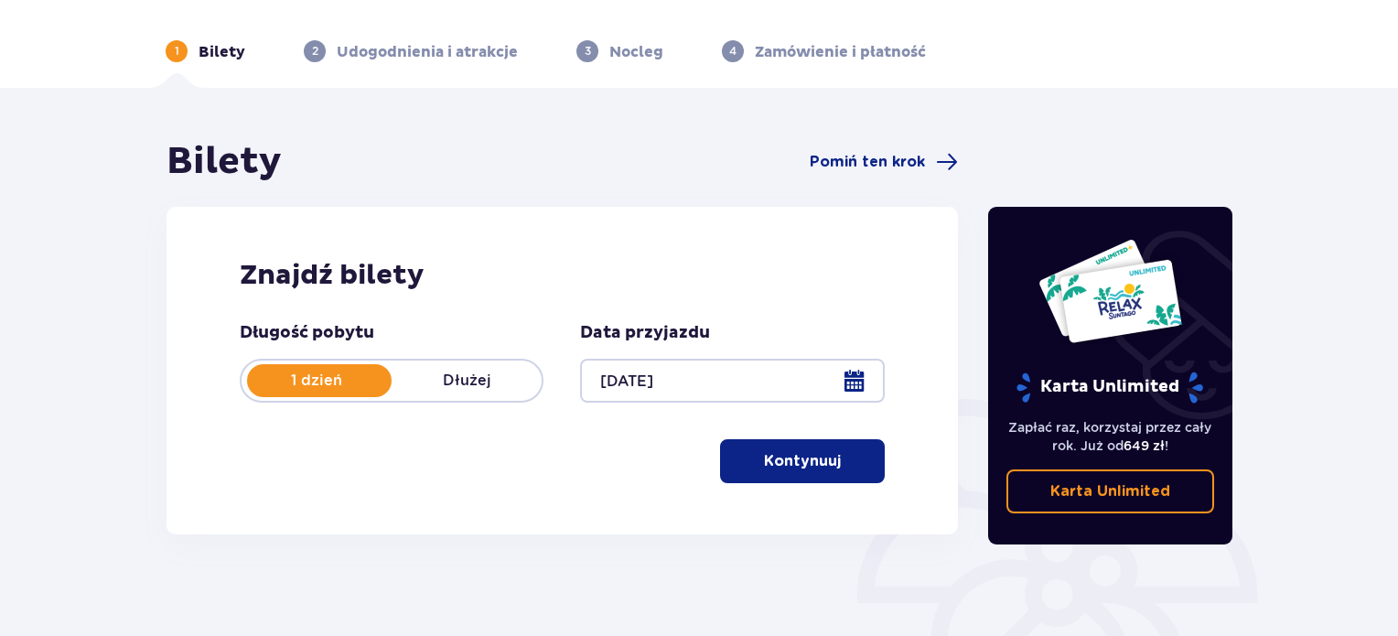
click at [813, 453] on p "Kontynuuj" at bounding box center [802, 461] width 77 height 20
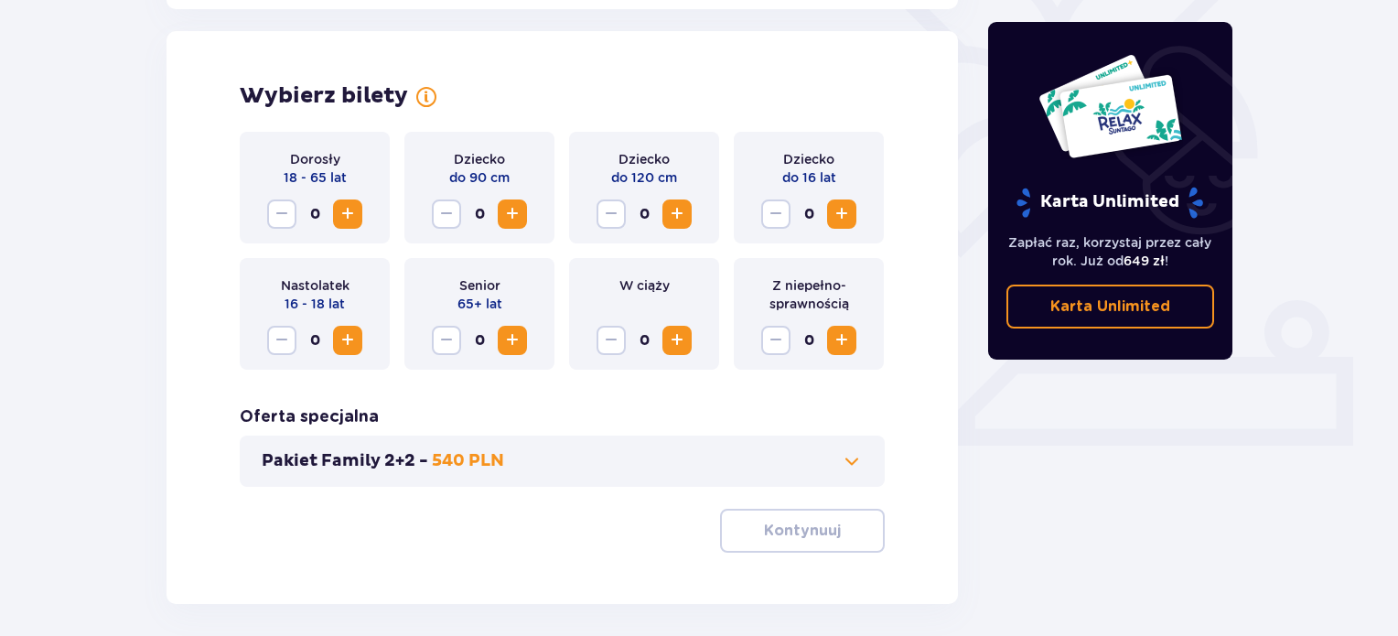
scroll to position [509, 0]
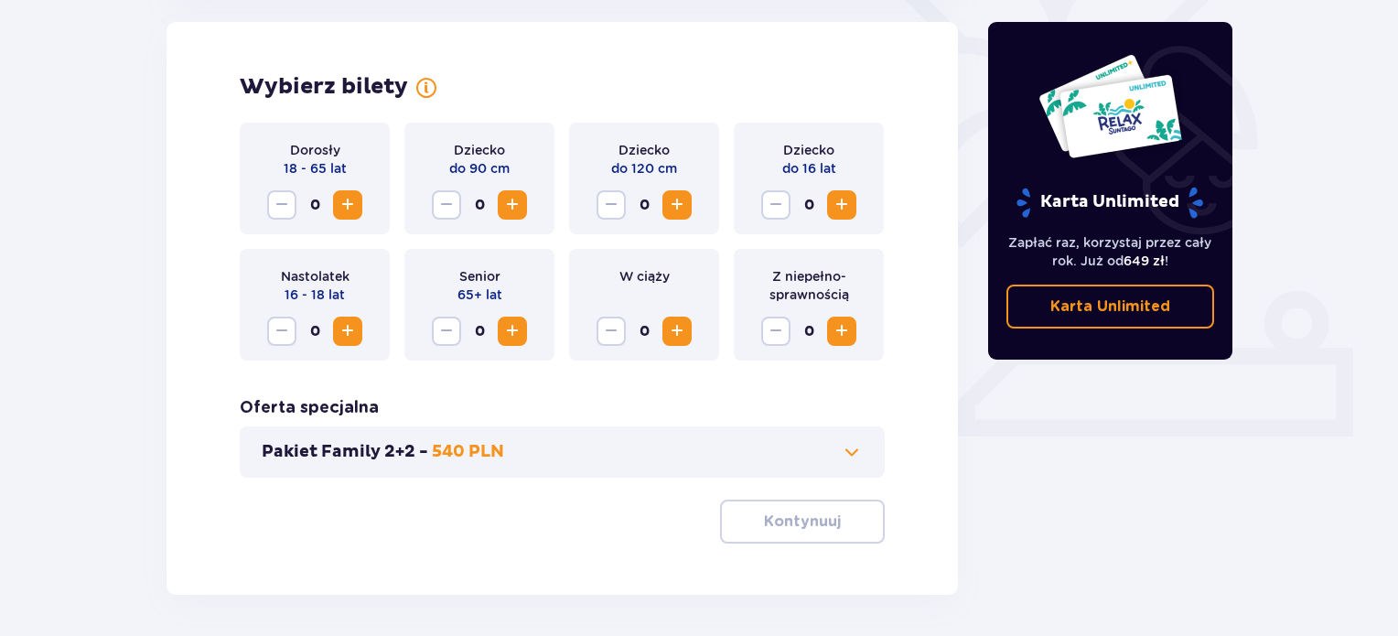
click at [349, 199] on span "Increase" at bounding box center [348, 205] width 22 height 22
click at [803, 526] on p "Kontynuuj" at bounding box center [802, 521] width 77 height 20
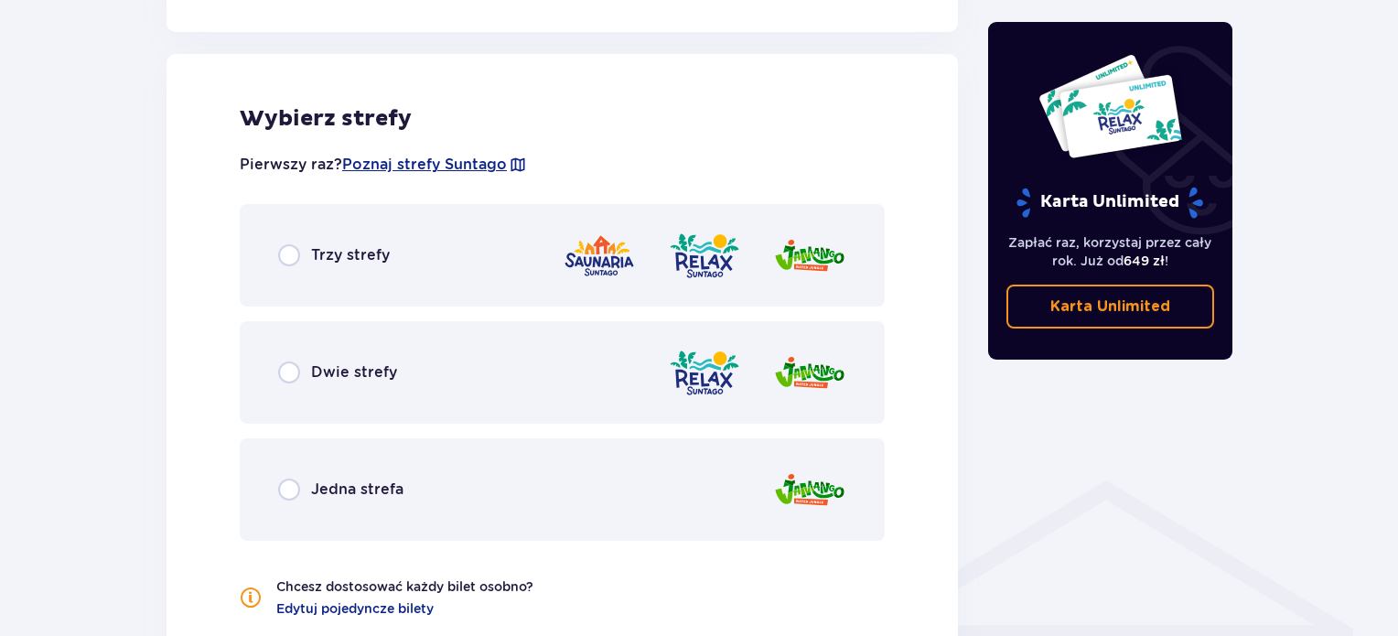
scroll to position [1015, 0]
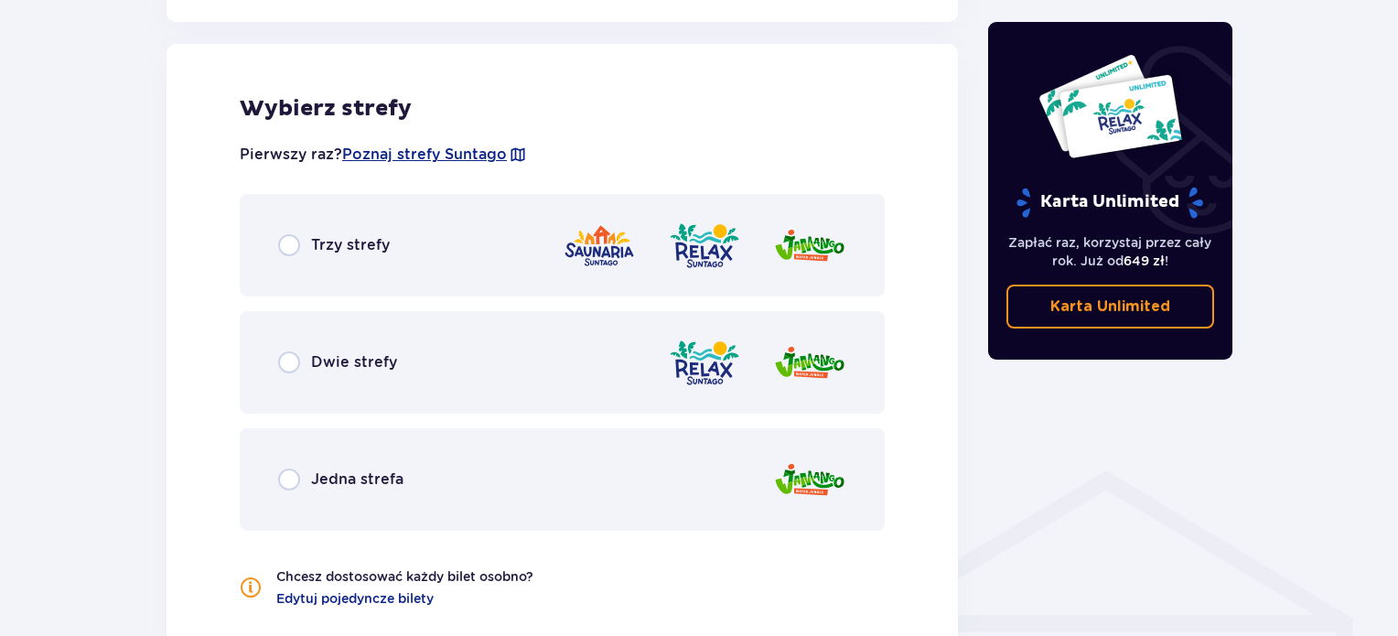
click at [369, 352] on p "Dwie strefy" at bounding box center [354, 362] width 86 height 20
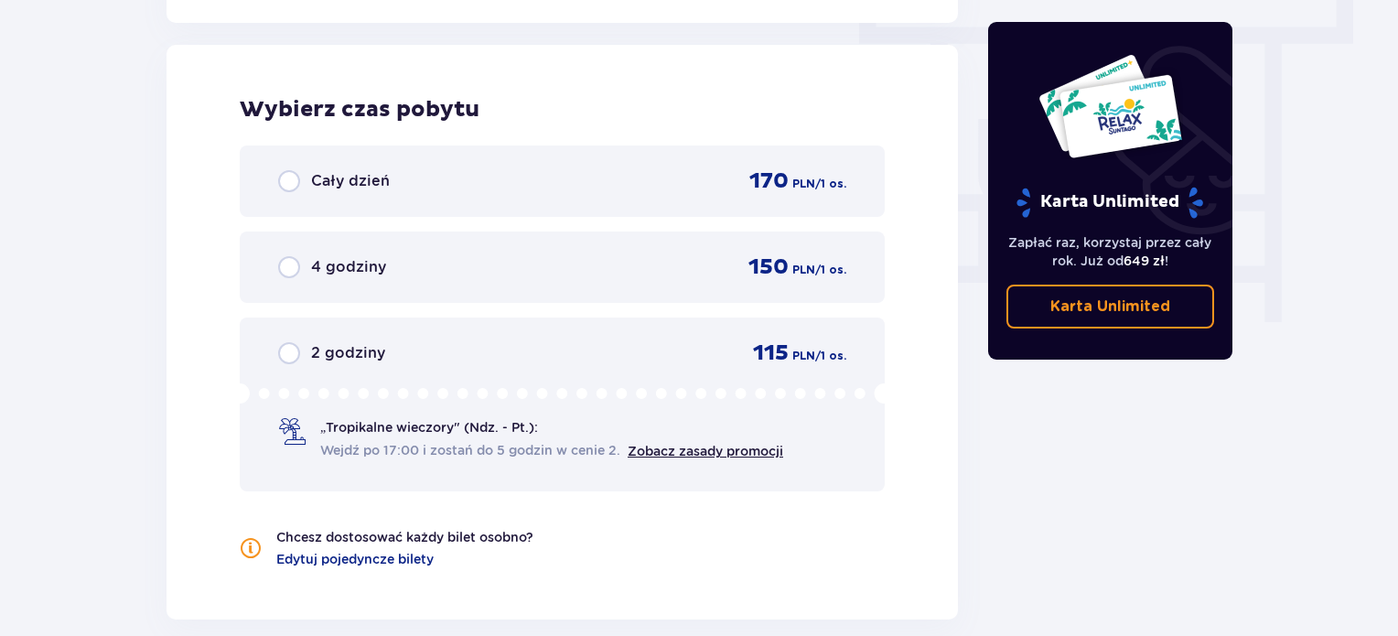
scroll to position [1652, 0]
click at [402, 180] on div "Cały dzień 170 PLN / 1 os." at bounding box center [562, 179] width 568 height 27
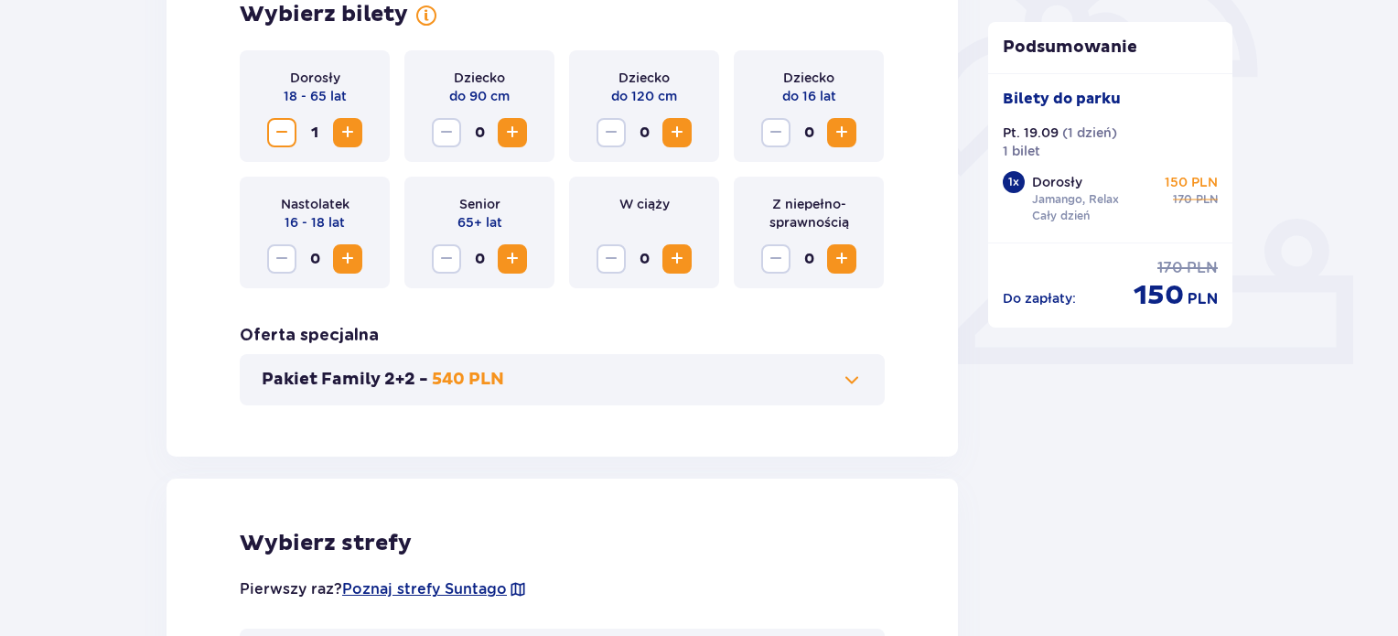
scroll to position [446, 0]
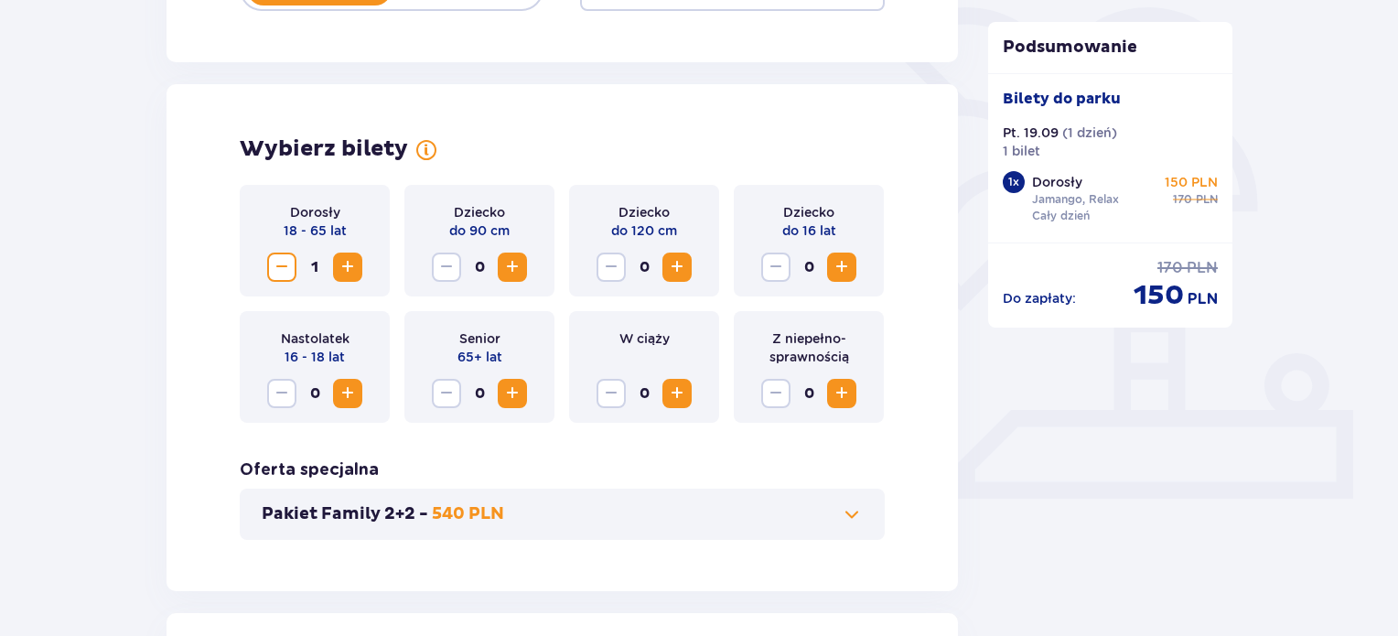
click at [841, 262] on span "Increase" at bounding box center [841, 267] width 22 height 22
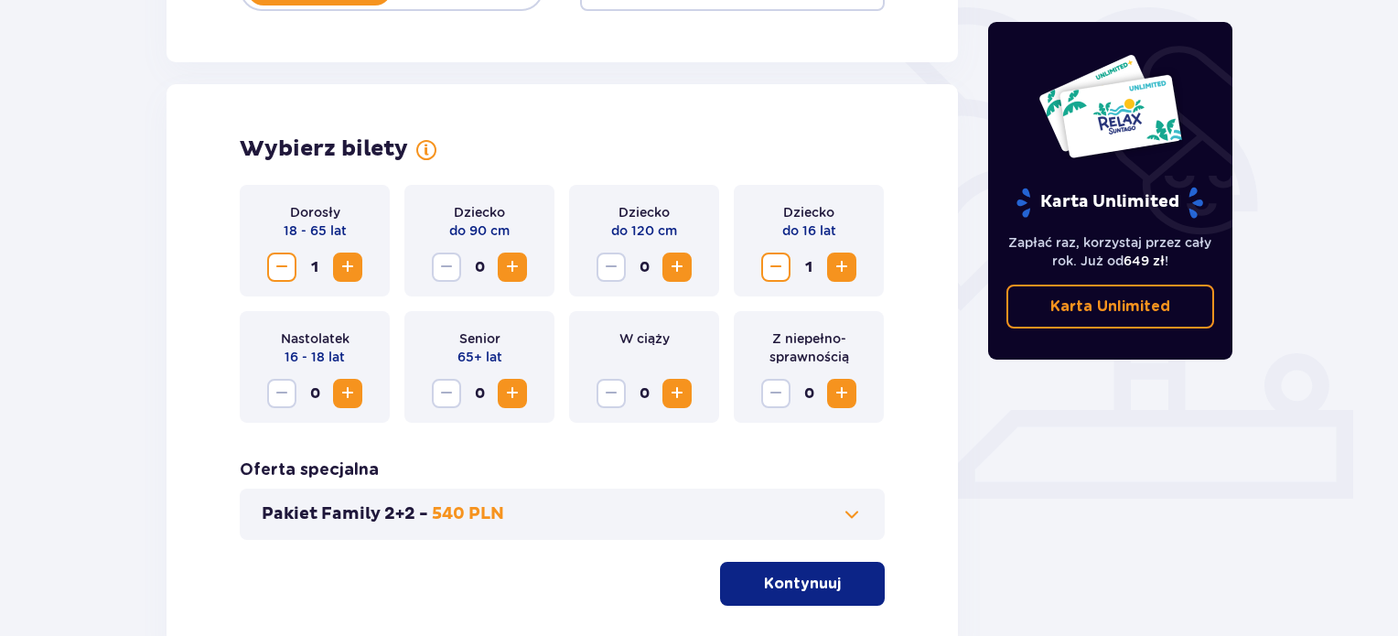
drag, startPoint x: 804, startPoint y: 575, endPoint x: 798, endPoint y: 568, distance: 9.7
click at [802, 575] on p "Kontynuuj" at bounding box center [802, 583] width 77 height 20
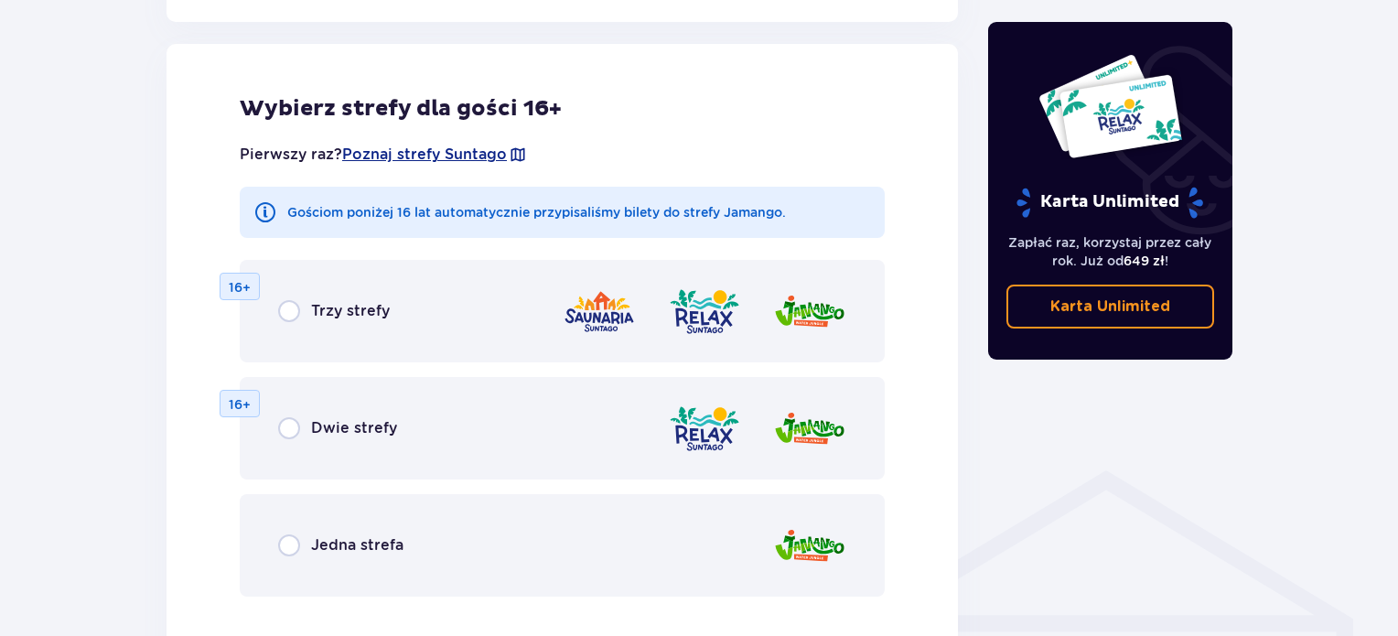
click at [378, 420] on p "Dwie strefy" at bounding box center [354, 428] width 86 height 20
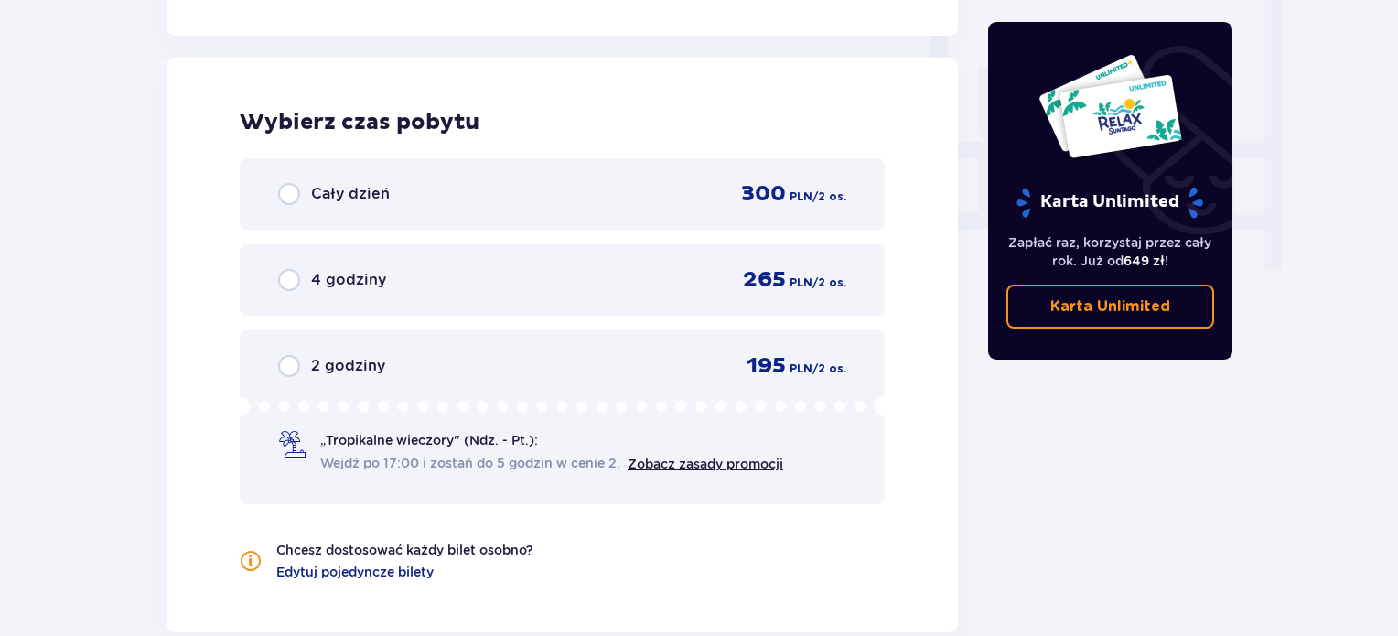
scroll to position [1718, 0]
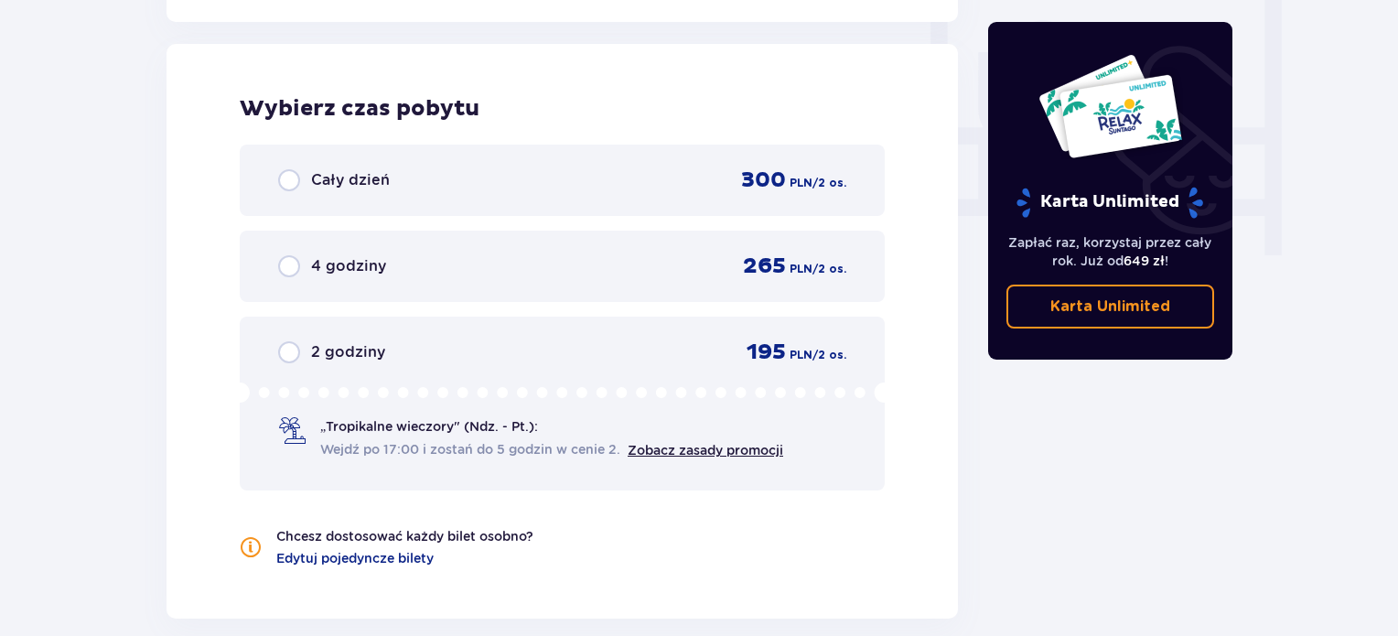
click at [463, 188] on div "Cały dzień 300 PLN / 2 os." at bounding box center [562, 179] width 568 height 27
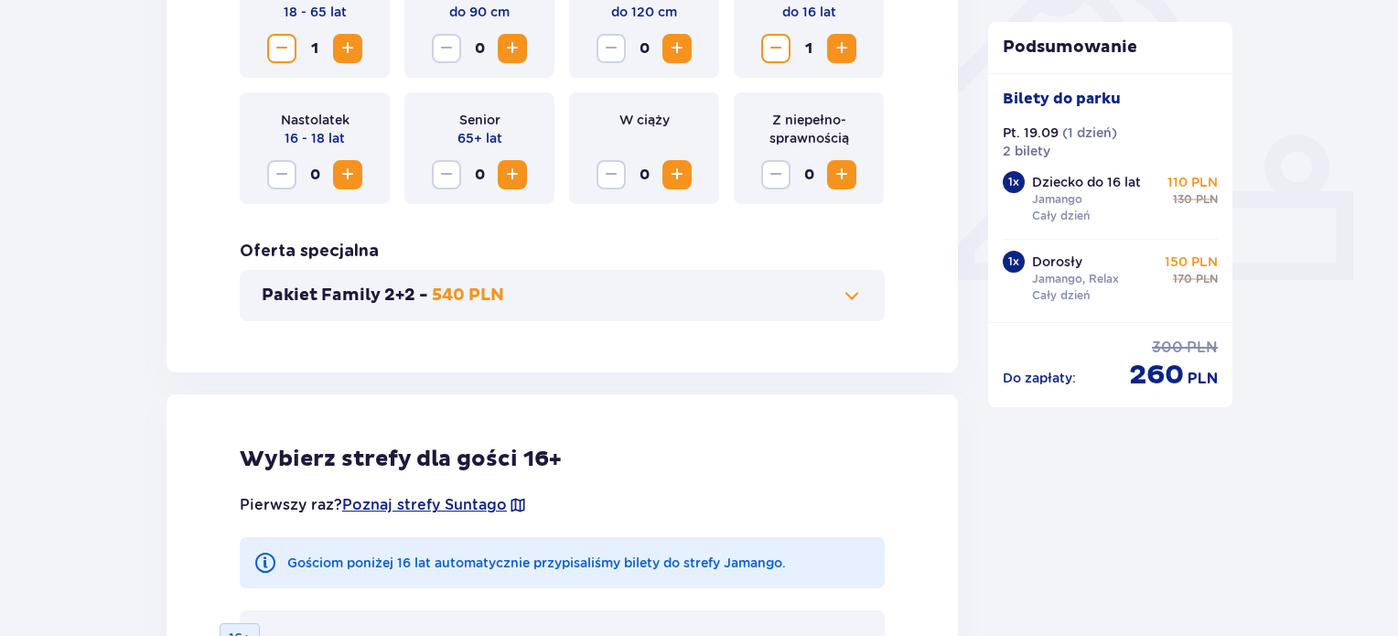
scroll to position [512, 0]
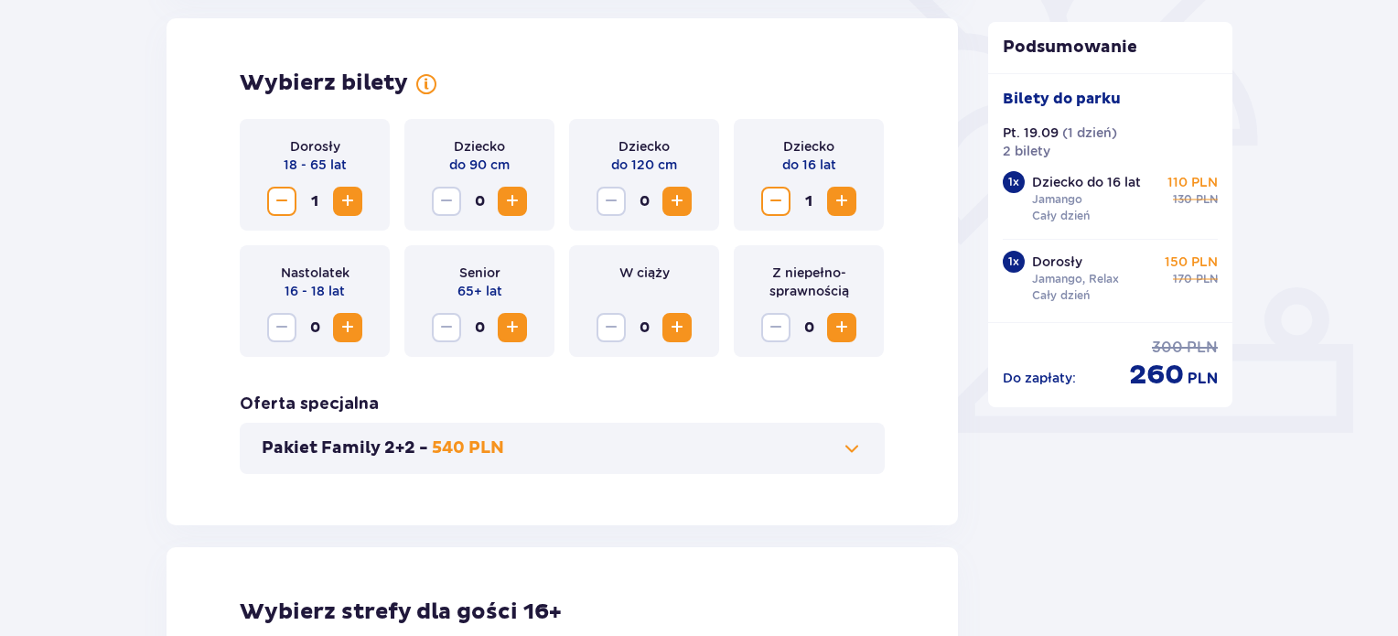
click at [840, 320] on span "Increase" at bounding box center [841, 327] width 22 height 22
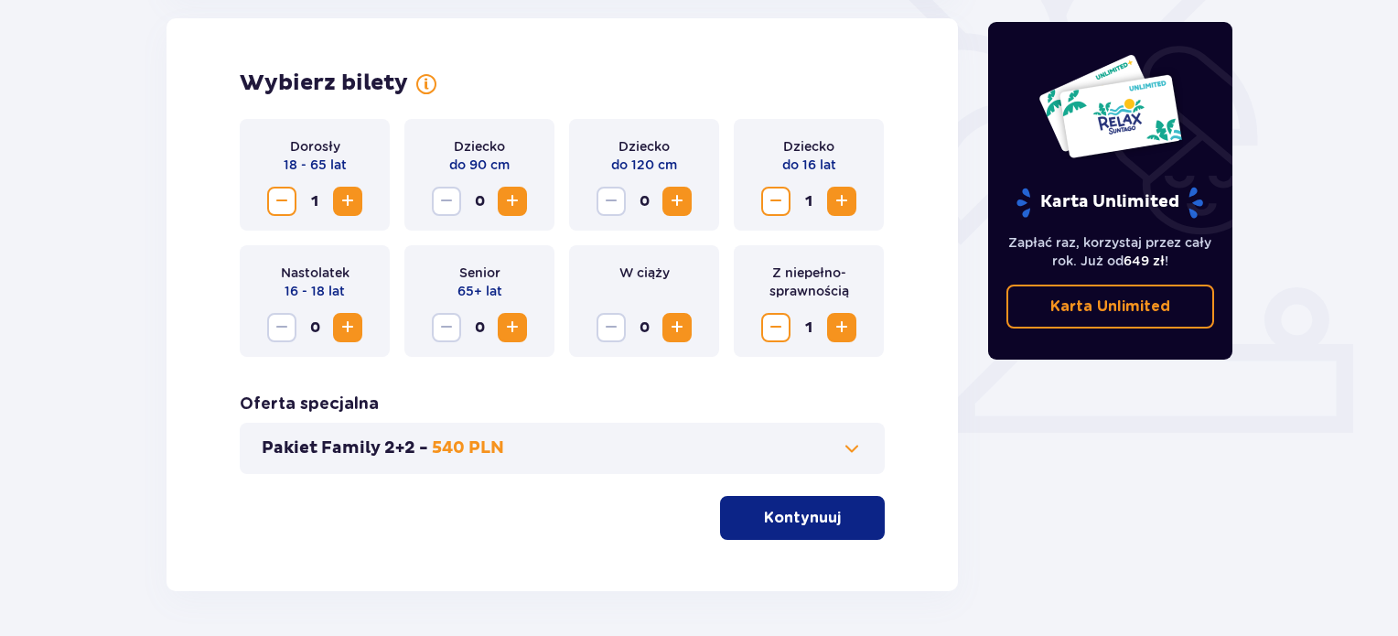
click at [803, 514] on p "Kontynuuj" at bounding box center [802, 518] width 77 height 20
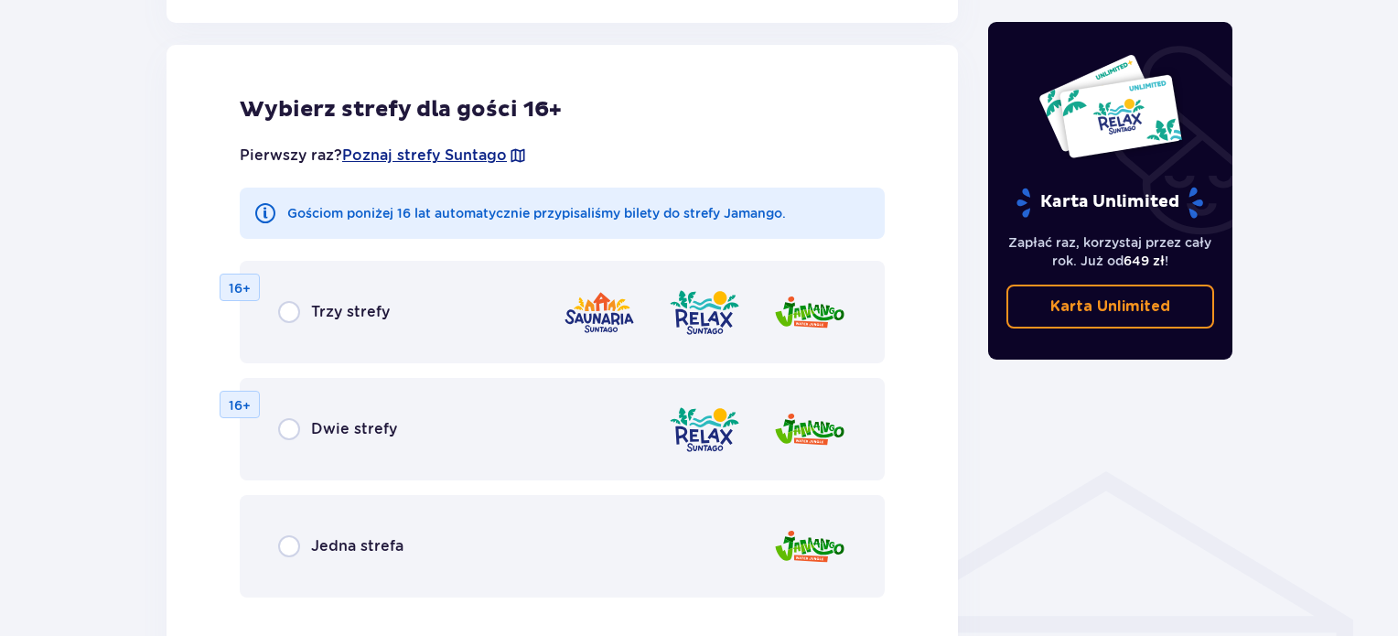
scroll to position [1015, 0]
click at [367, 422] on p "Dwie strefy" at bounding box center [354, 428] width 86 height 20
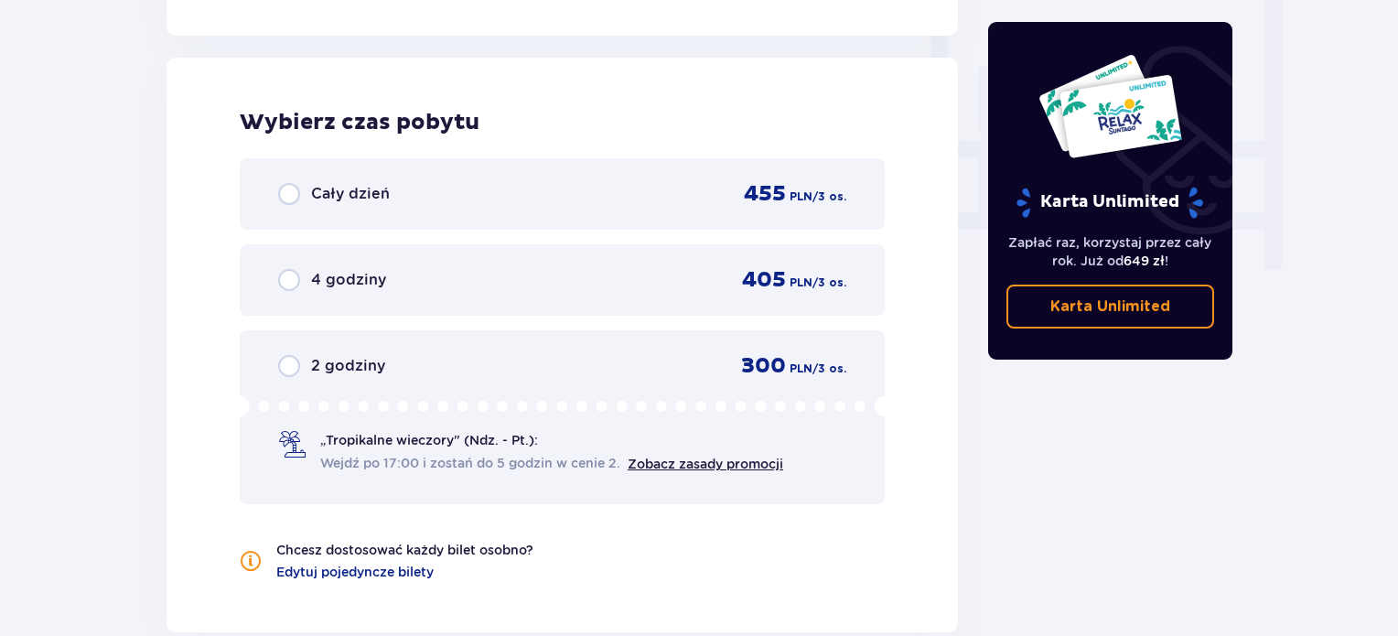
scroll to position [1718, 0]
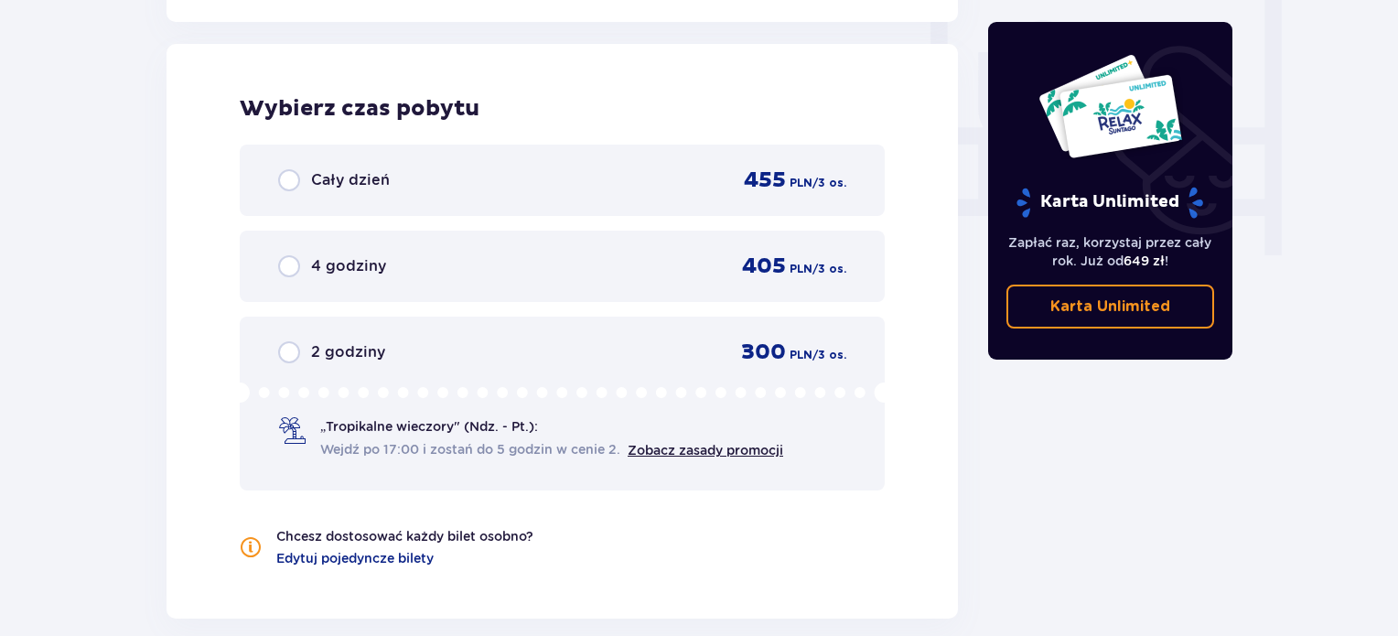
click at [428, 167] on div "Cały dzień 455 PLN / 3 os." at bounding box center [562, 179] width 568 height 27
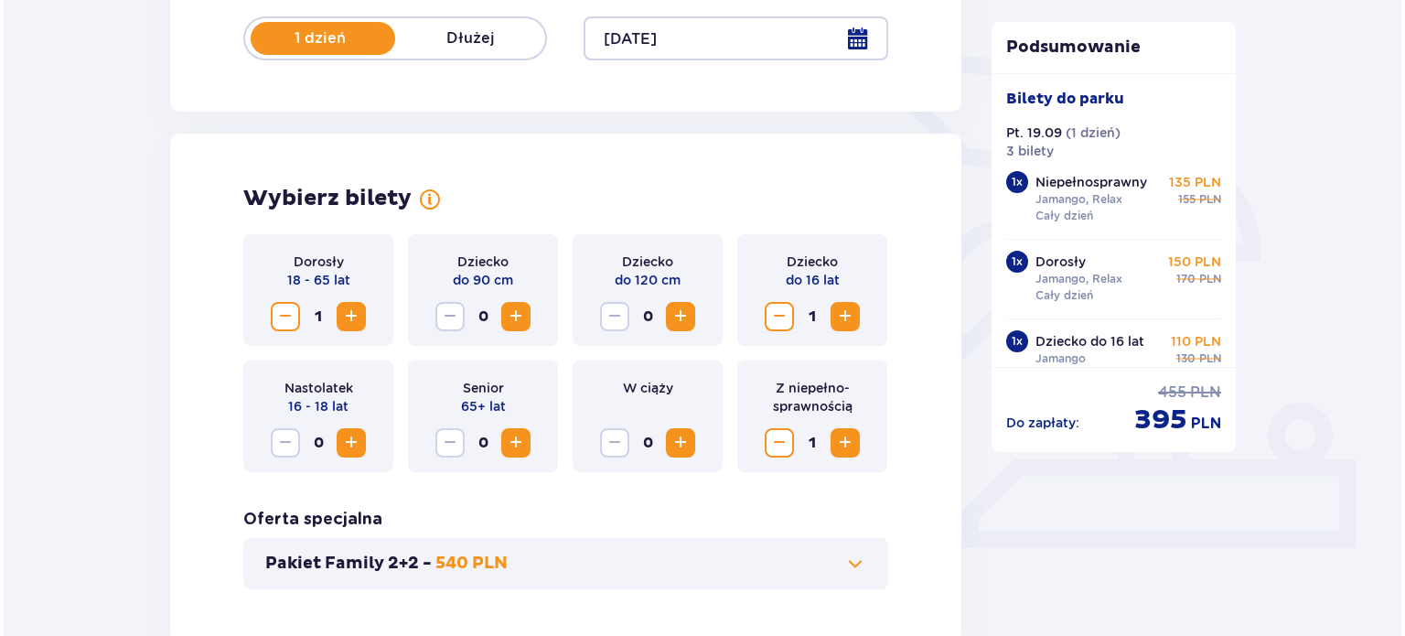
scroll to position [329, 0]
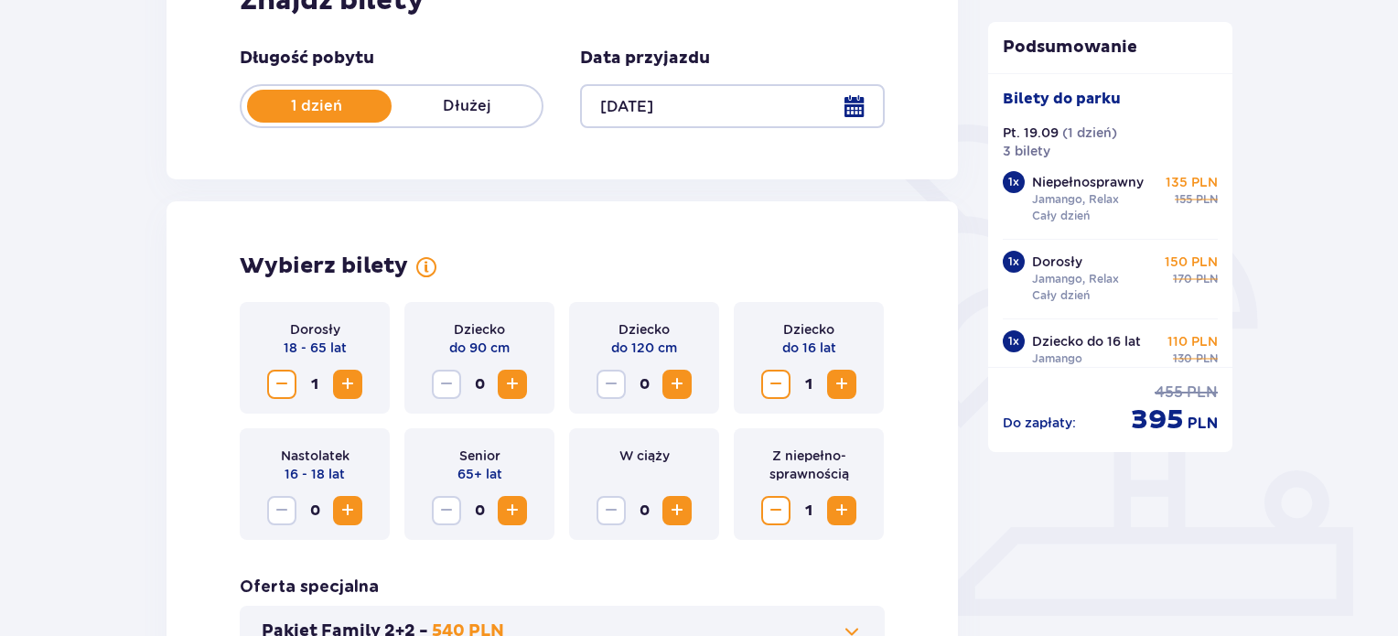
click at [842, 112] on div at bounding box center [732, 106] width 304 height 44
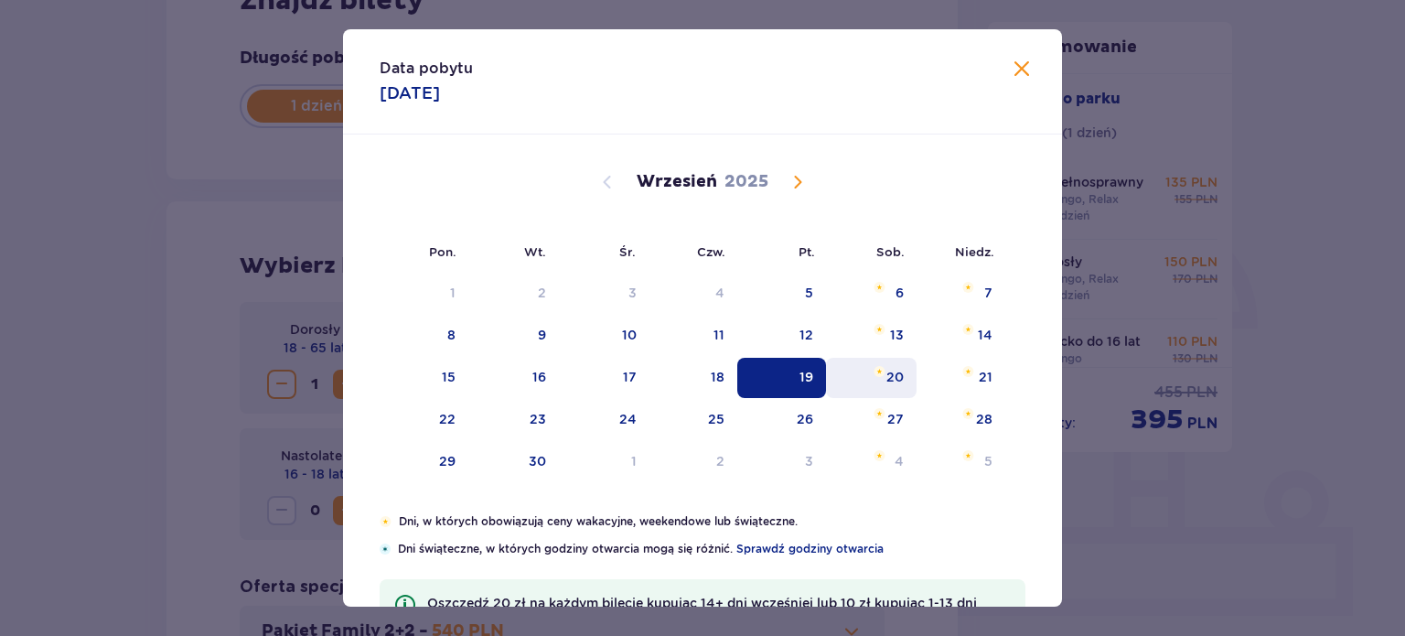
click at [883, 381] on div "20" at bounding box center [871, 378] width 91 height 40
type input "[DATE]"
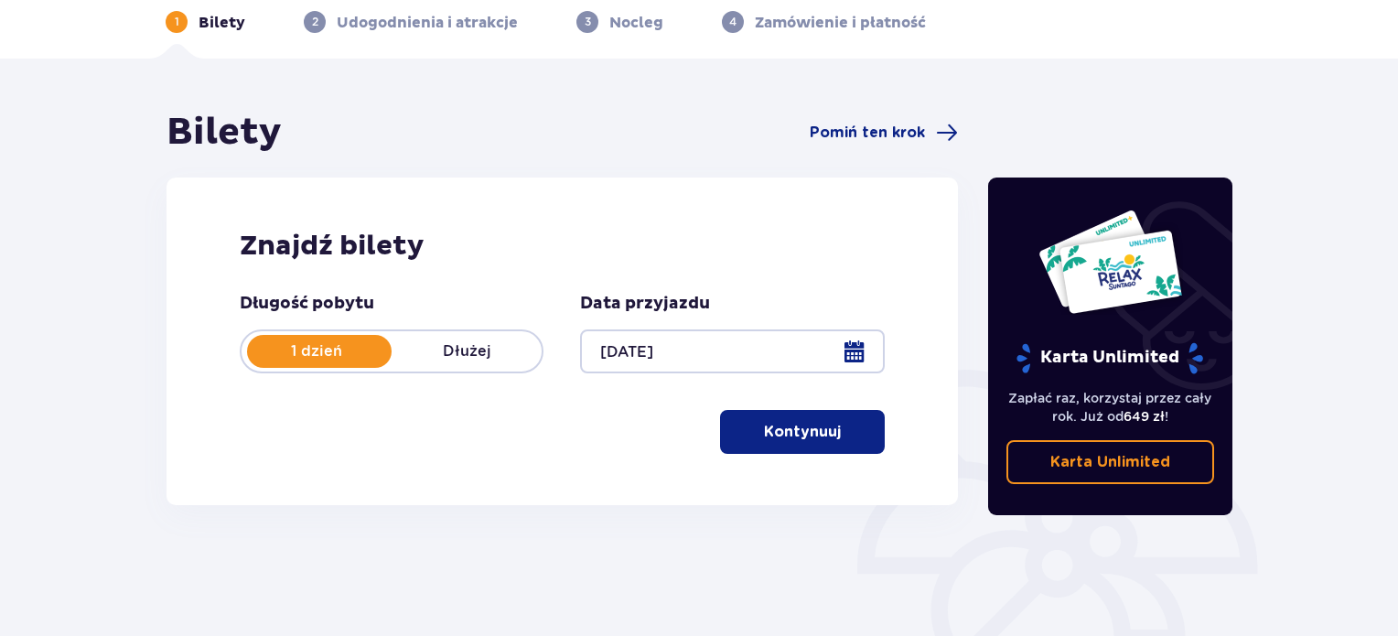
scroll to position [296, 0]
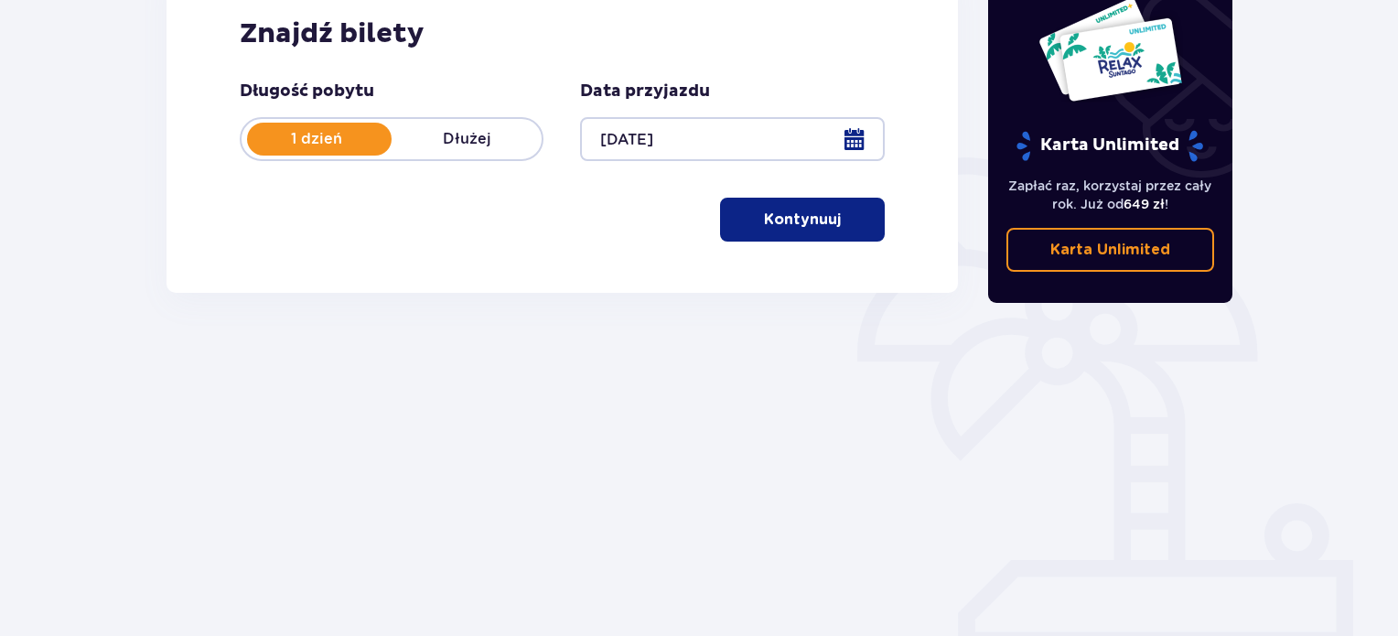
click at [845, 232] on button "Kontynuuj" at bounding box center [802, 220] width 165 height 44
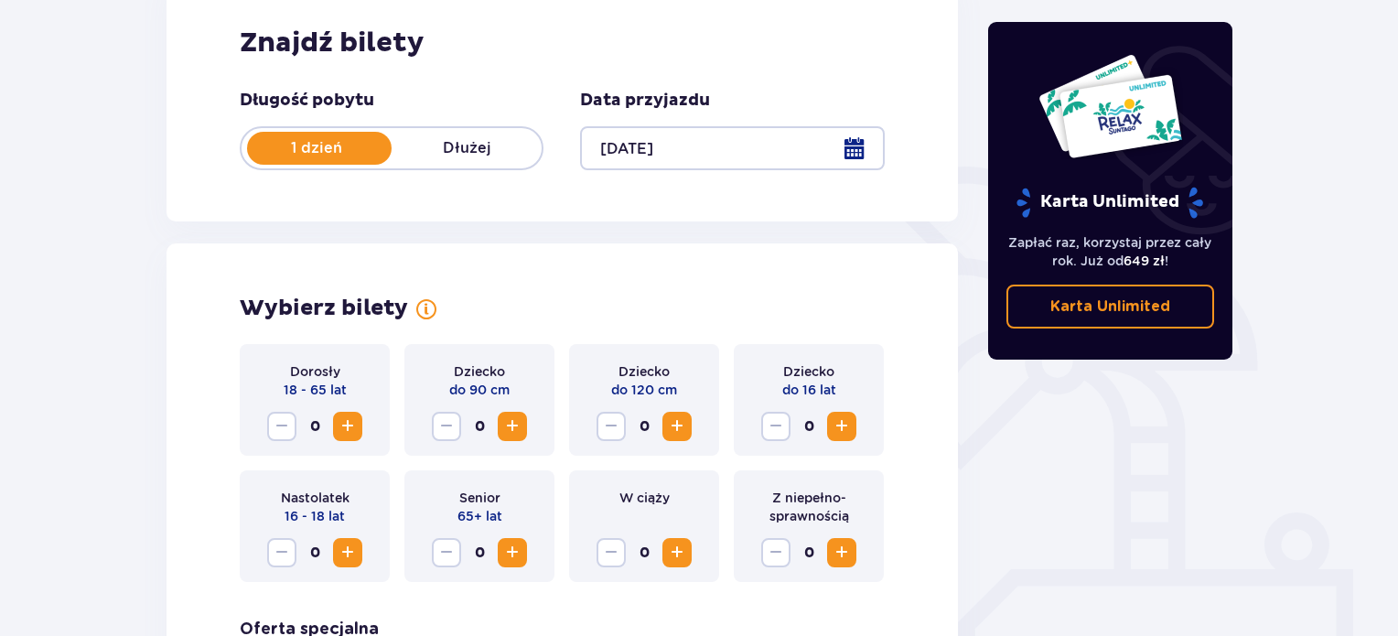
scroll to position [366, 0]
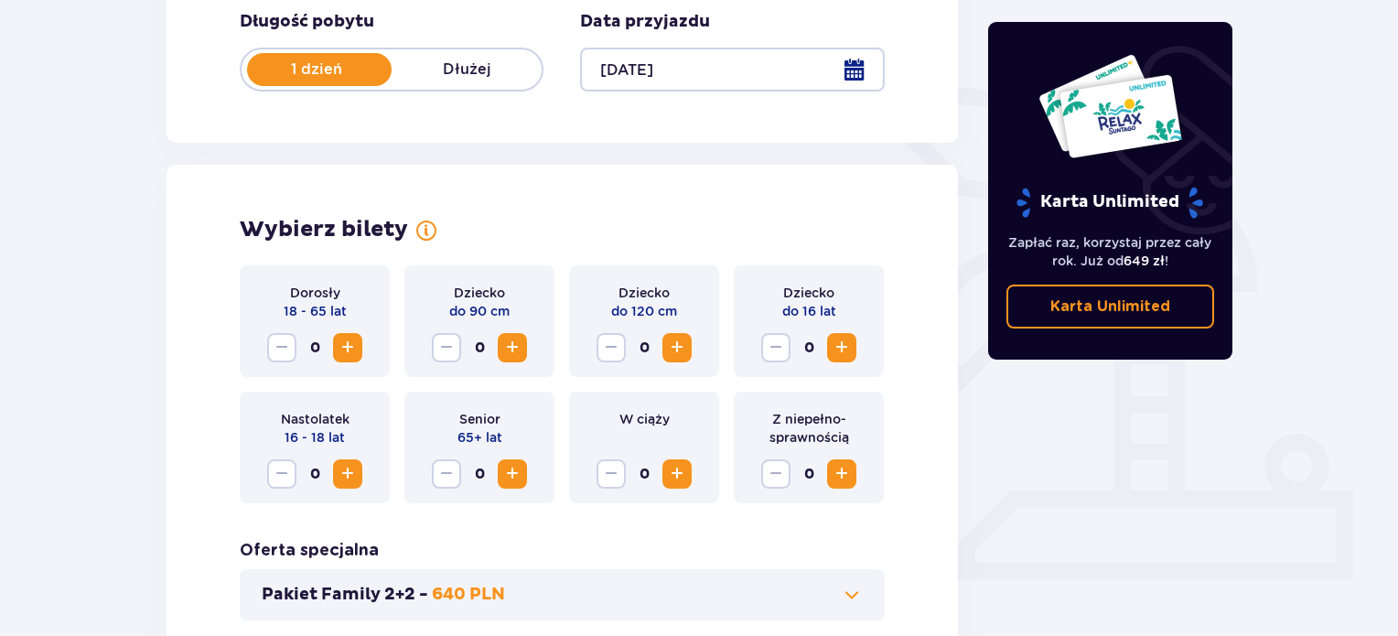
click at [340, 351] on span "Increase" at bounding box center [348, 348] width 22 height 22
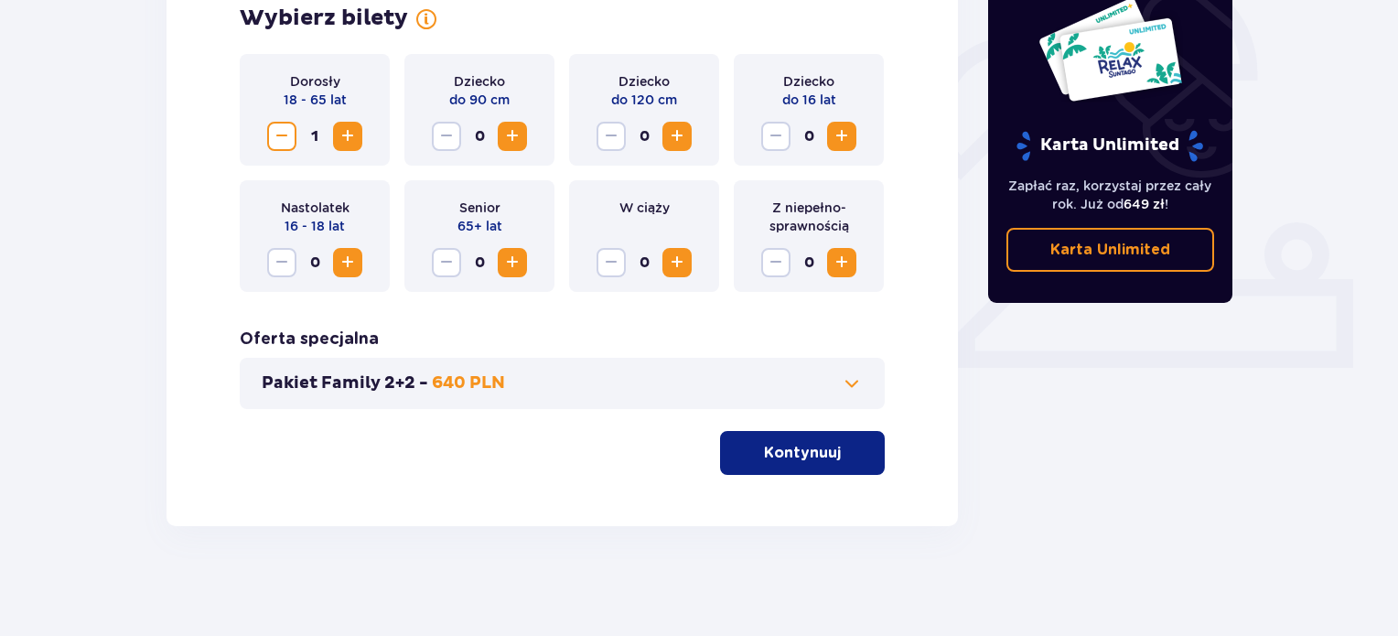
click at [742, 445] on button "Kontynuuj" at bounding box center [802, 453] width 165 height 44
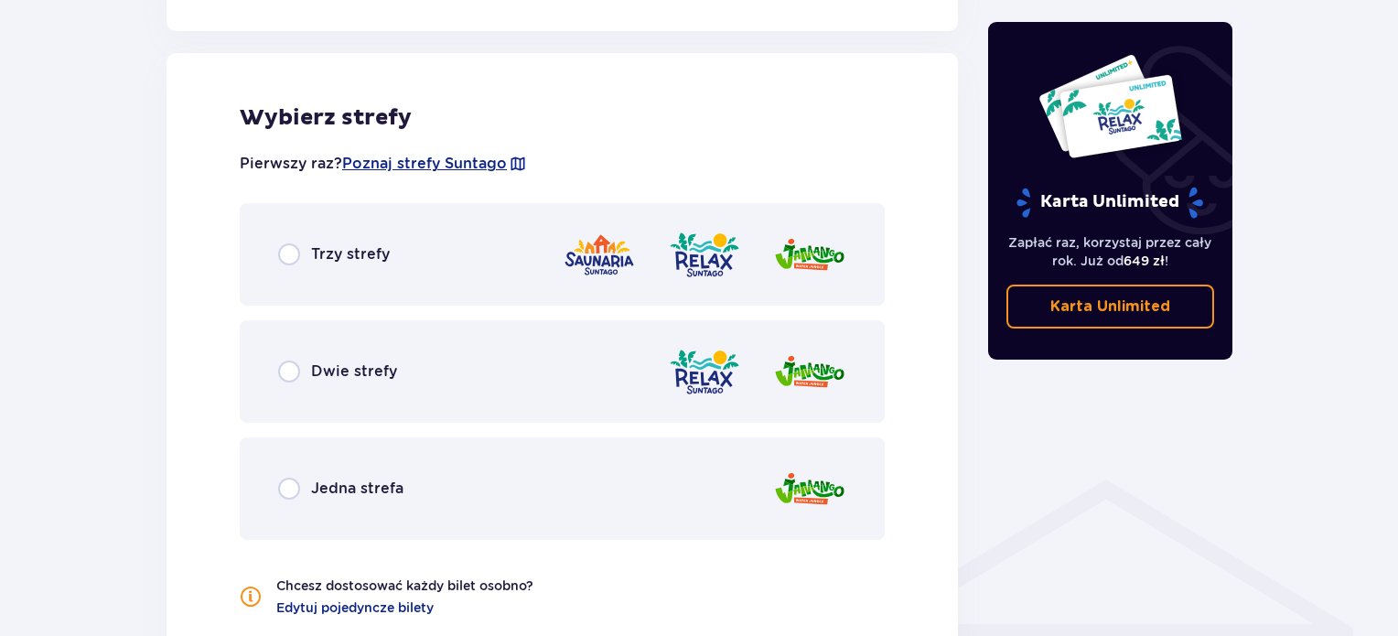
scroll to position [1015, 0]
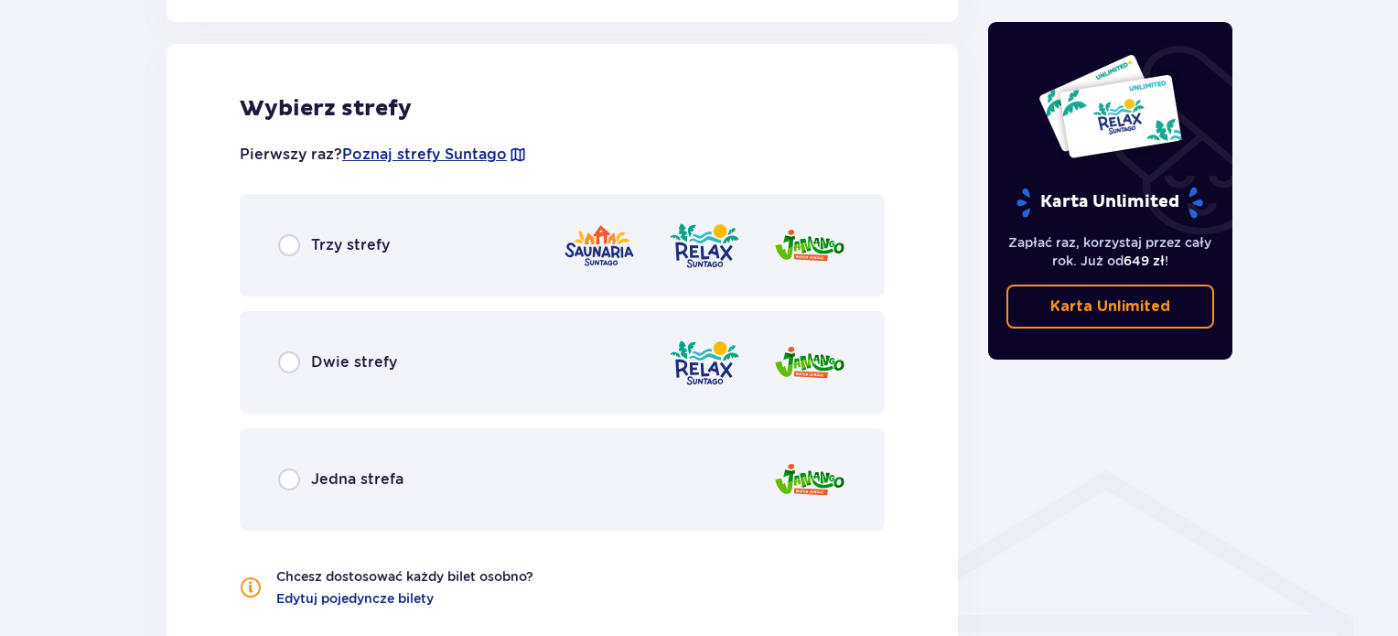
drag, startPoint x: 413, startPoint y: 359, endPoint x: 452, endPoint y: 361, distance: 38.5
click at [413, 359] on div "Dwie strefy" at bounding box center [562, 362] width 645 height 102
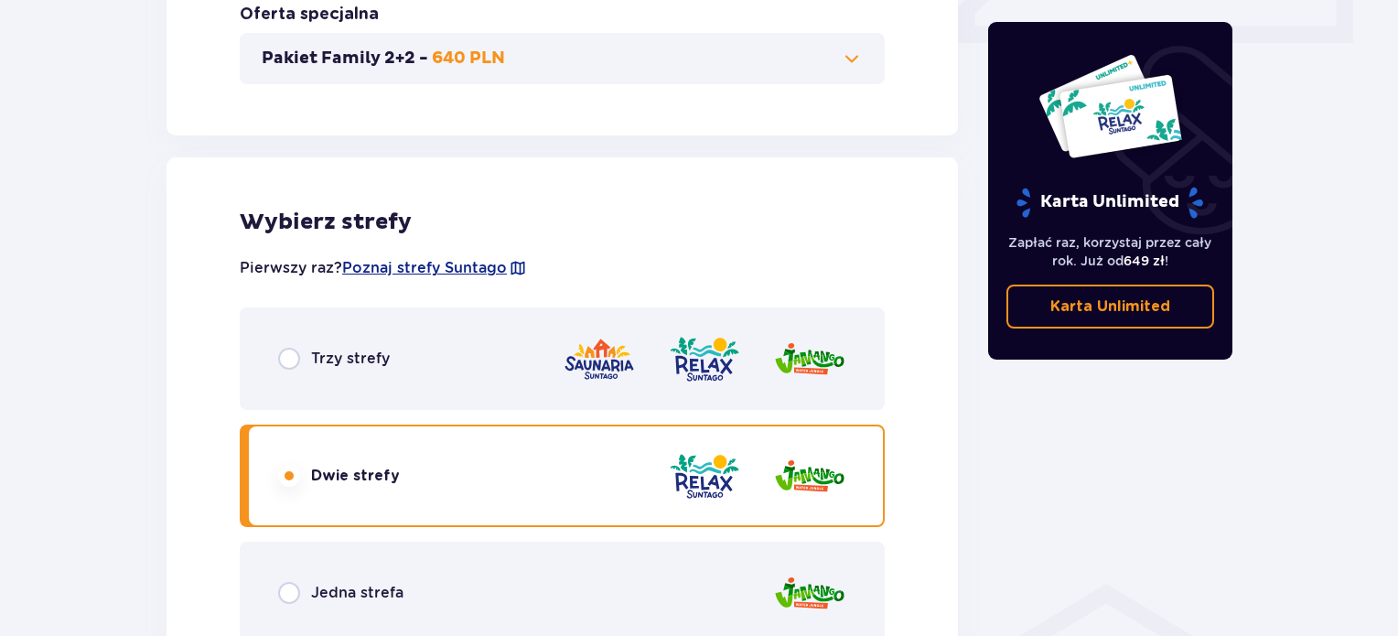
scroll to position [1012, 0]
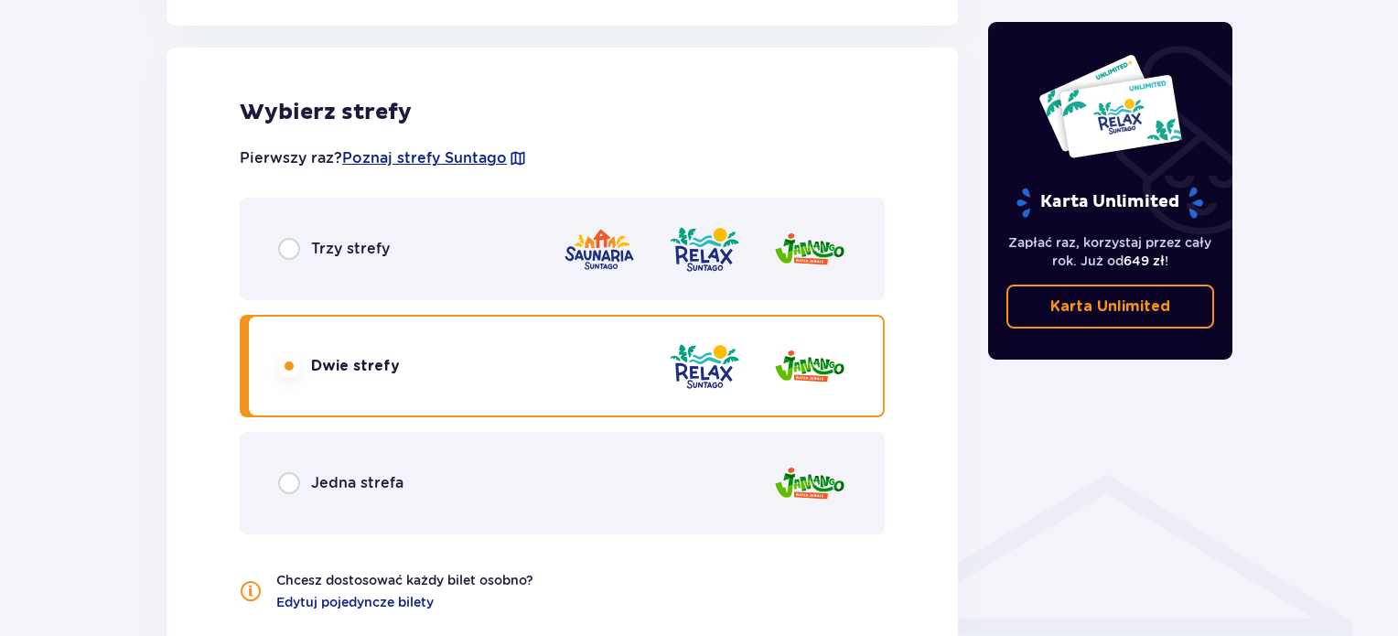
click at [376, 482] on p "Jedna strefa" at bounding box center [357, 483] width 92 height 20
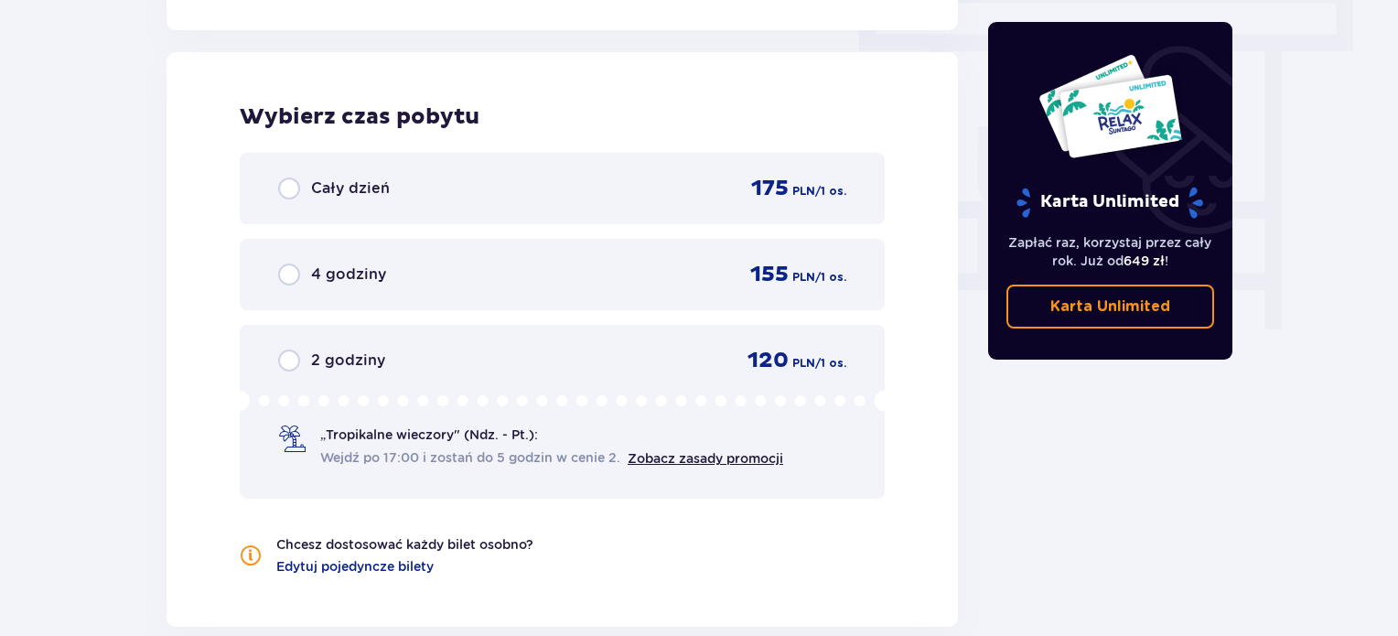
scroll to position [1652, 0]
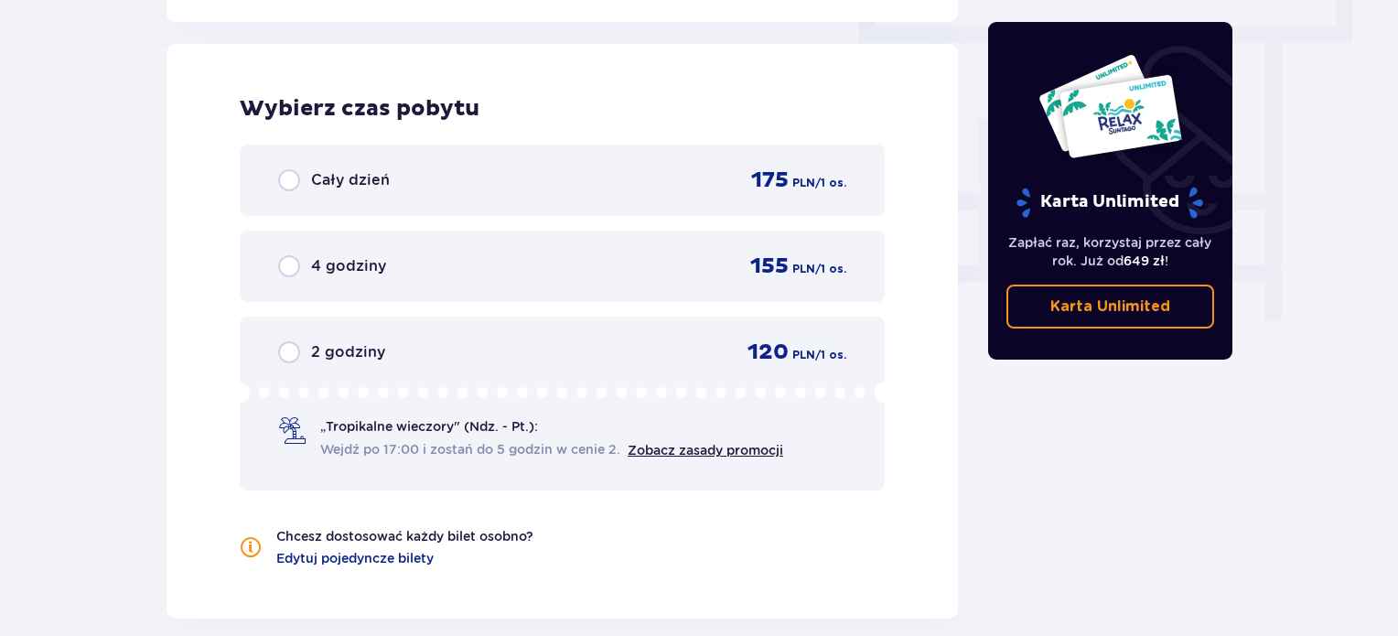
click at [483, 186] on div "Cały dzień 175 PLN / 1 os." at bounding box center [562, 179] width 568 height 27
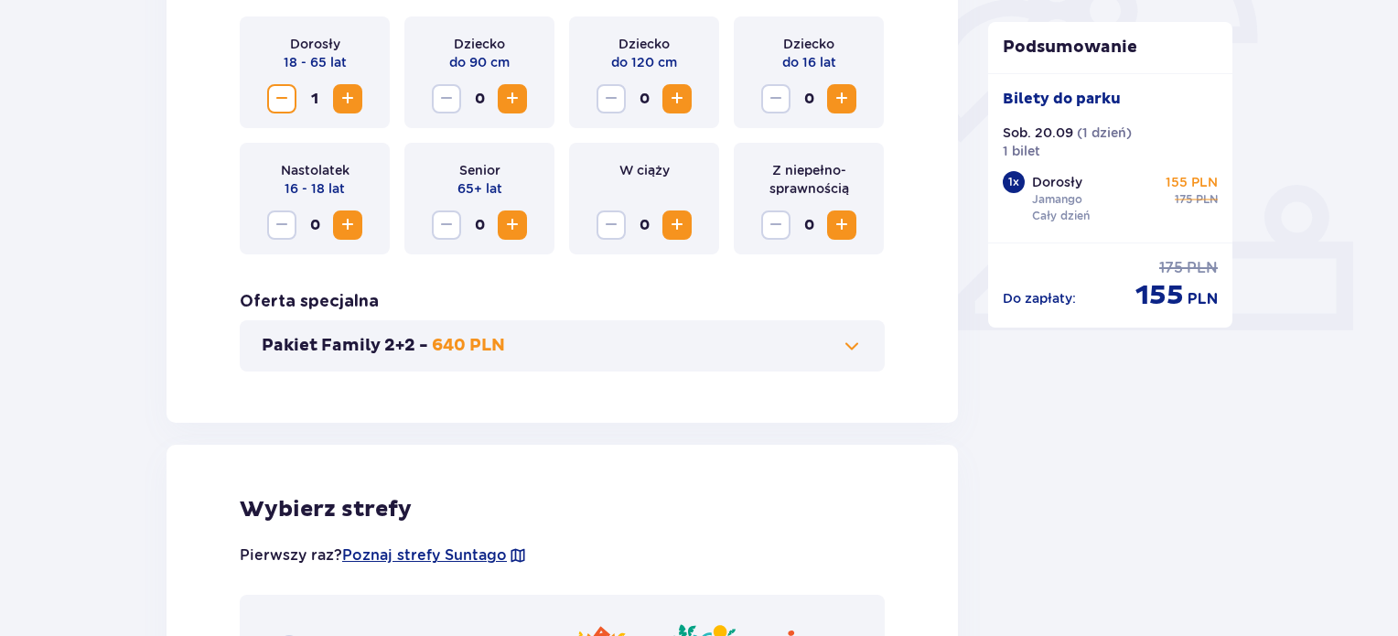
scroll to position [538, 0]
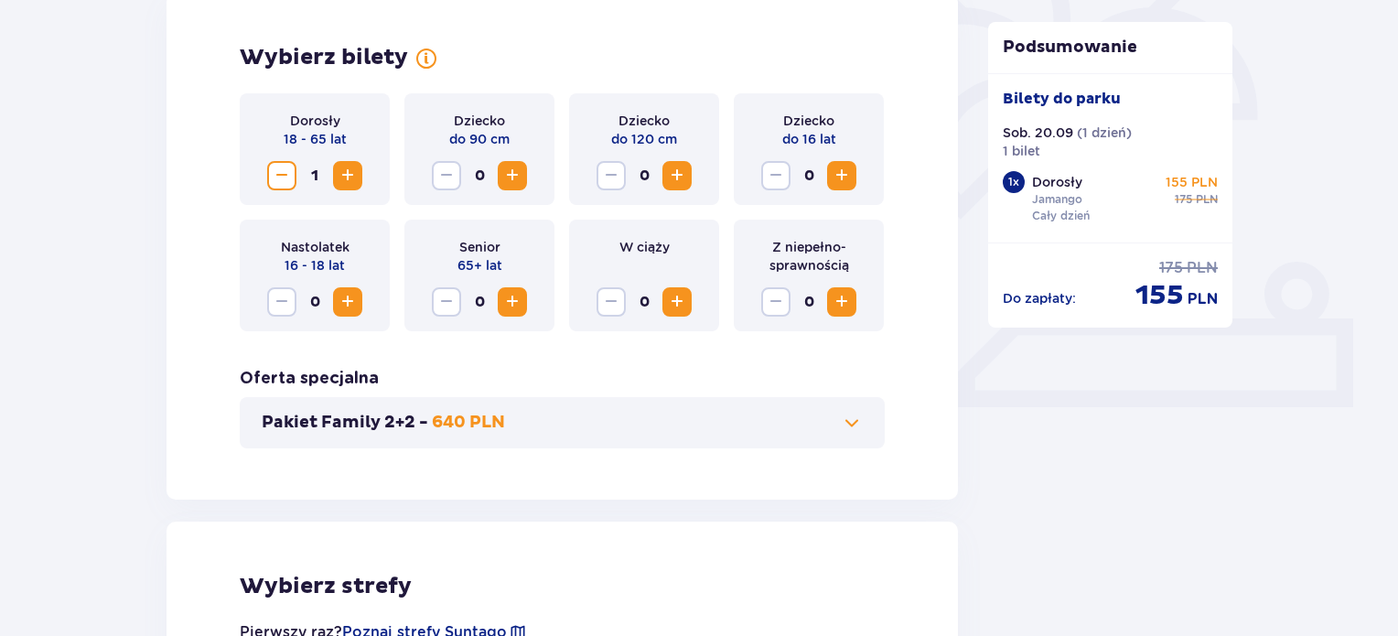
click at [841, 172] on span "Increase" at bounding box center [841, 176] width 22 height 22
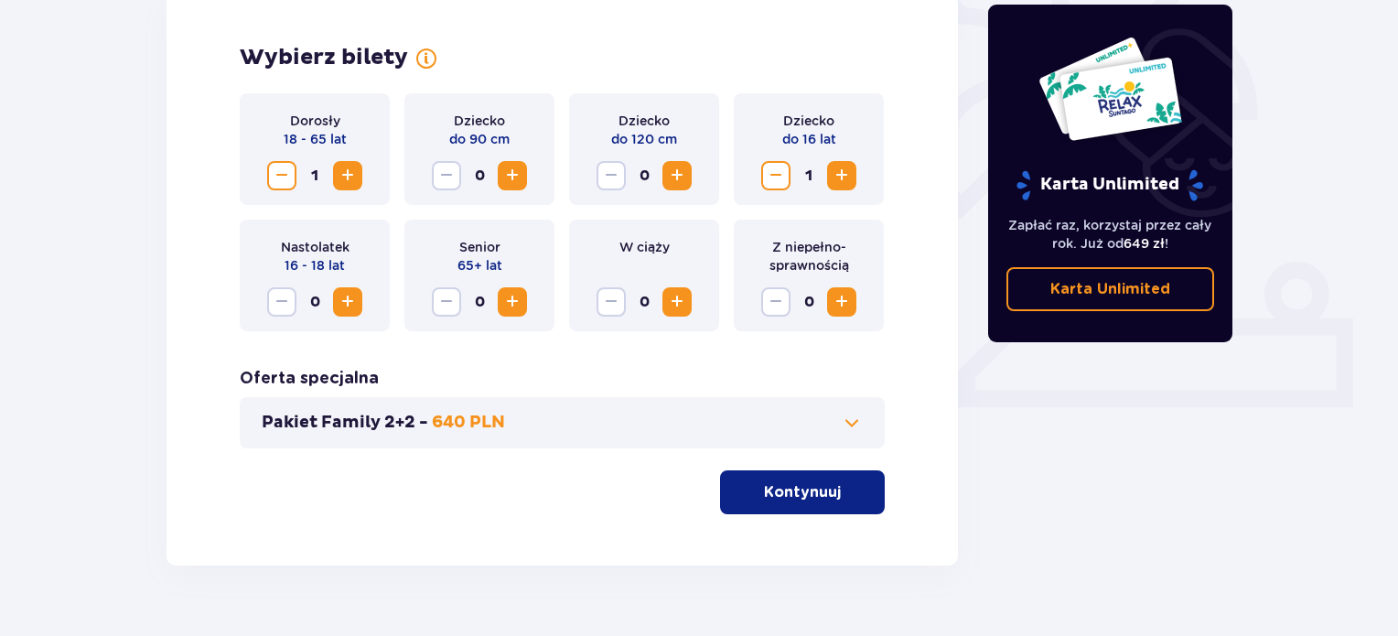
click at [835, 295] on span "Increase" at bounding box center [841, 302] width 22 height 22
click at [823, 489] on p "Kontynuuj" at bounding box center [802, 492] width 77 height 20
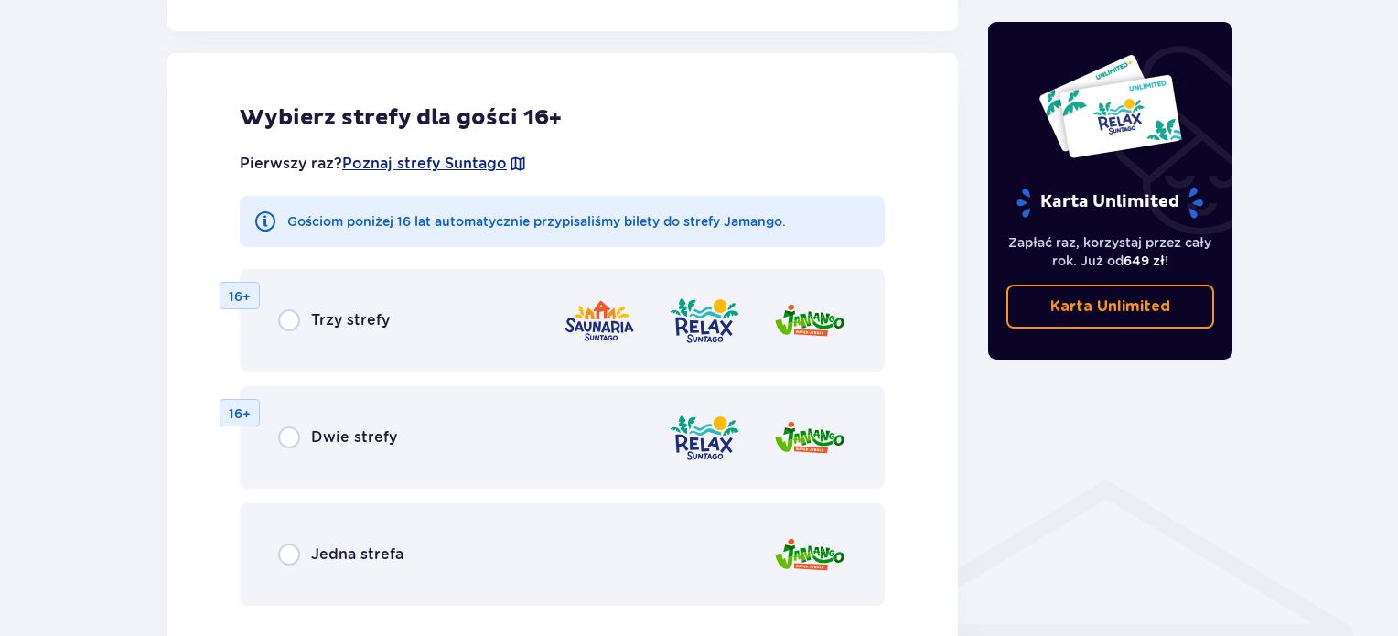
scroll to position [1015, 0]
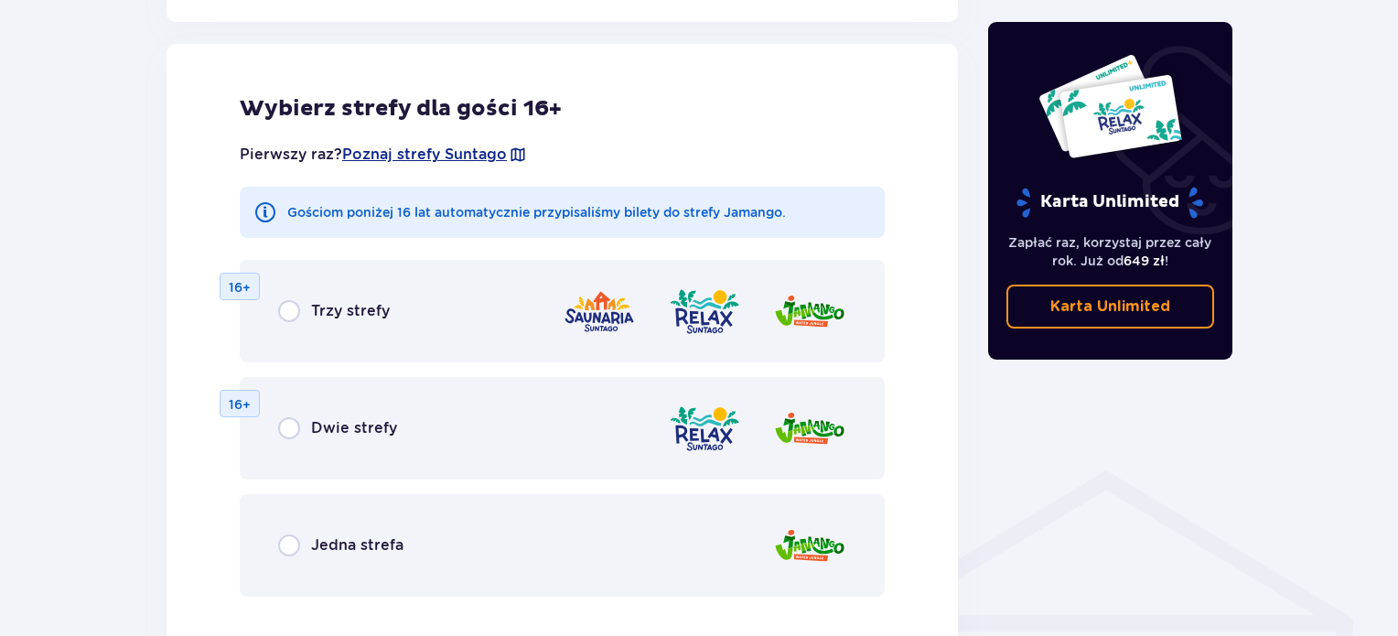
click at [395, 532] on div "Jedna strefa" at bounding box center [562, 545] width 645 height 102
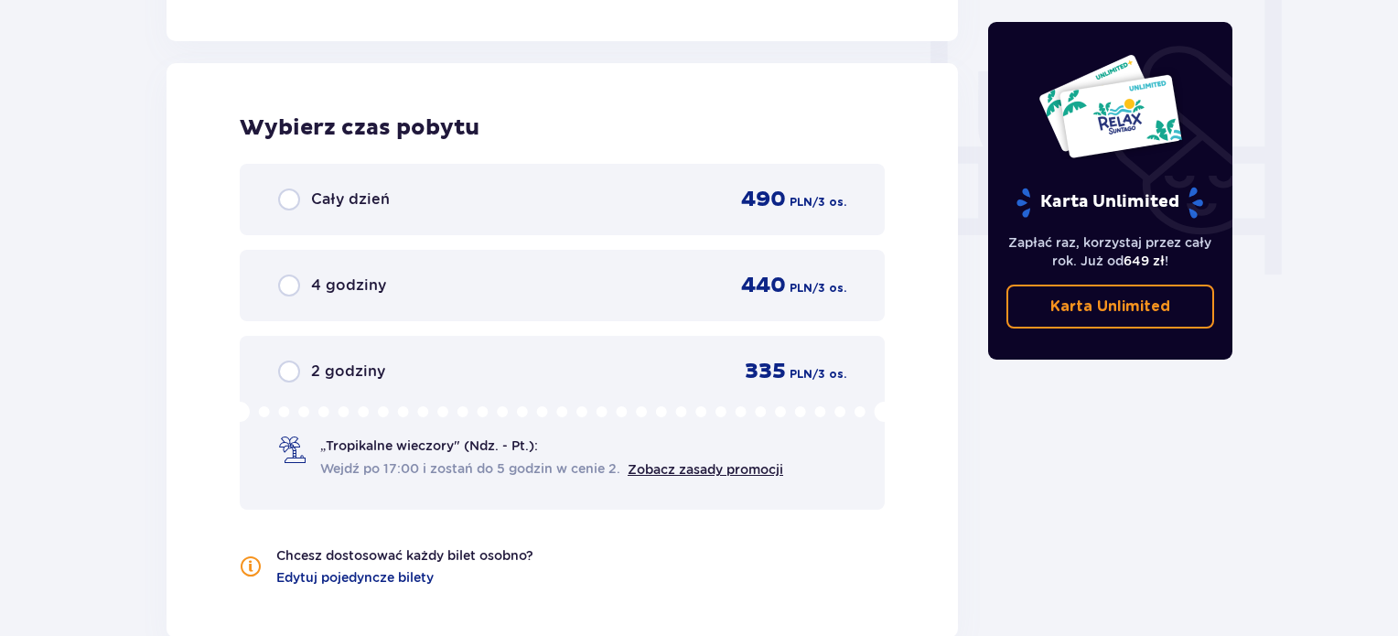
scroll to position [1718, 0]
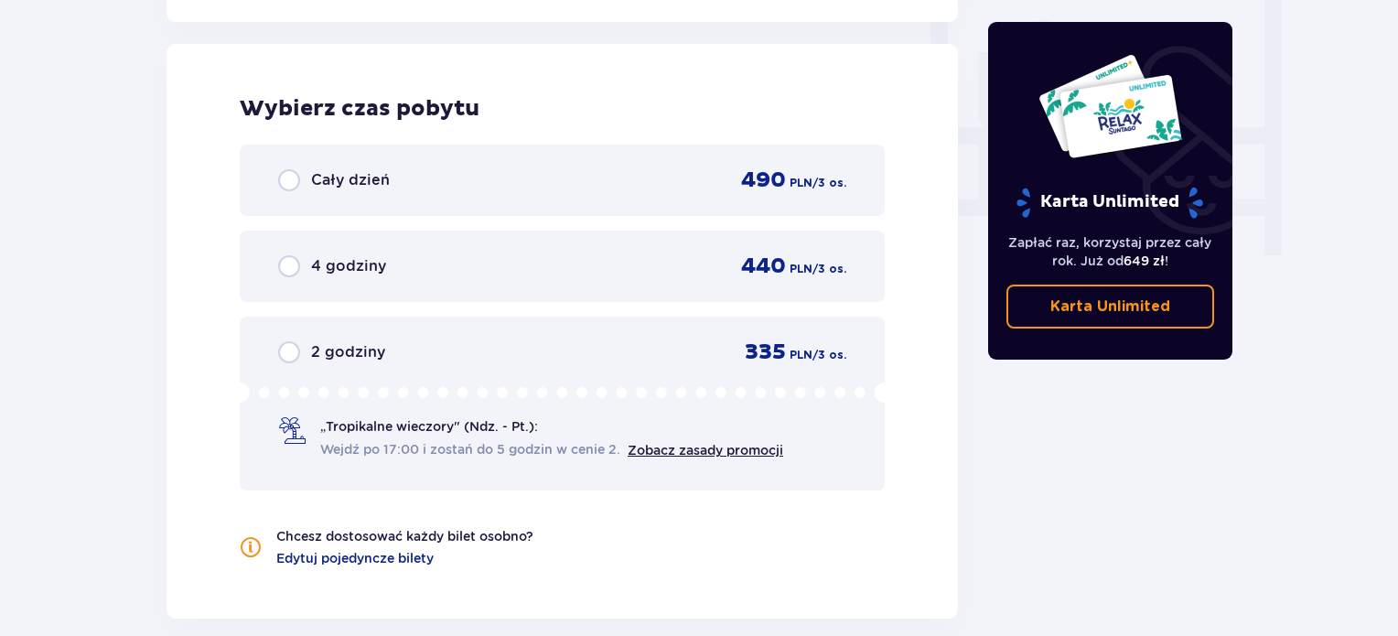
click at [402, 184] on div "Cały dzień 490 PLN / 3 os." at bounding box center [562, 179] width 568 height 27
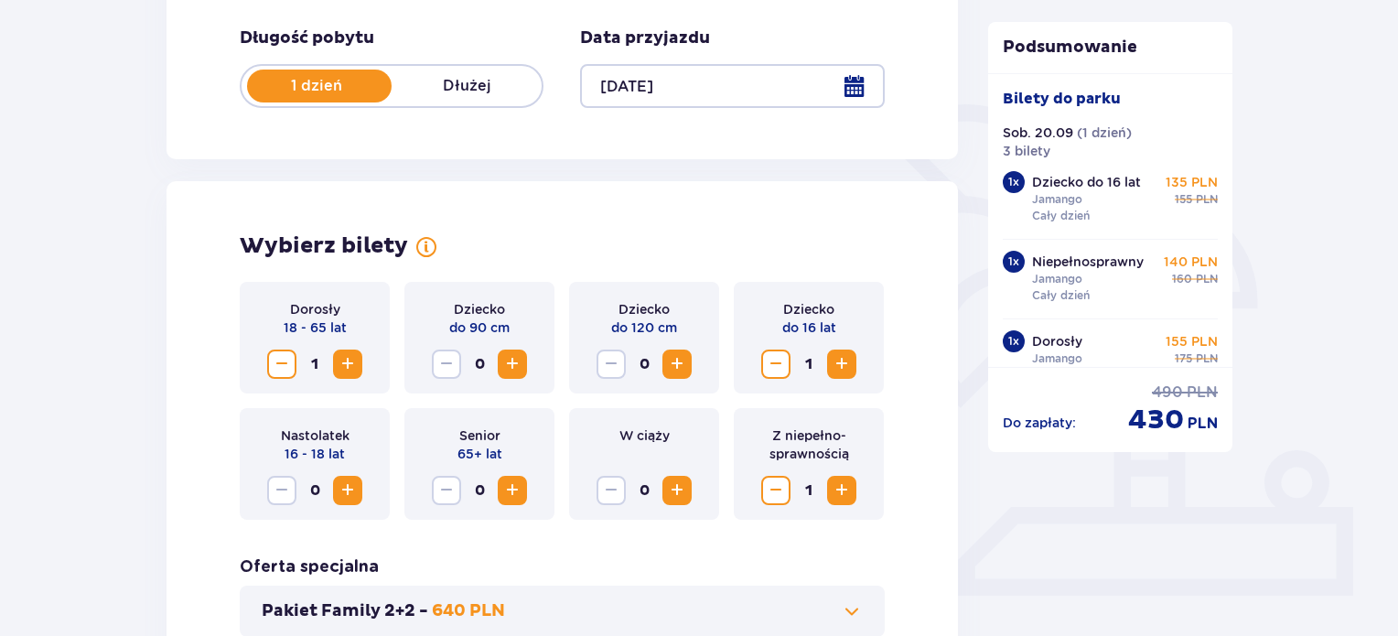
scroll to position [0, 0]
